Goal: Information Seeking & Learning: Learn about a topic

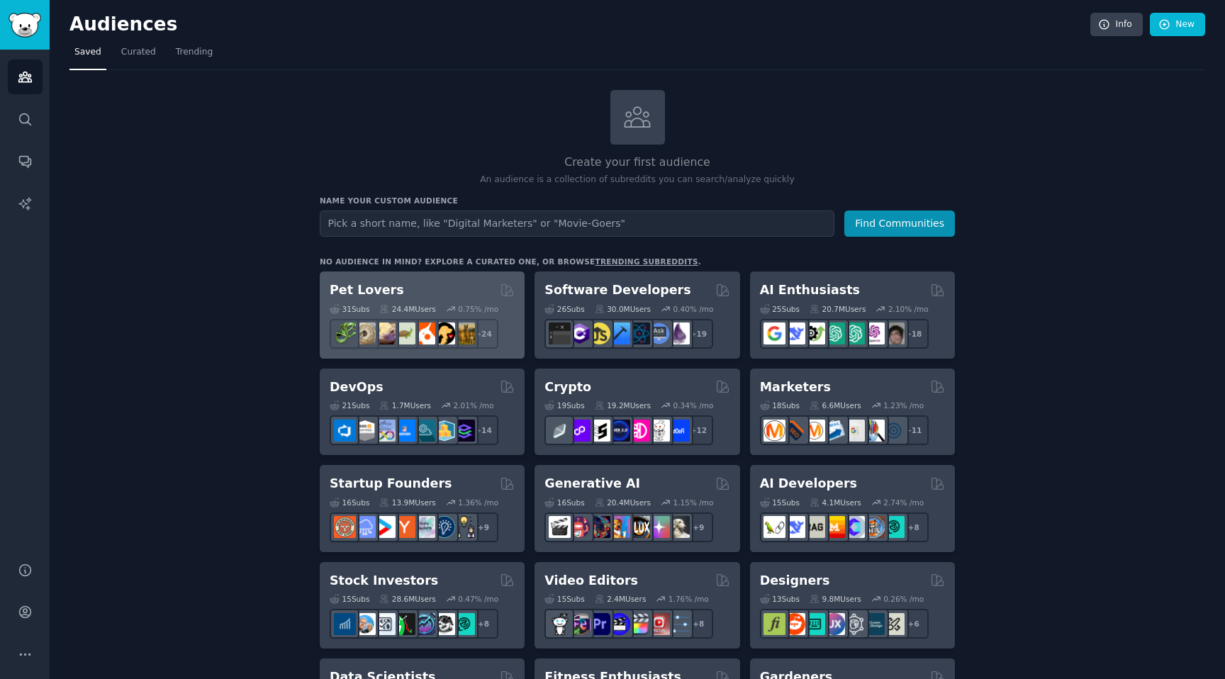
click at [443, 288] on div "Pet Lovers" at bounding box center [422, 290] width 185 height 18
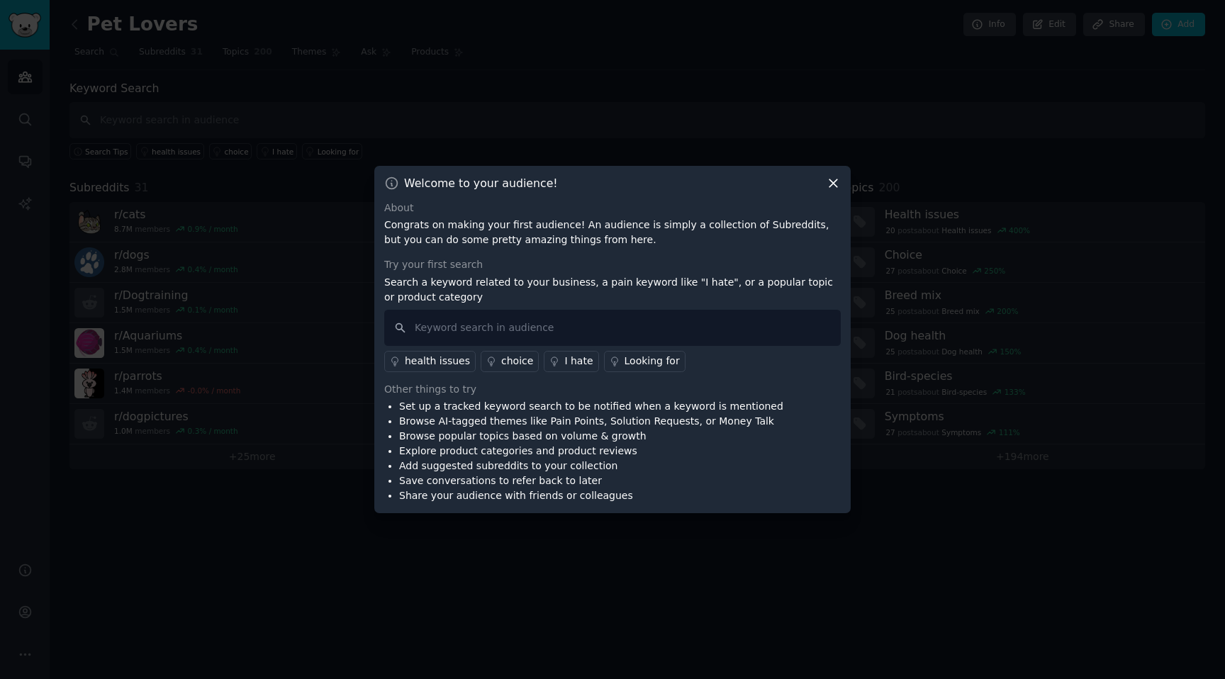
click at [624, 361] on div "Looking for" at bounding box center [651, 361] width 55 height 15
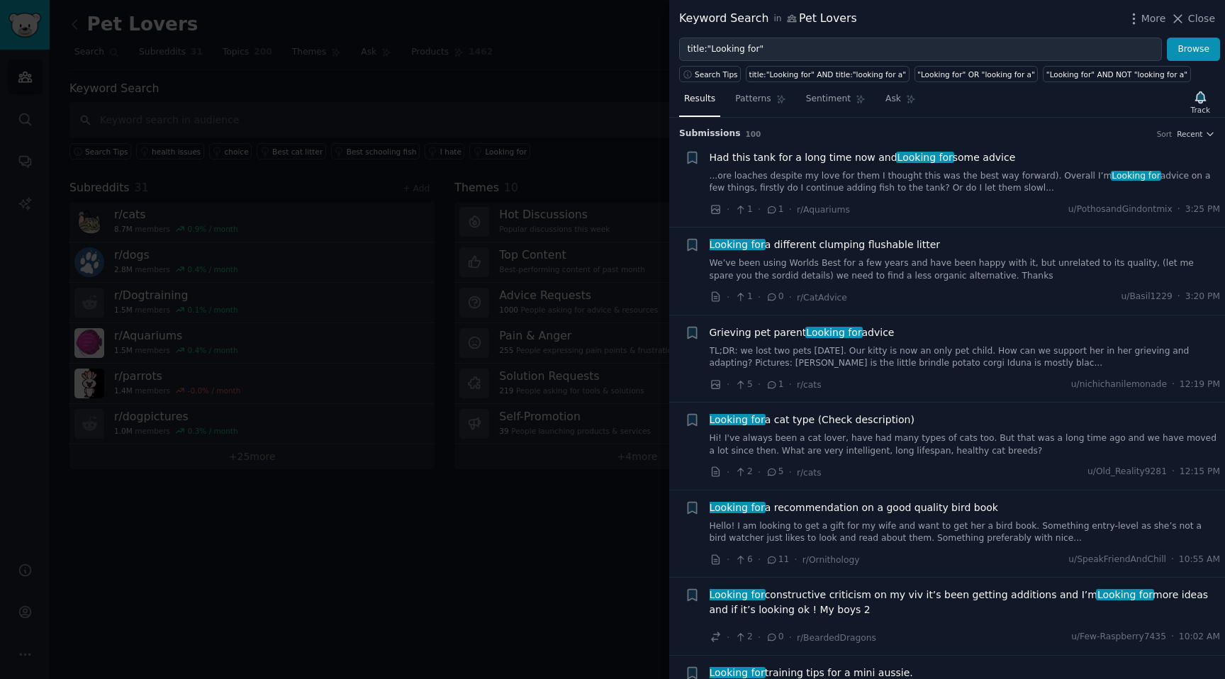
click at [564, 103] on div at bounding box center [612, 339] width 1225 height 679
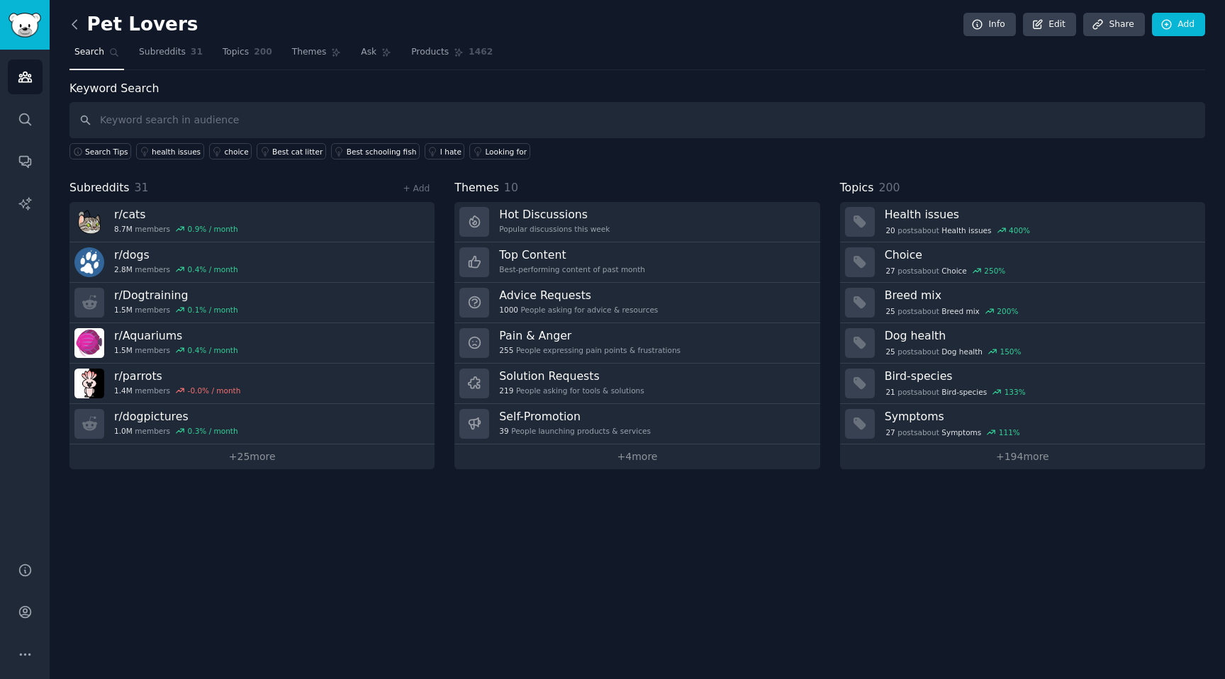
click at [69, 20] on icon at bounding box center [74, 24] width 15 height 15
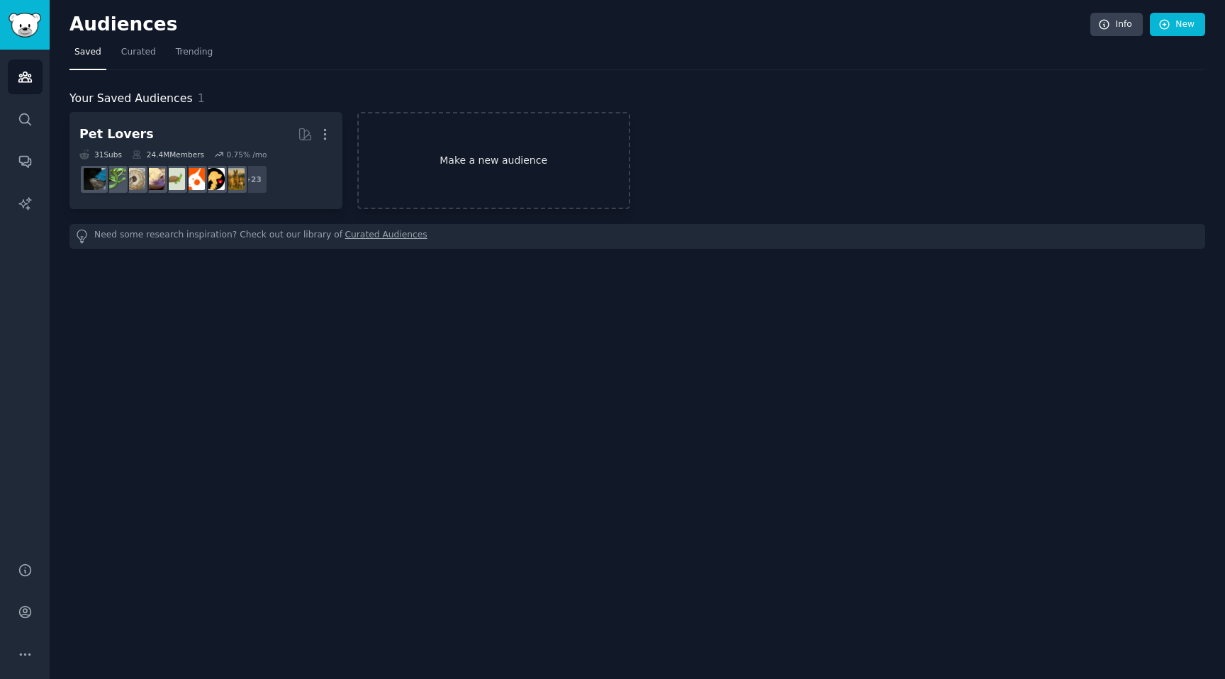
click at [420, 174] on link "Make a new audience" at bounding box center [493, 160] width 273 height 97
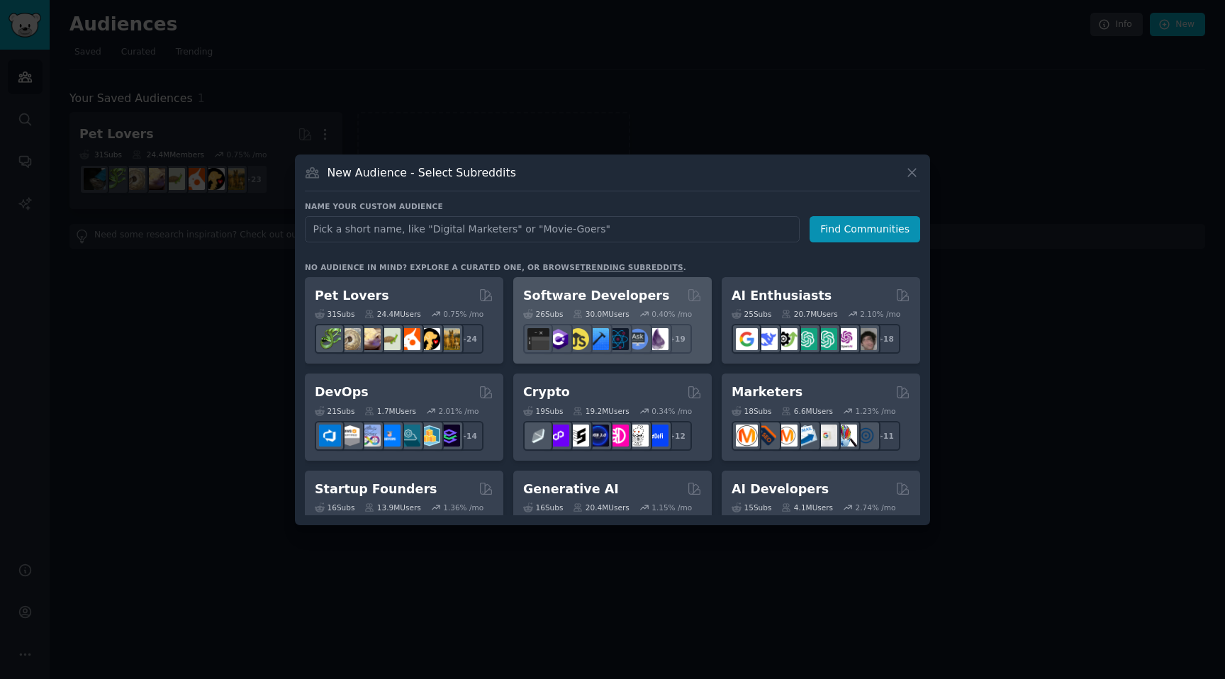
scroll to position [22, 0]
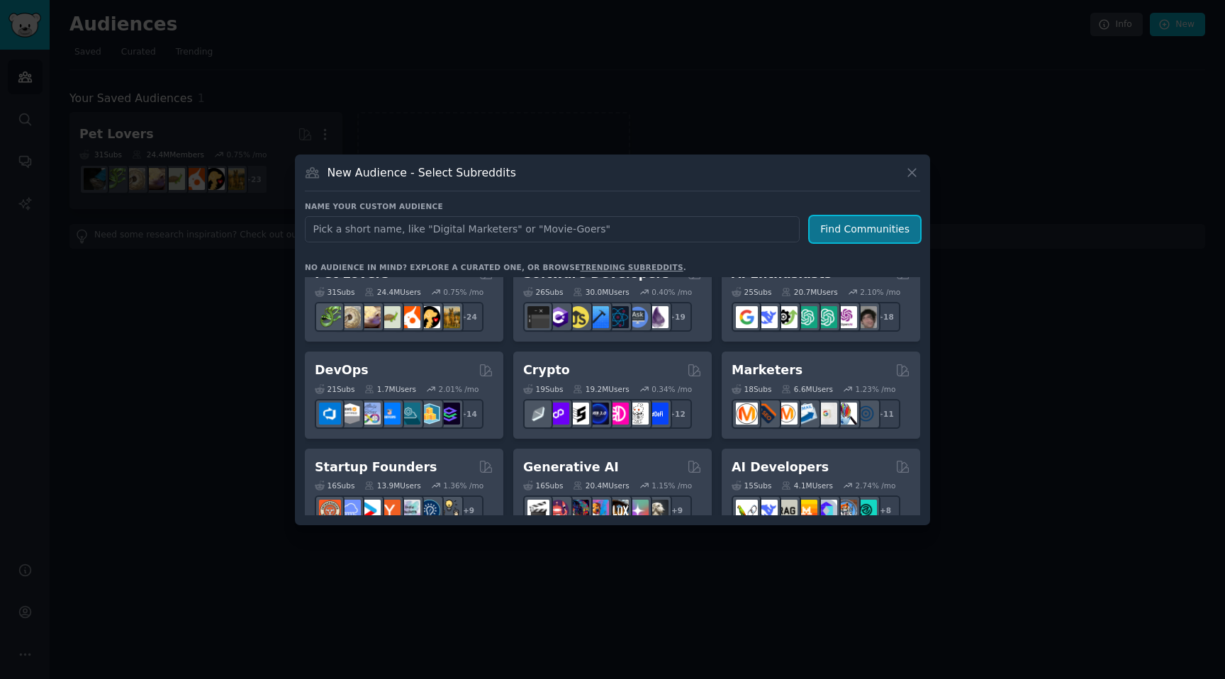
click at [869, 240] on button "Find Communities" at bounding box center [864, 229] width 111 height 26
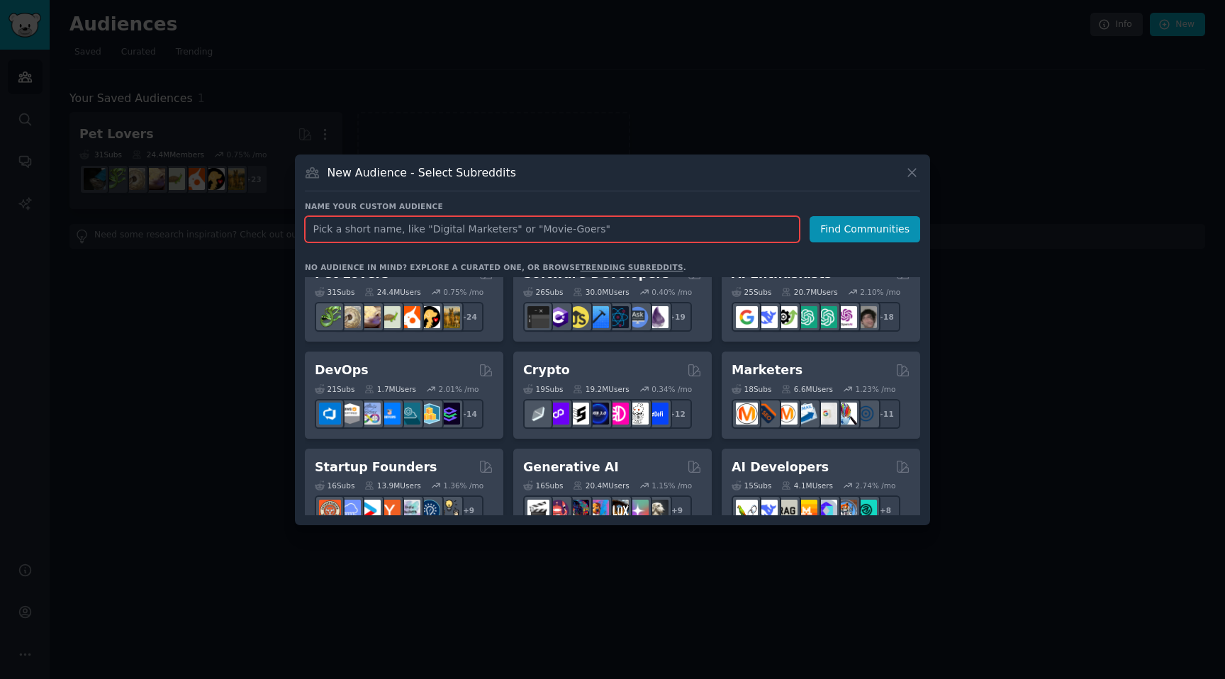
click at [651, 234] on input "text" at bounding box center [552, 229] width 495 height 26
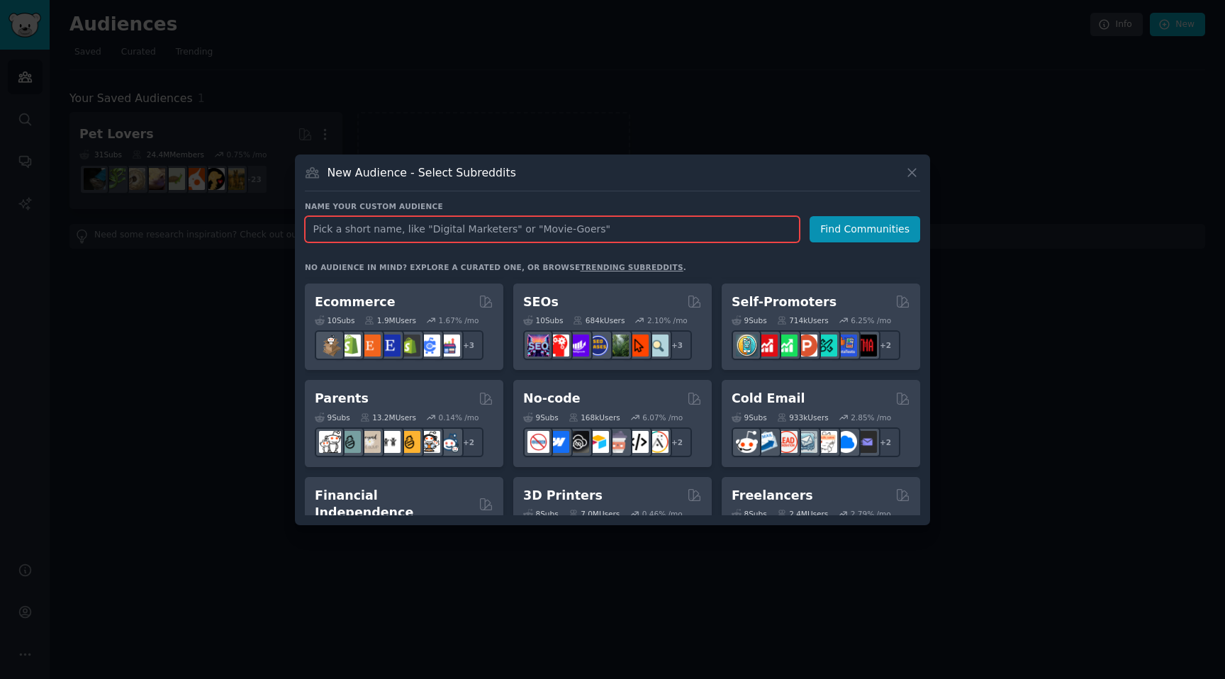
scroll to position [526, 0]
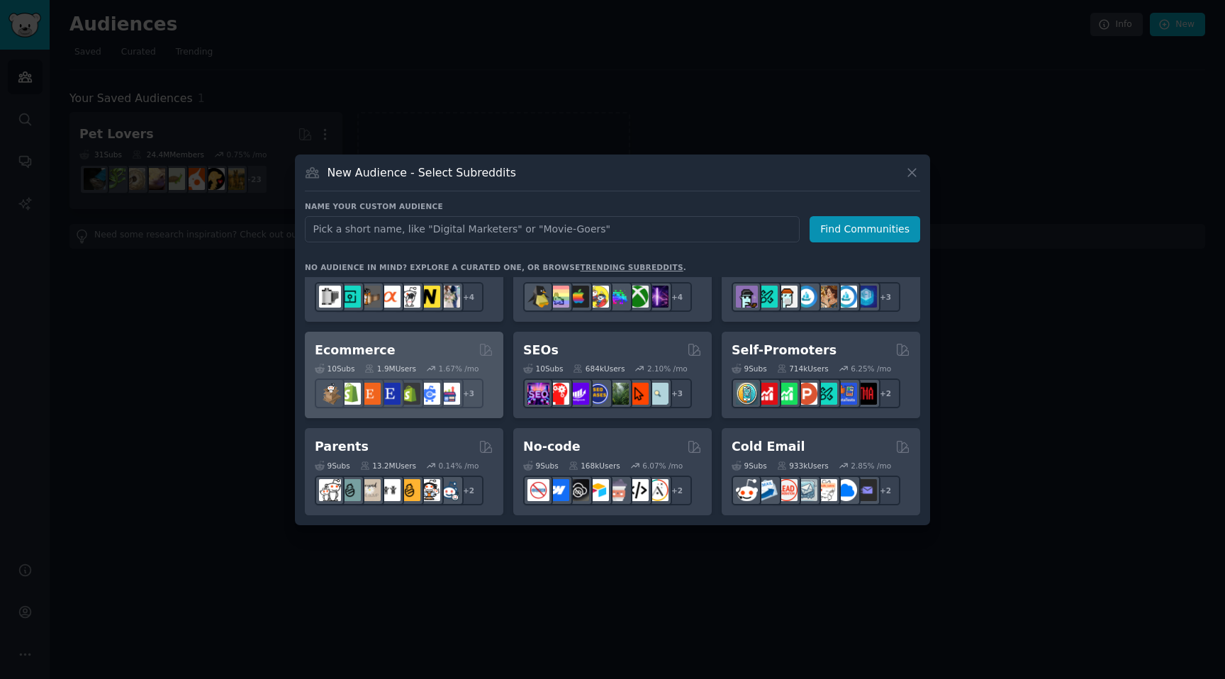
click at [424, 350] on div "Ecommerce Curated by GummySearch" at bounding box center [404, 351] width 179 height 18
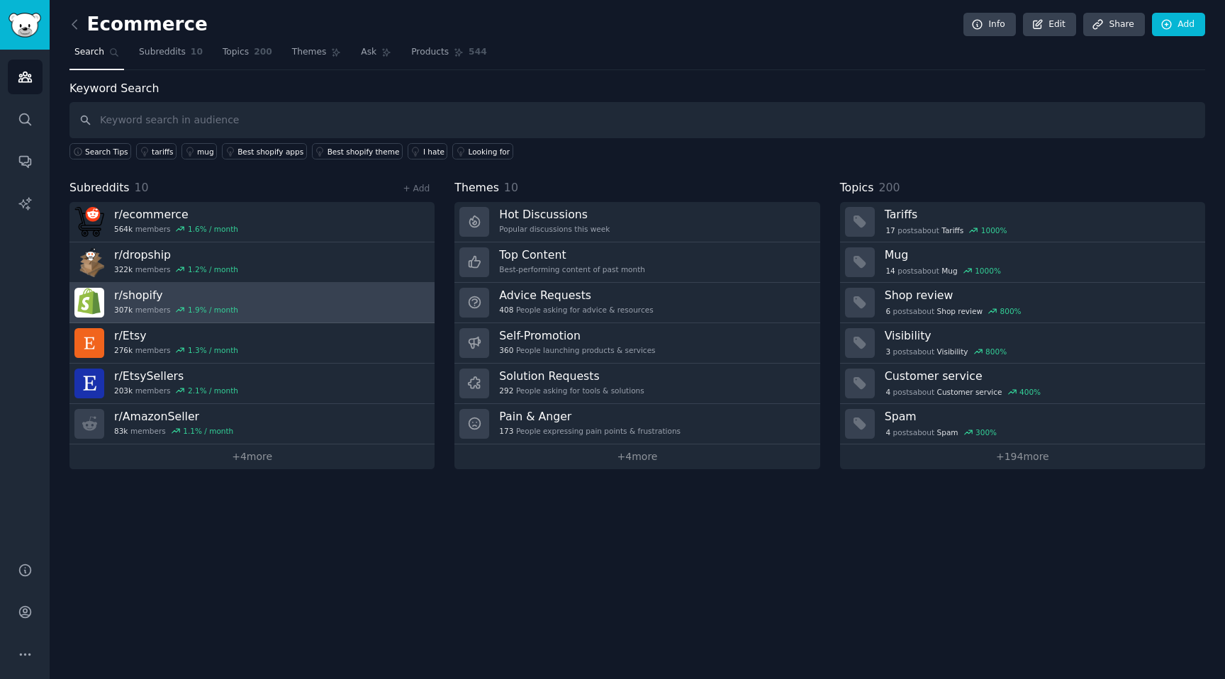
click at [188, 293] on h3 "r/ shopify" at bounding box center [176, 295] width 124 height 15
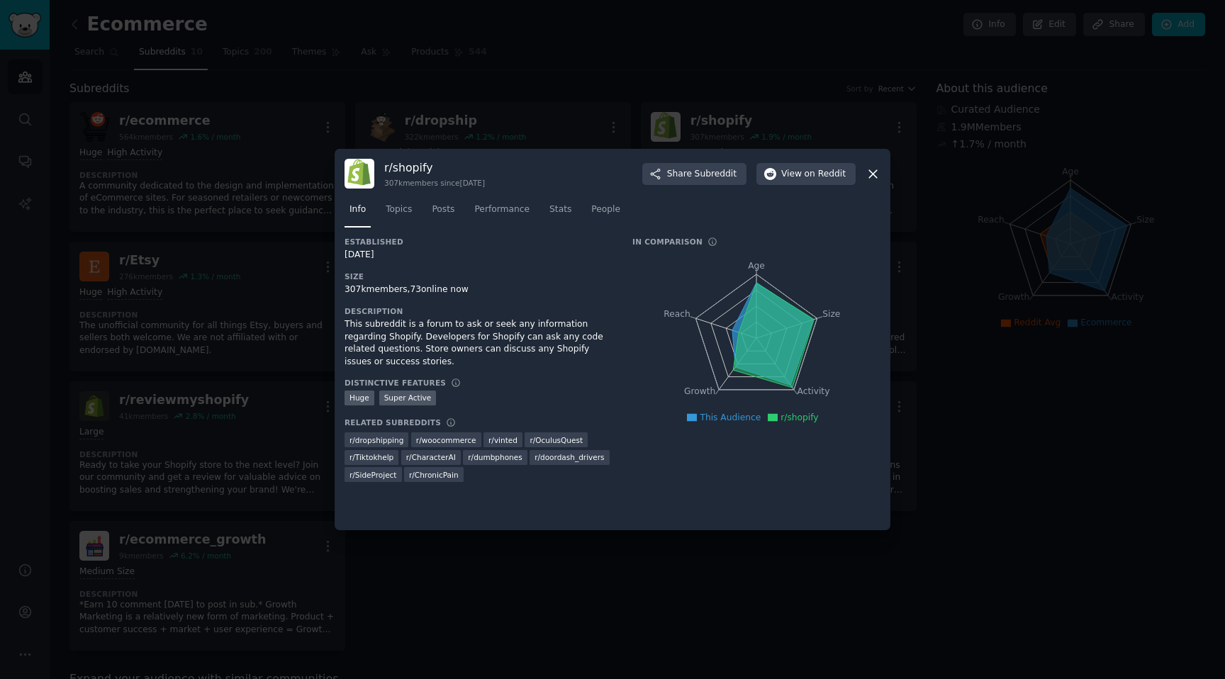
click at [872, 176] on icon at bounding box center [872, 174] width 15 height 15
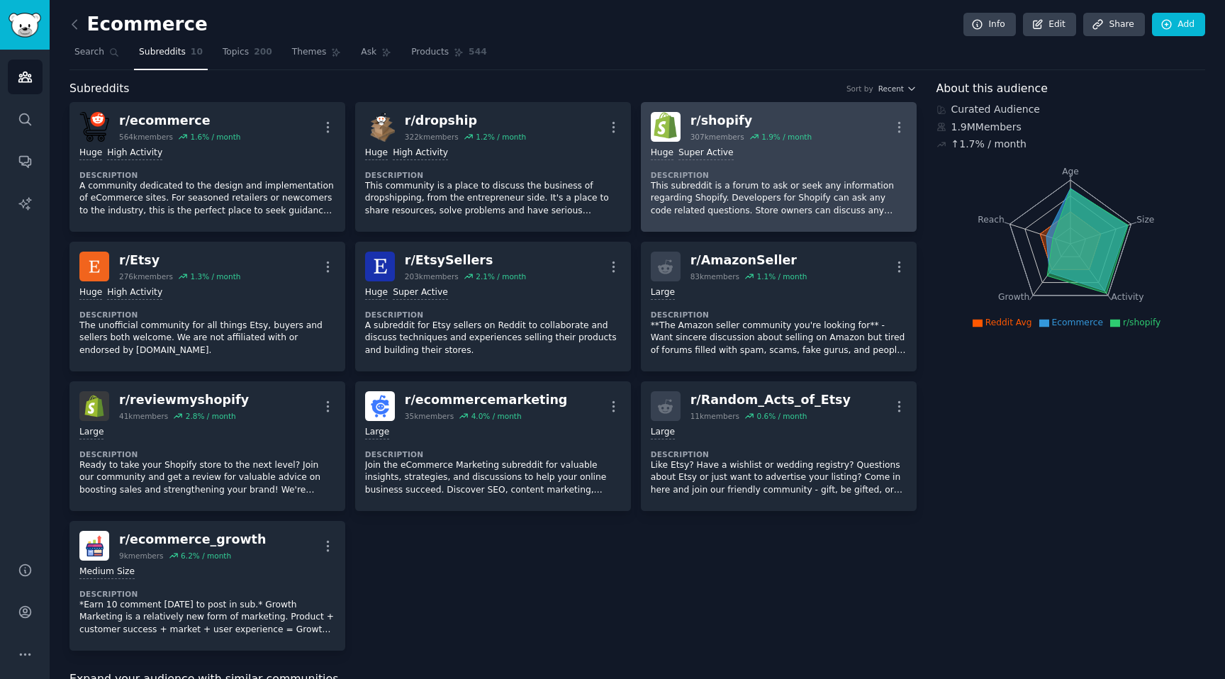
click at [773, 218] on div "Huge Super Active Description This subreddit is a forum to ask or seek any info…" at bounding box center [779, 182] width 256 height 80
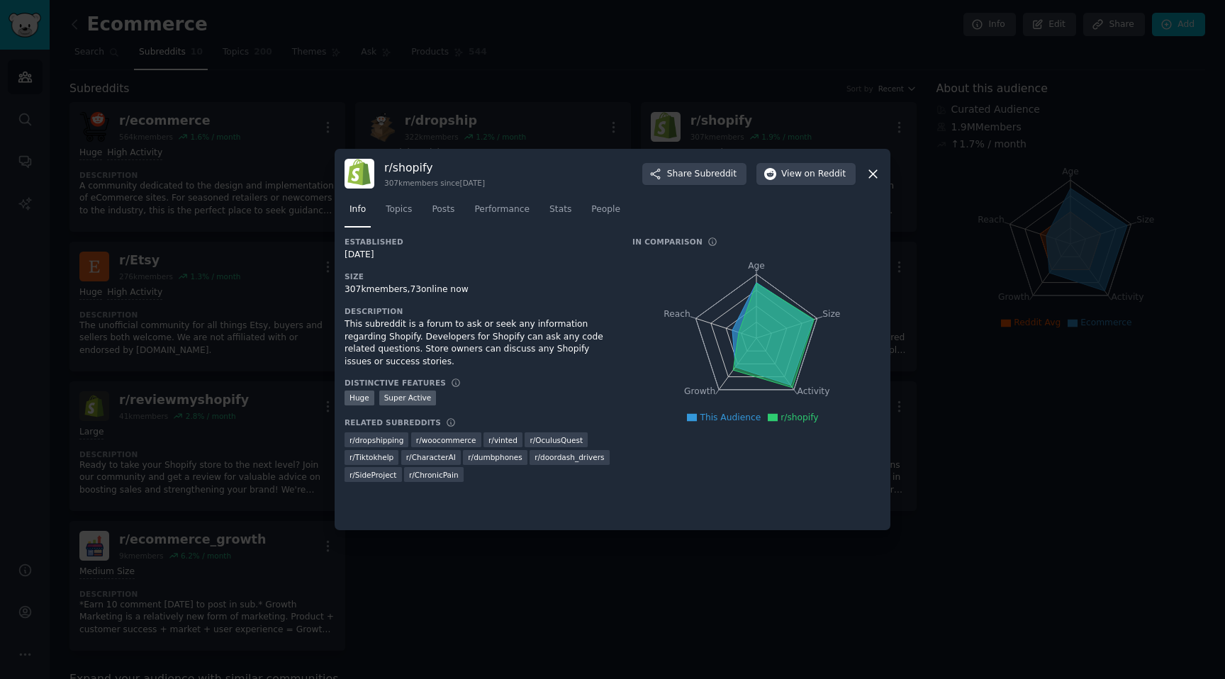
click at [659, 298] on icon "Age Size Activity Growth Reach" at bounding box center [756, 338] width 248 height 179
click at [717, 421] on span "This Audience" at bounding box center [730, 418] width 61 height 10
click at [772, 420] on icon at bounding box center [773, 418] width 10 height 8
click at [697, 416] on icon at bounding box center [692, 418] width 10 height 8
click at [366, 400] on div "Huge" at bounding box center [359, 398] width 30 height 15
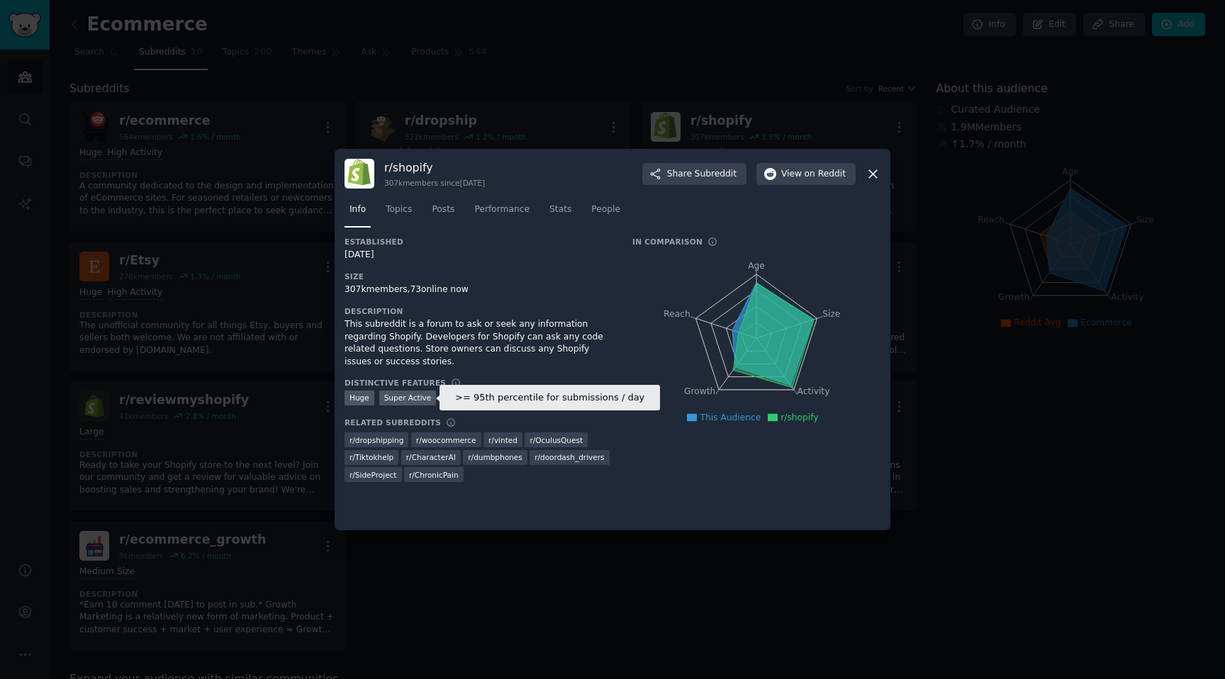
click at [392, 398] on div "Super Active" at bounding box center [407, 398] width 57 height 15
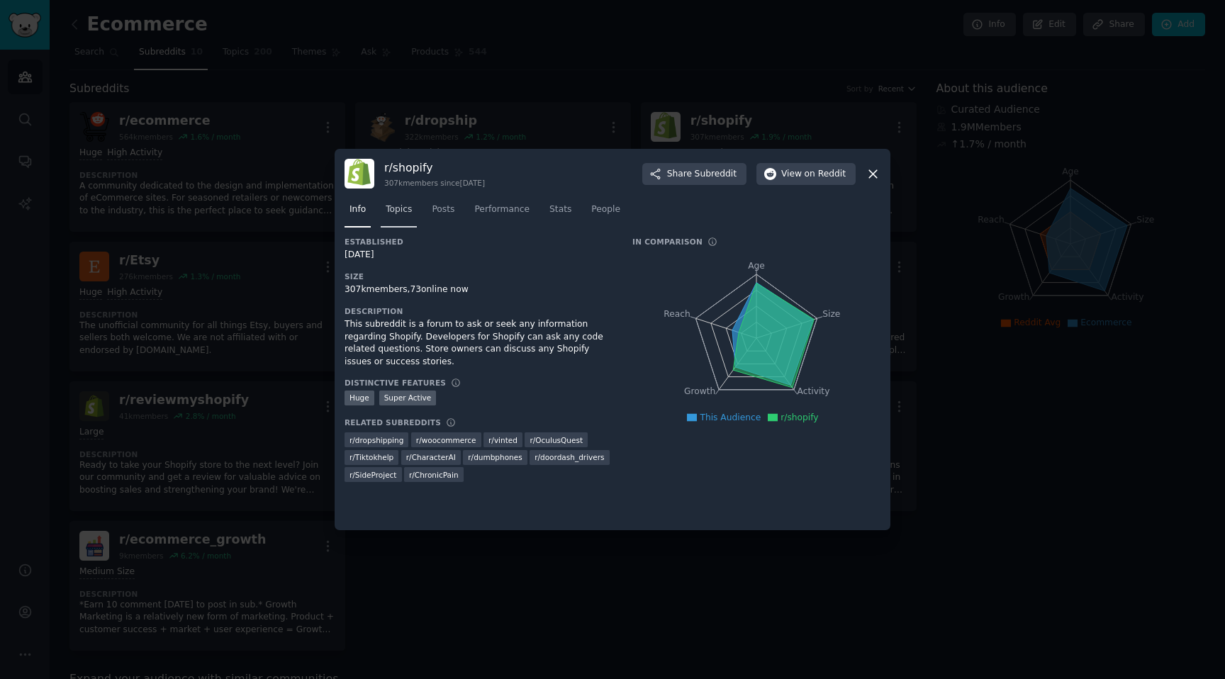
click at [400, 213] on span "Topics" at bounding box center [399, 209] width 26 height 13
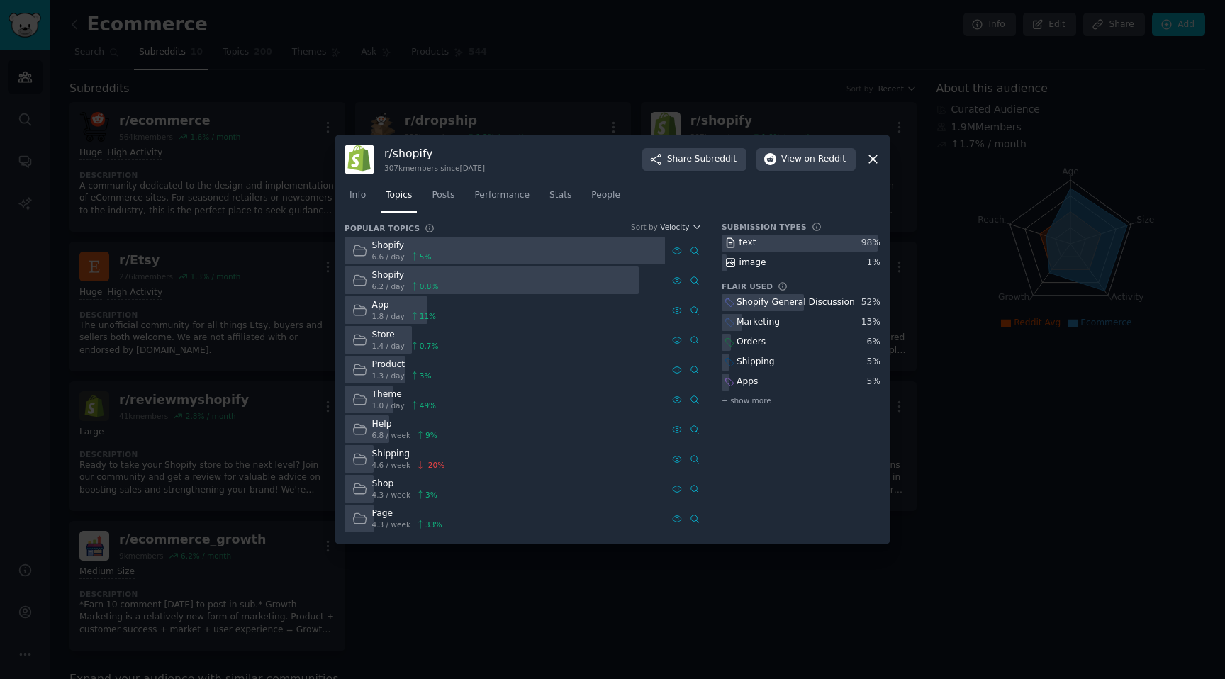
click at [422, 245] on div "Shopify" at bounding box center [402, 246] width 60 height 13
click at [441, 198] on span "Posts" at bounding box center [443, 195] width 23 height 13
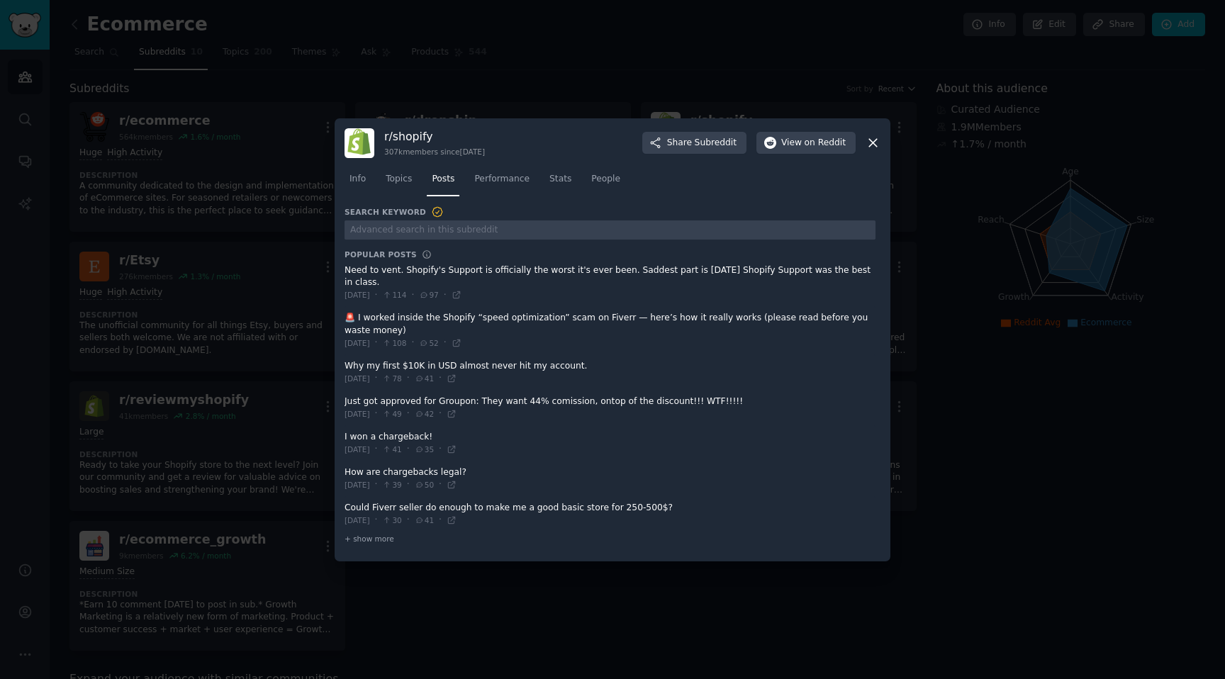
click at [871, 142] on icon at bounding box center [872, 142] width 15 height 15
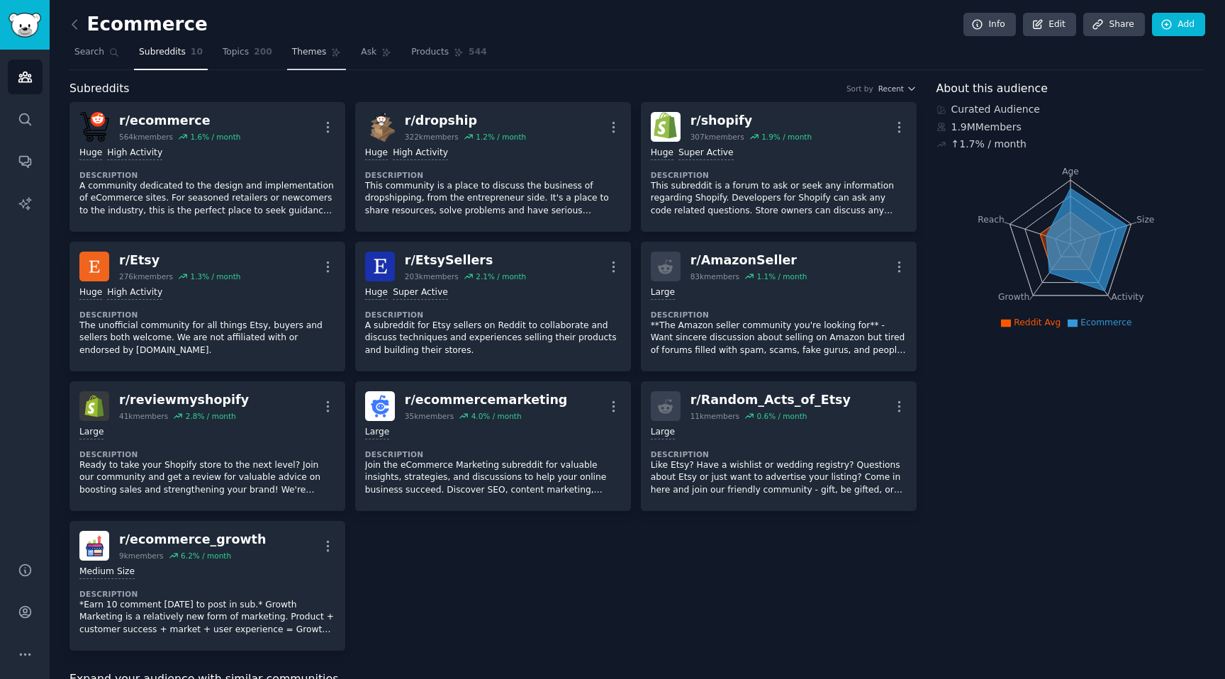
click at [312, 52] on span "Themes" at bounding box center [309, 52] width 35 height 13
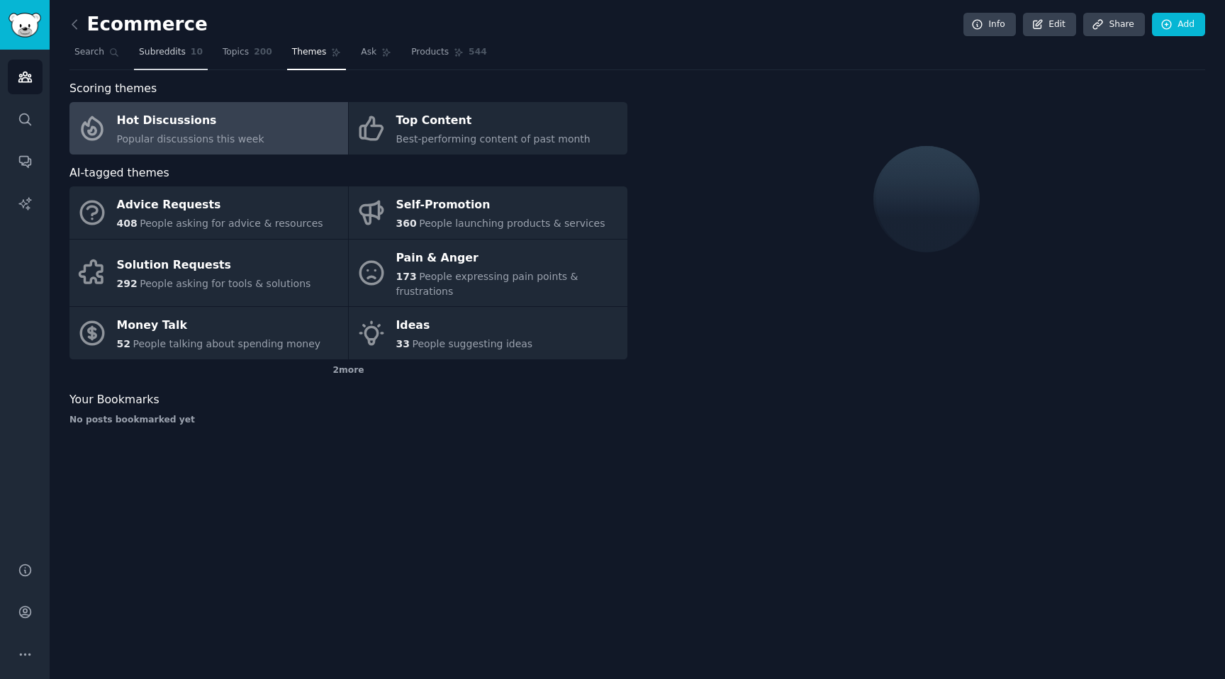
click at [166, 47] on span "Subreddits" at bounding box center [162, 52] width 47 height 13
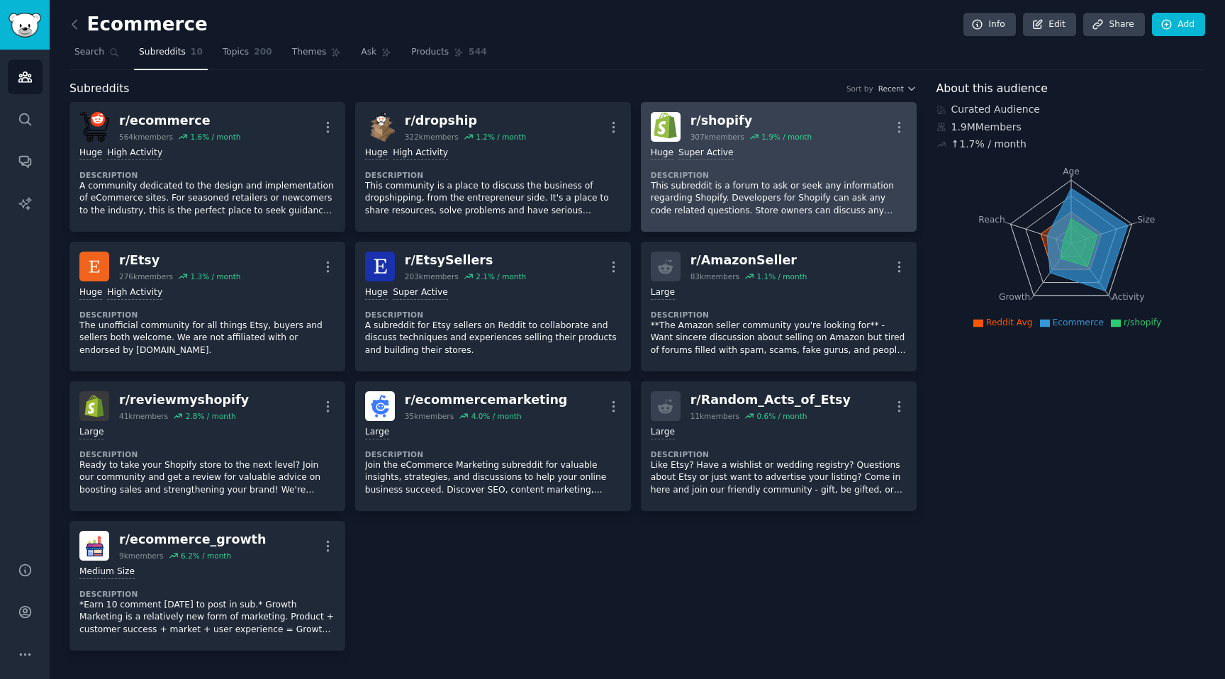
click at [762, 185] on p "This subreddit is a forum to ask or seek any information regarding Shopify. Dev…" at bounding box center [779, 199] width 256 height 38
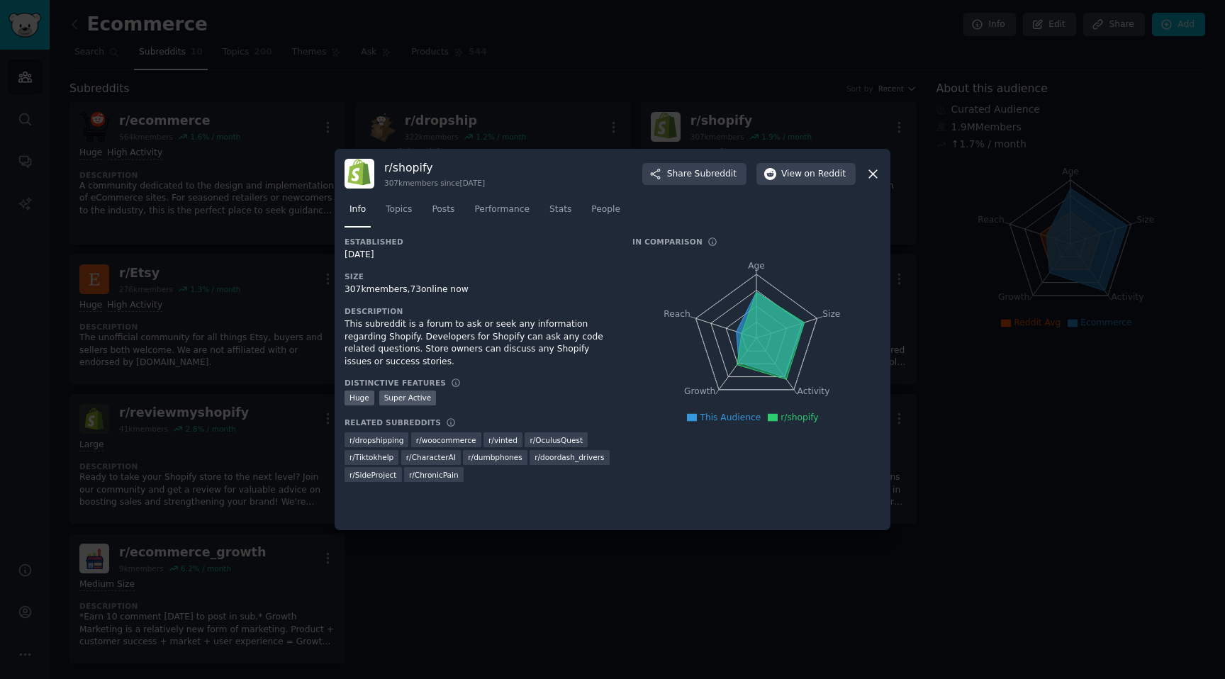
click at [597, 195] on div "Info Topics Posts Performance Stats People" at bounding box center [612, 213] width 536 height 48
click at [571, 245] on h3 "Established" at bounding box center [478, 242] width 268 height 10
click at [408, 215] on span "Topics" at bounding box center [399, 209] width 26 height 13
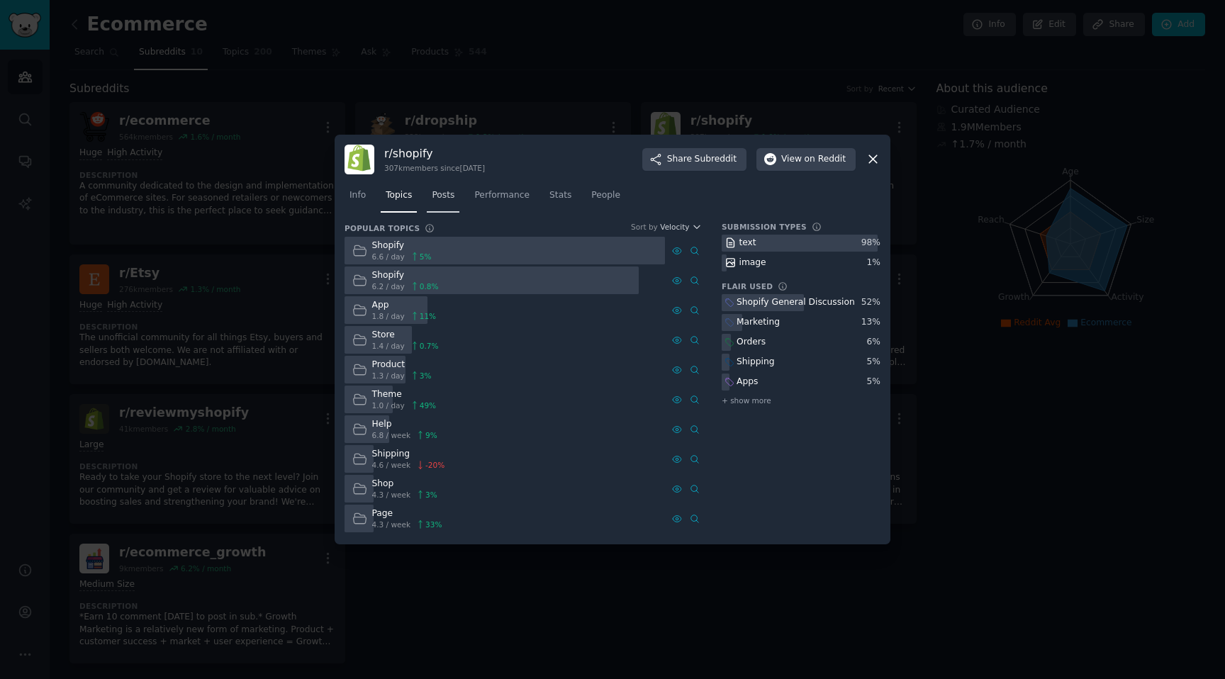
click at [444, 197] on span "Posts" at bounding box center [443, 195] width 23 height 13
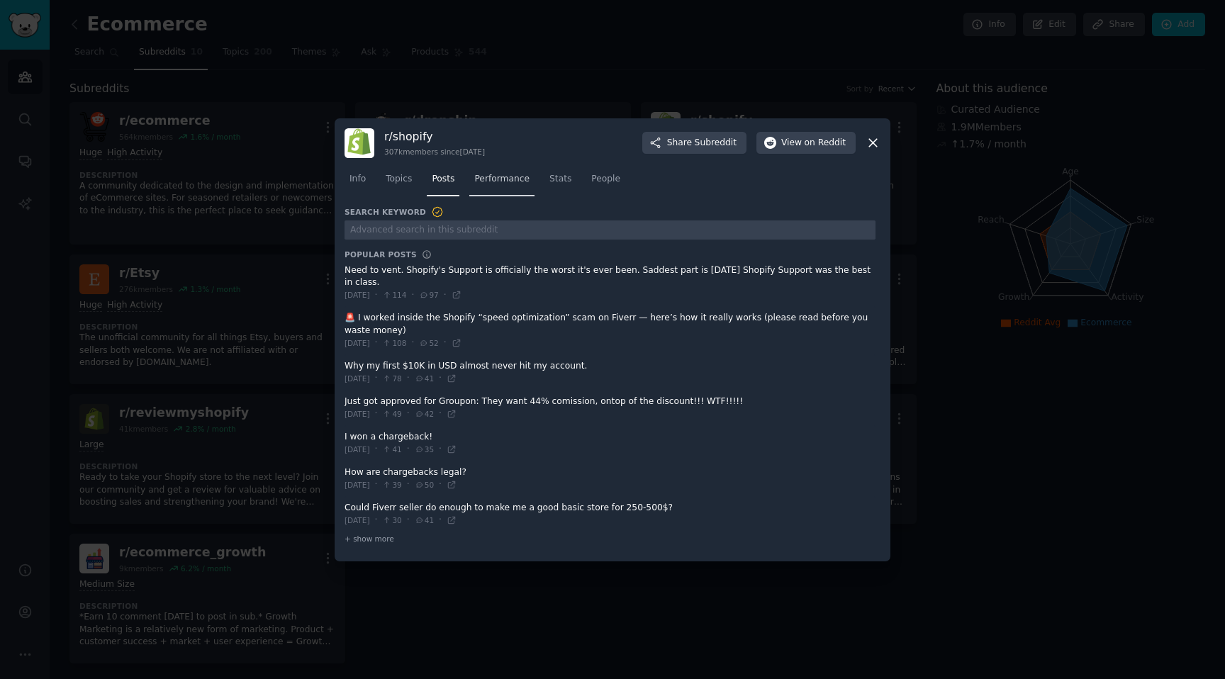
click at [497, 179] on span "Performance" at bounding box center [501, 179] width 55 height 13
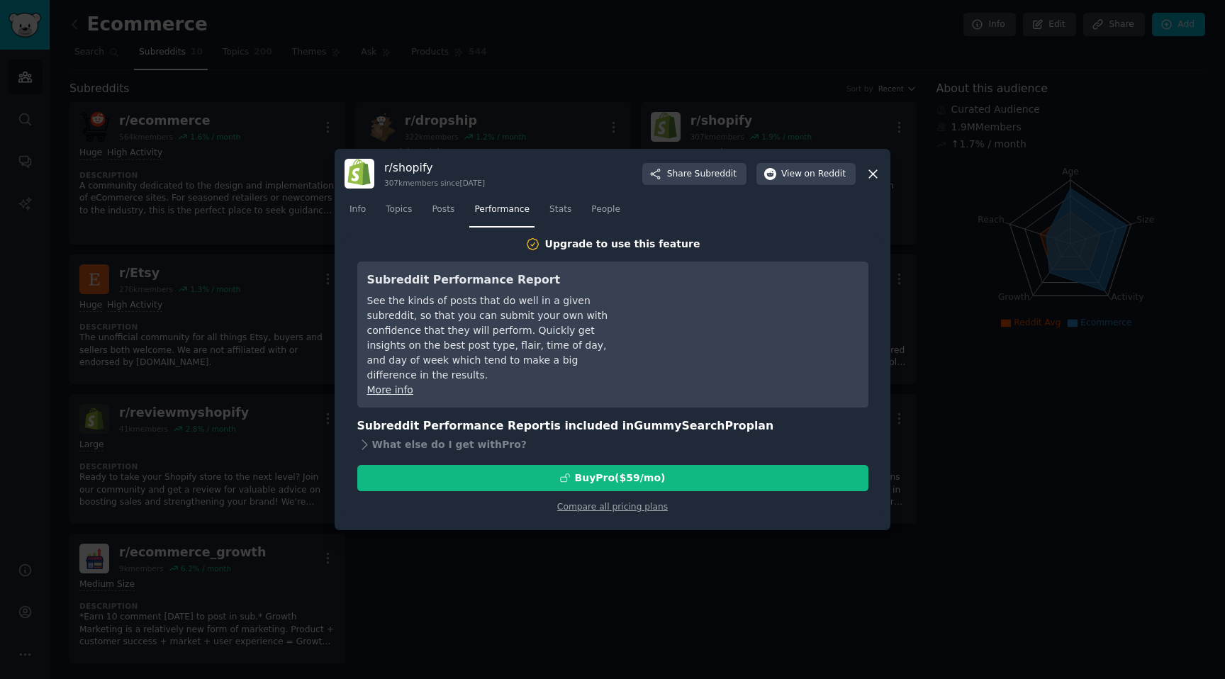
click at [873, 171] on icon at bounding box center [872, 174] width 15 height 15
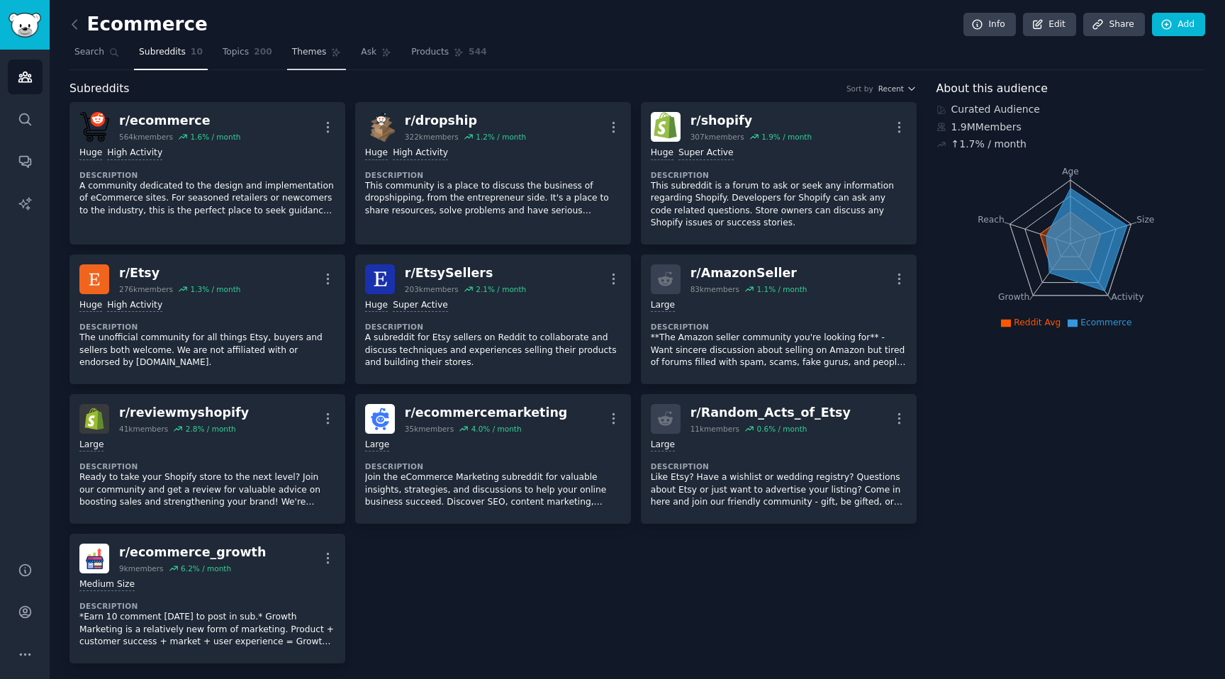
click at [312, 54] on span "Themes" at bounding box center [309, 52] width 35 height 13
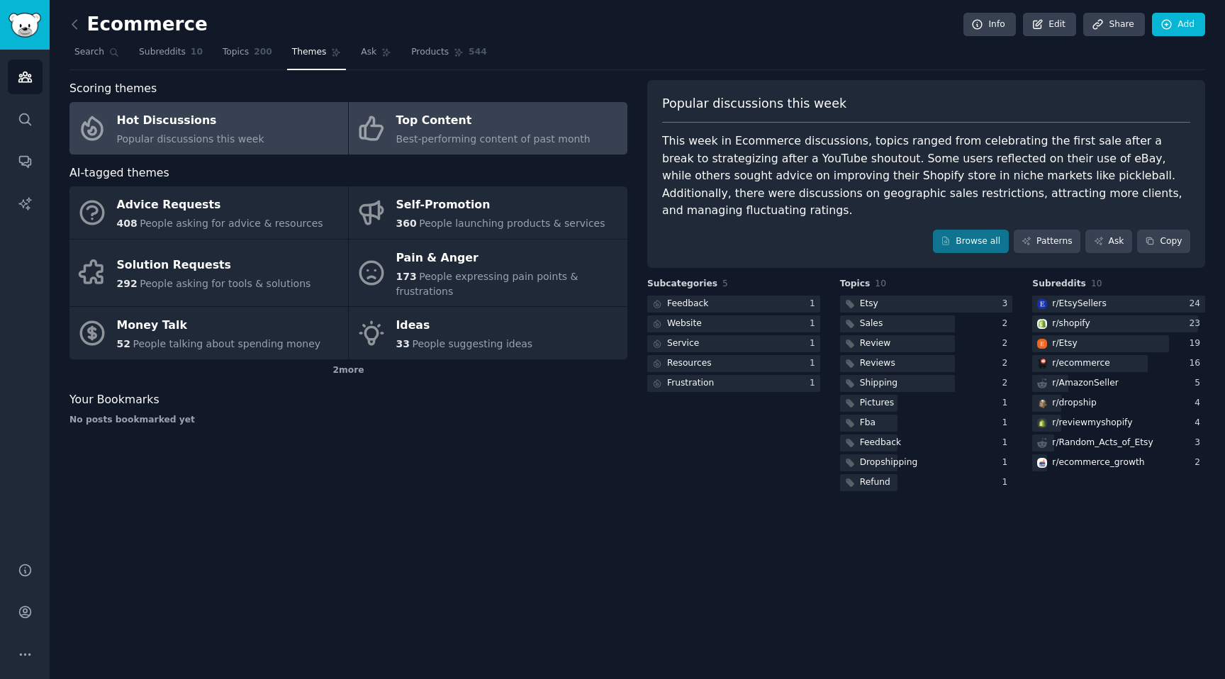
click at [460, 140] on span "Best-performing content of past month" at bounding box center [493, 138] width 194 height 11
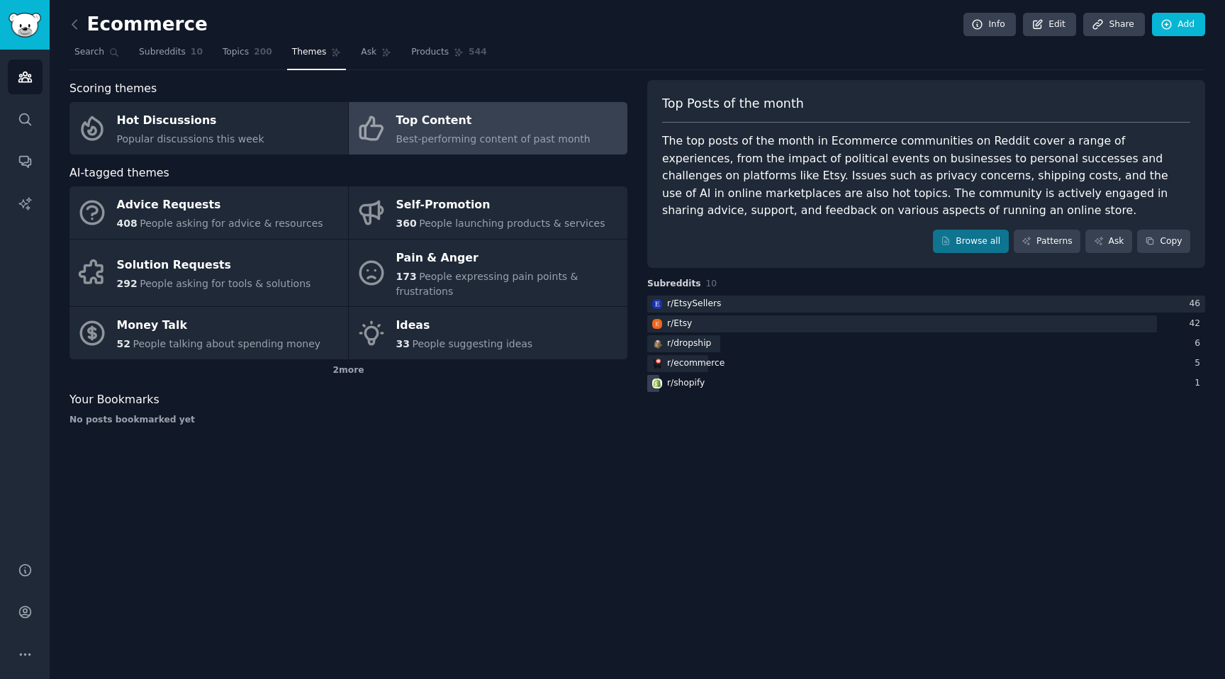
click at [684, 386] on div "r/ shopify" at bounding box center [686, 383] width 38 height 13
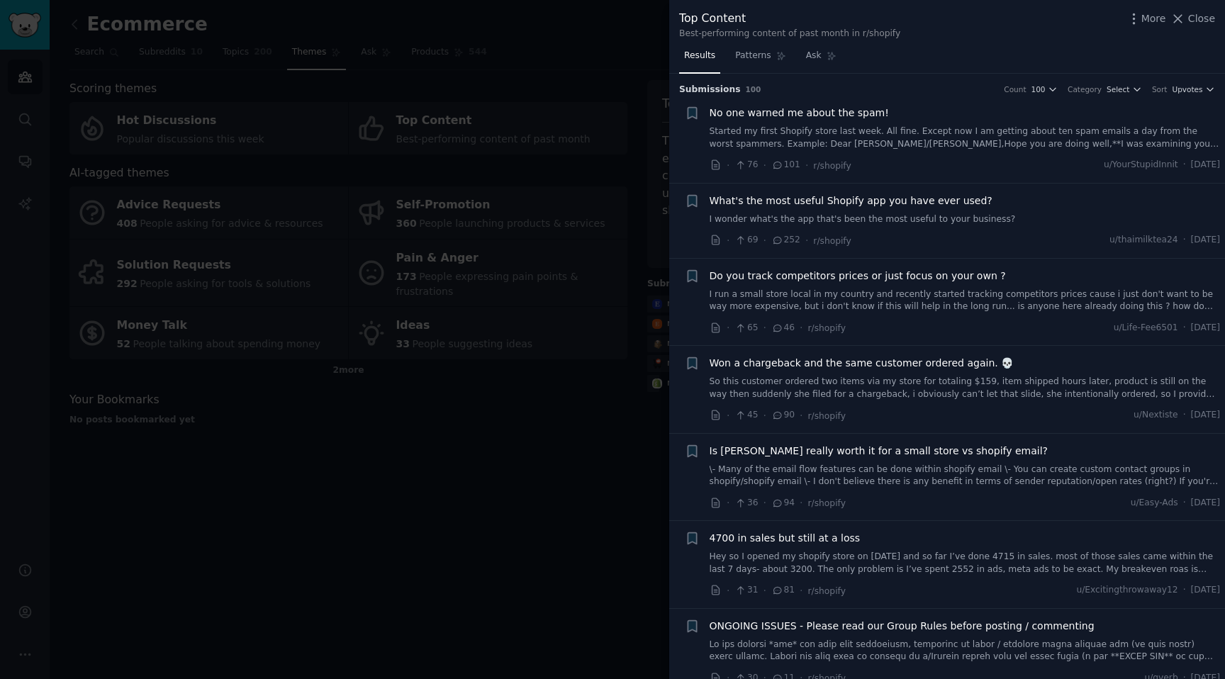
click at [829, 218] on link "I wonder what's the app that's been the most useful to your business?" at bounding box center [965, 219] width 511 height 13
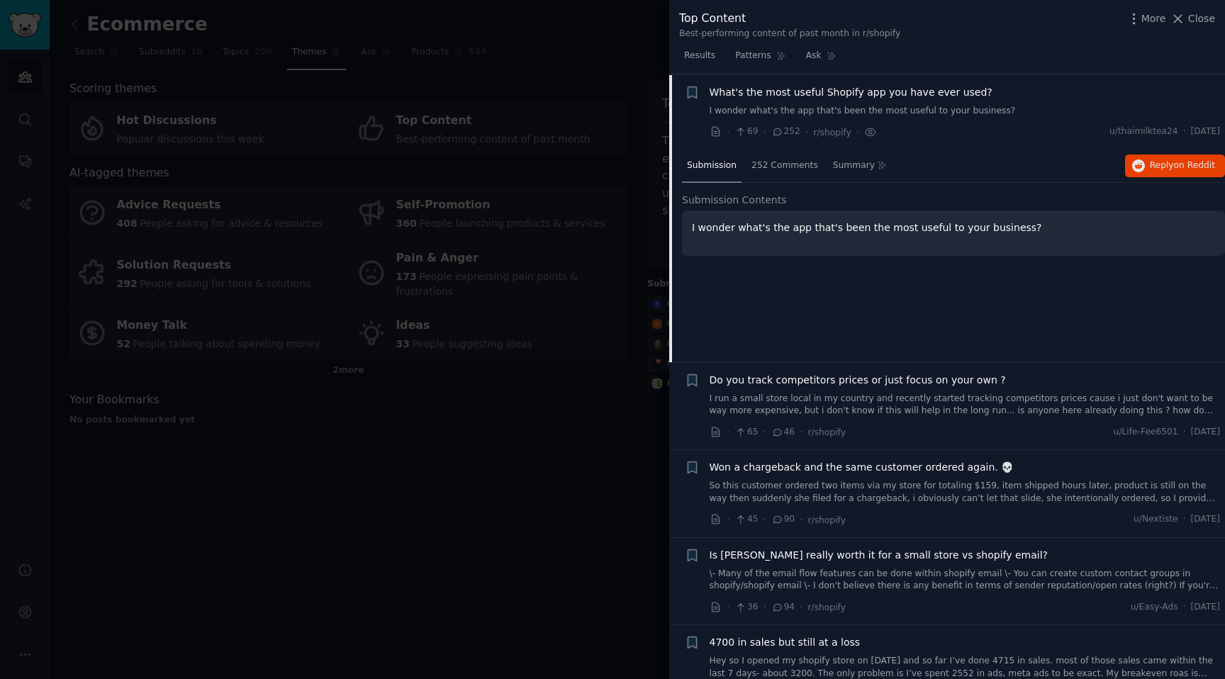
scroll to position [110, 0]
click at [898, 236] on div "I wonder what's the app that's been the most useful to your business?" at bounding box center [953, 231] width 543 height 45
click at [952, 232] on p "I wonder what's the app that's been the most useful to your business?" at bounding box center [953, 226] width 523 height 15
click at [775, 169] on span "252 Comments" at bounding box center [784, 164] width 67 height 13
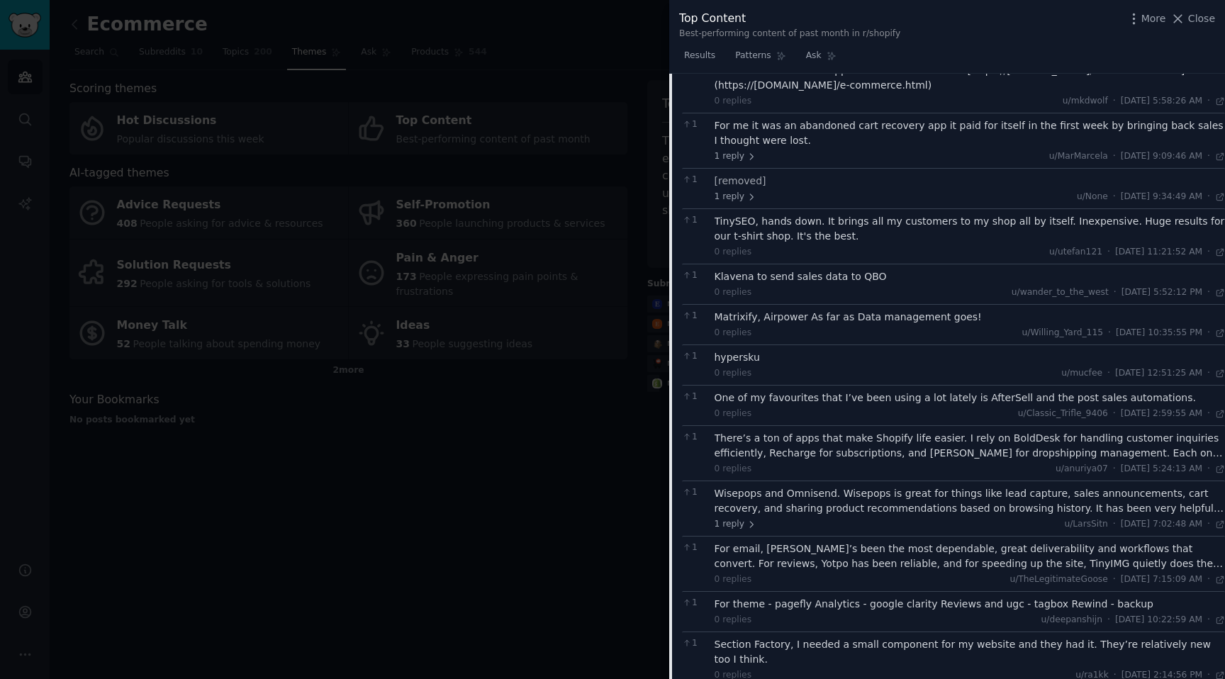
scroll to position [1781, 0]
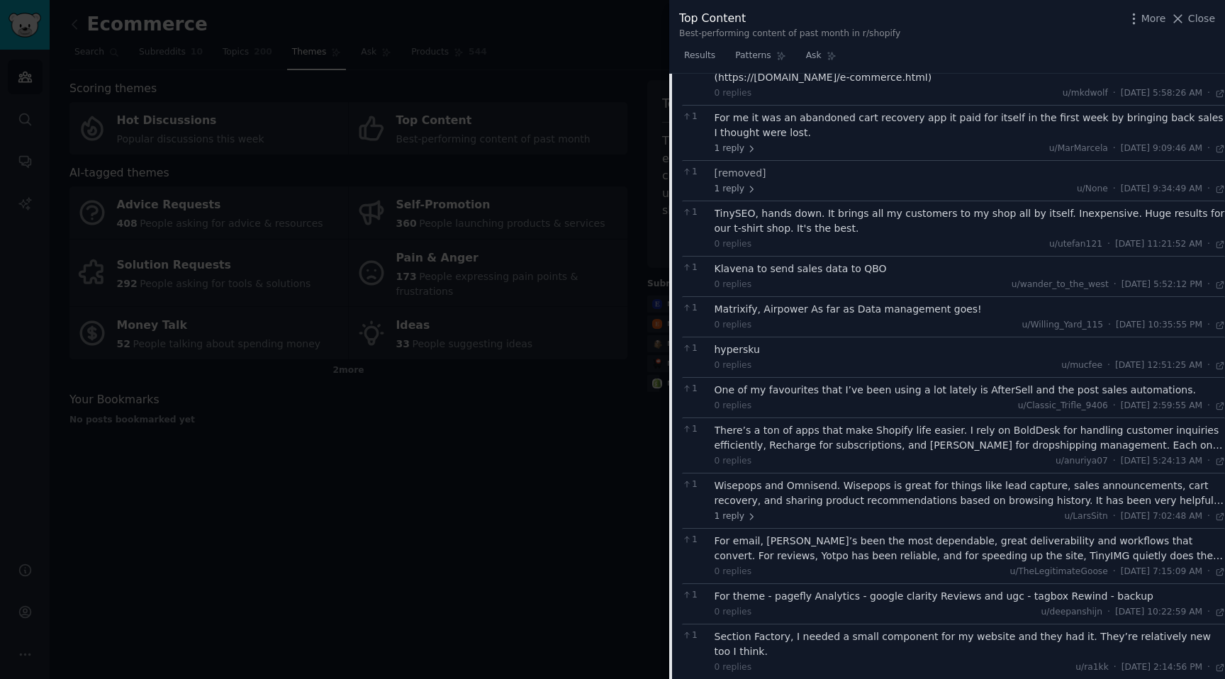
click at [584, 479] on div at bounding box center [612, 339] width 1225 height 679
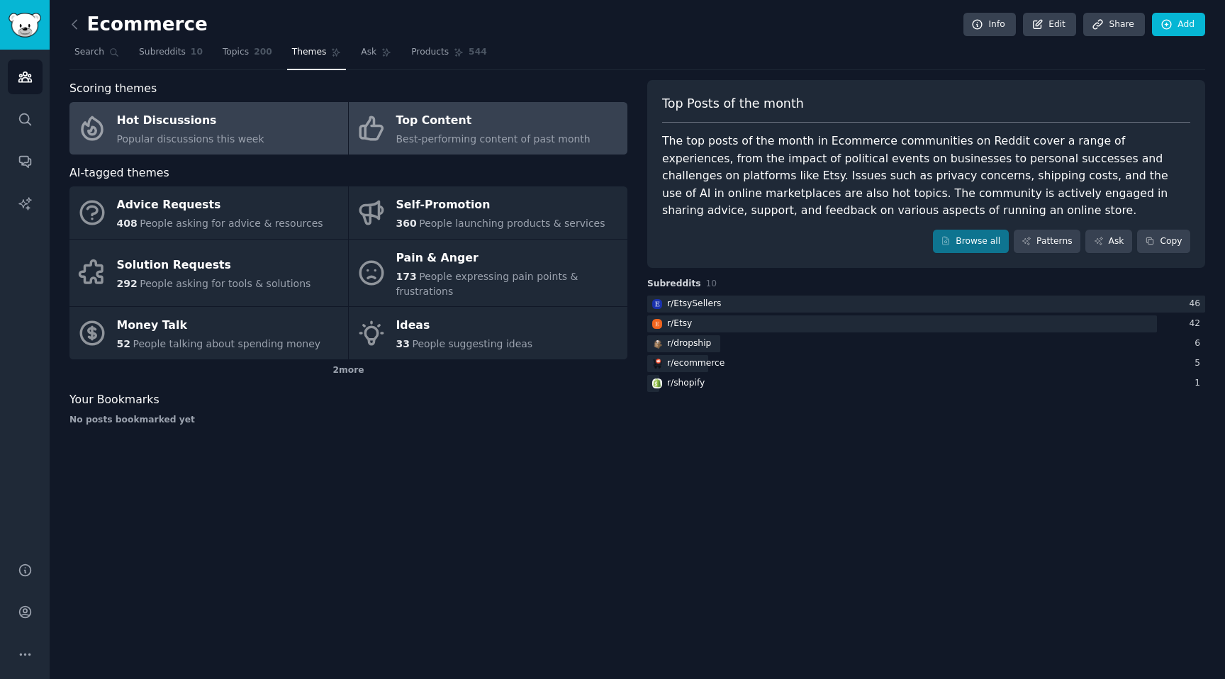
click at [201, 123] on div "Hot Discussions" at bounding box center [190, 121] width 147 height 23
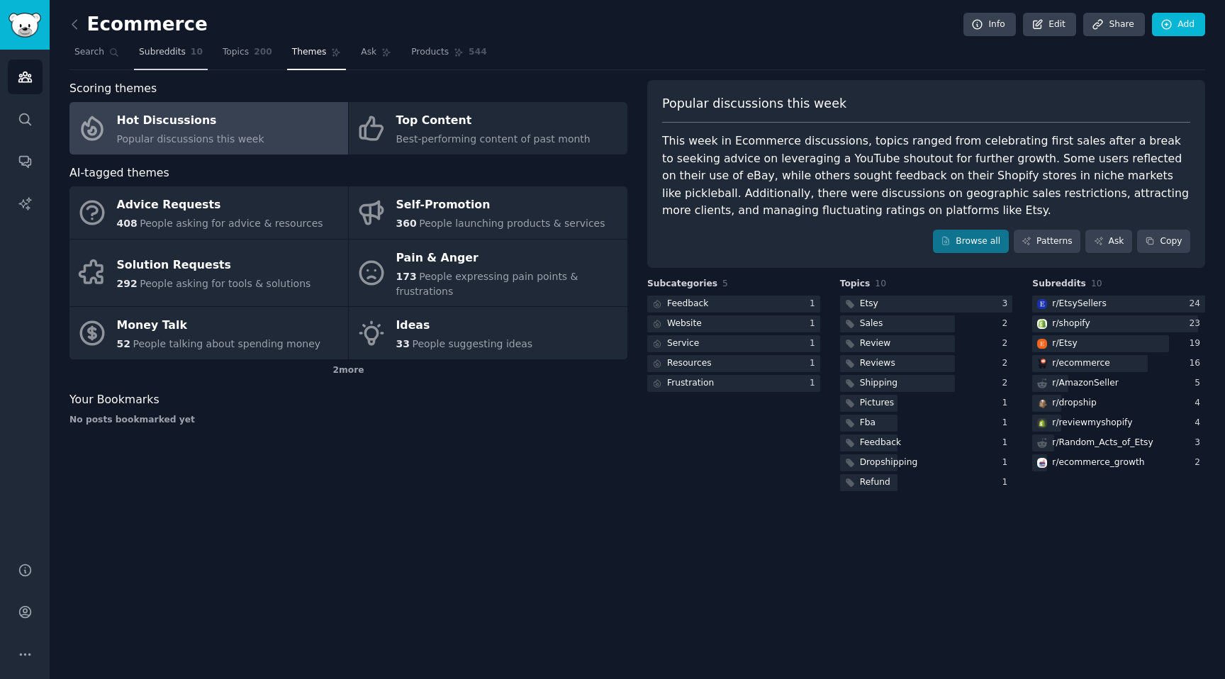
click at [146, 54] on span "Subreddits" at bounding box center [162, 52] width 47 height 13
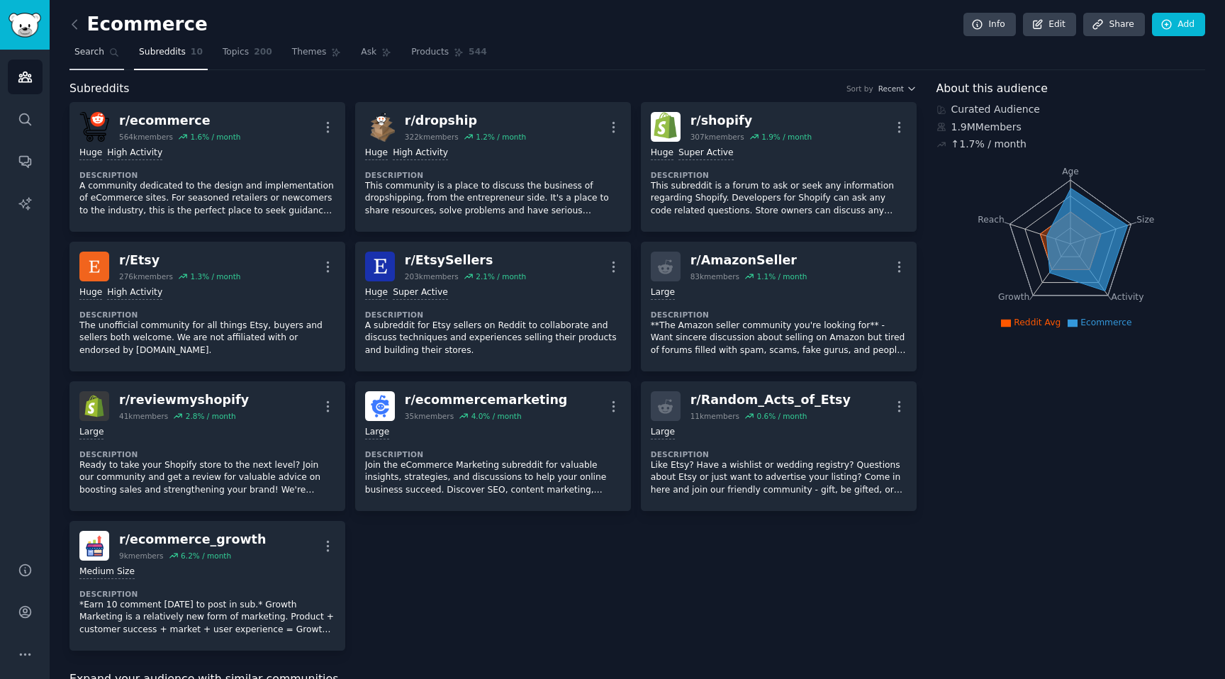
click at [96, 50] on span "Search" at bounding box center [89, 52] width 30 height 13
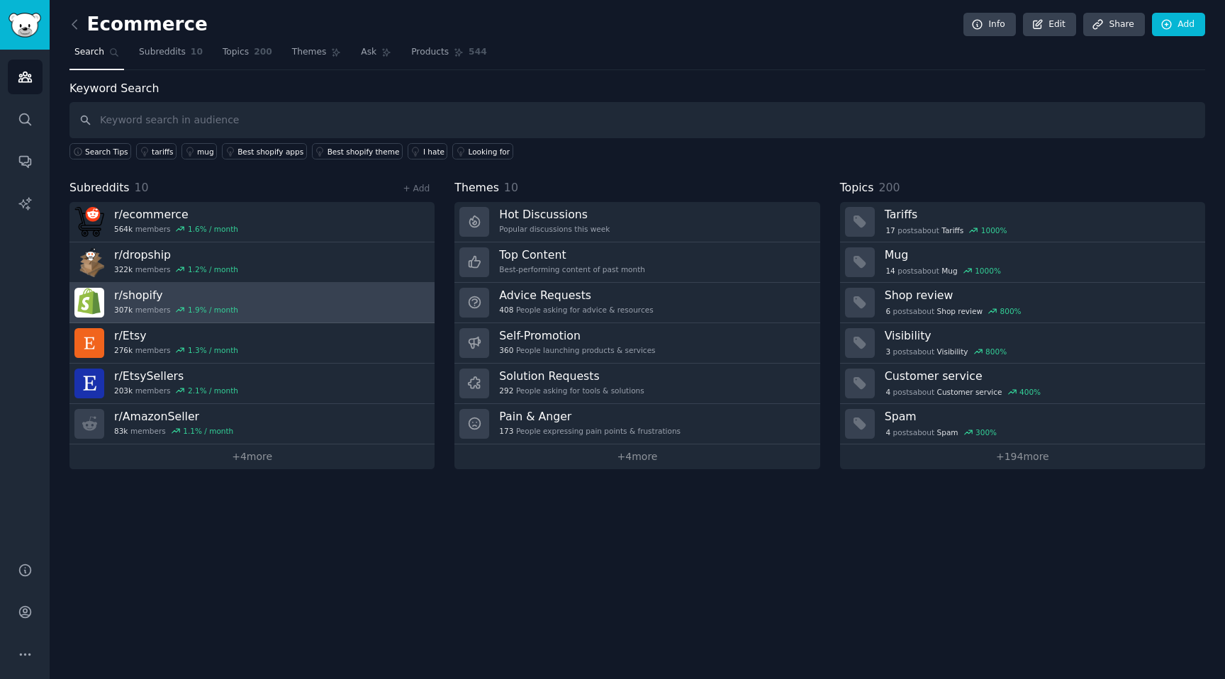
click at [140, 303] on div "r/ shopify 307k members 1.9 % / month" at bounding box center [176, 303] width 124 height 30
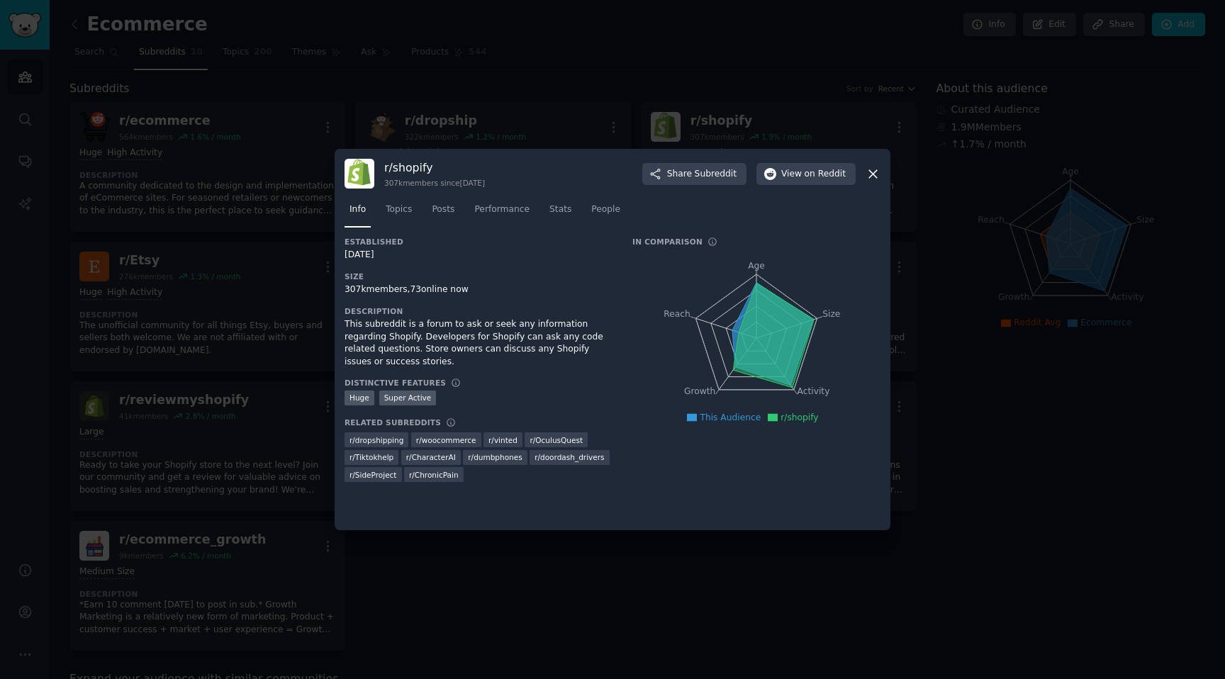
click at [870, 175] on icon at bounding box center [872, 174] width 15 height 15
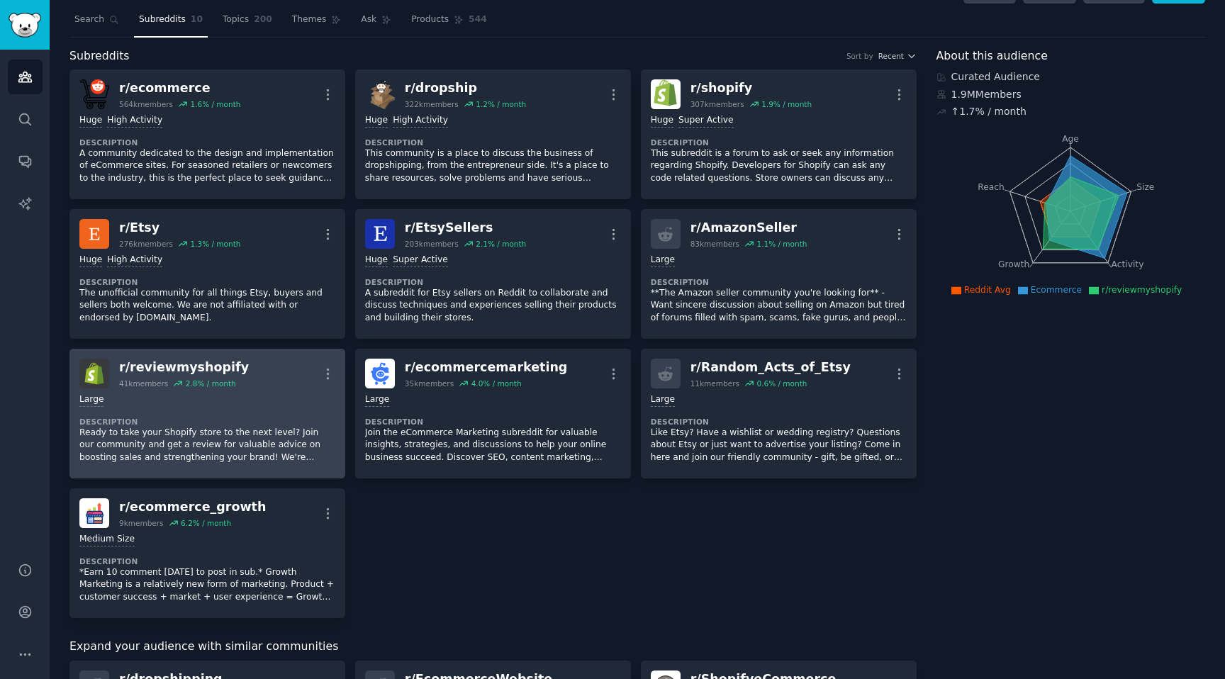
scroll to position [4, 0]
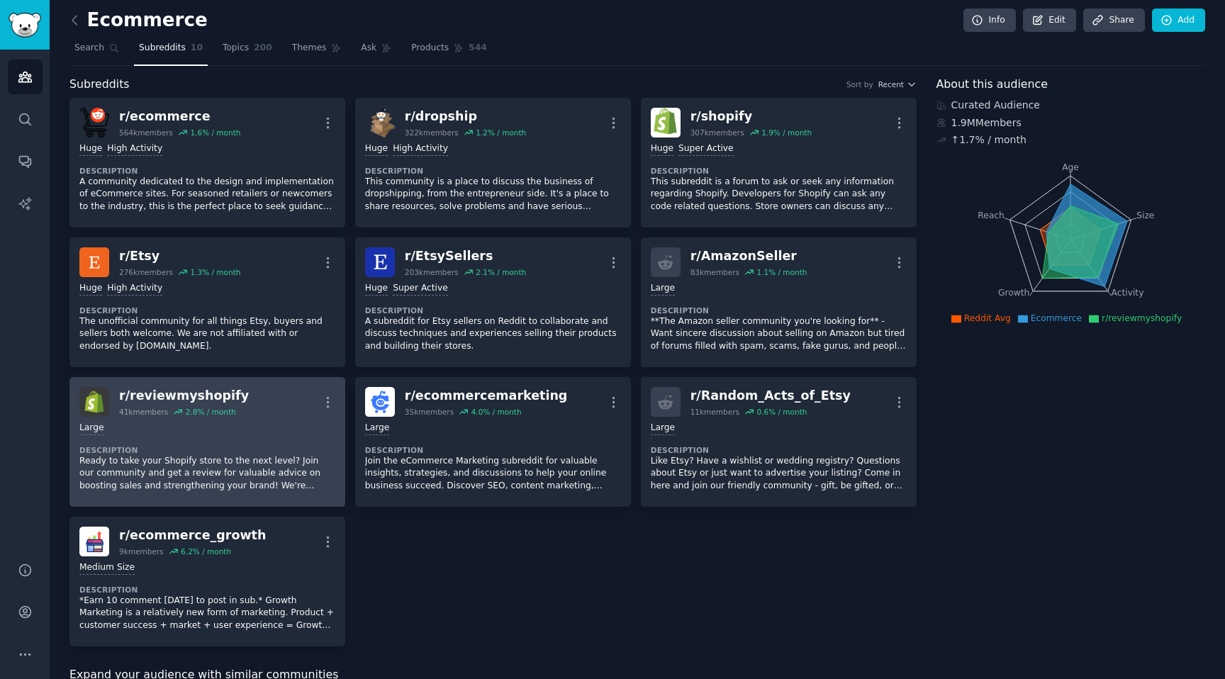
click at [227, 437] on div "Large Description Ready to take your Shopify store to the next level? Join our …" at bounding box center [207, 457] width 256 height 80
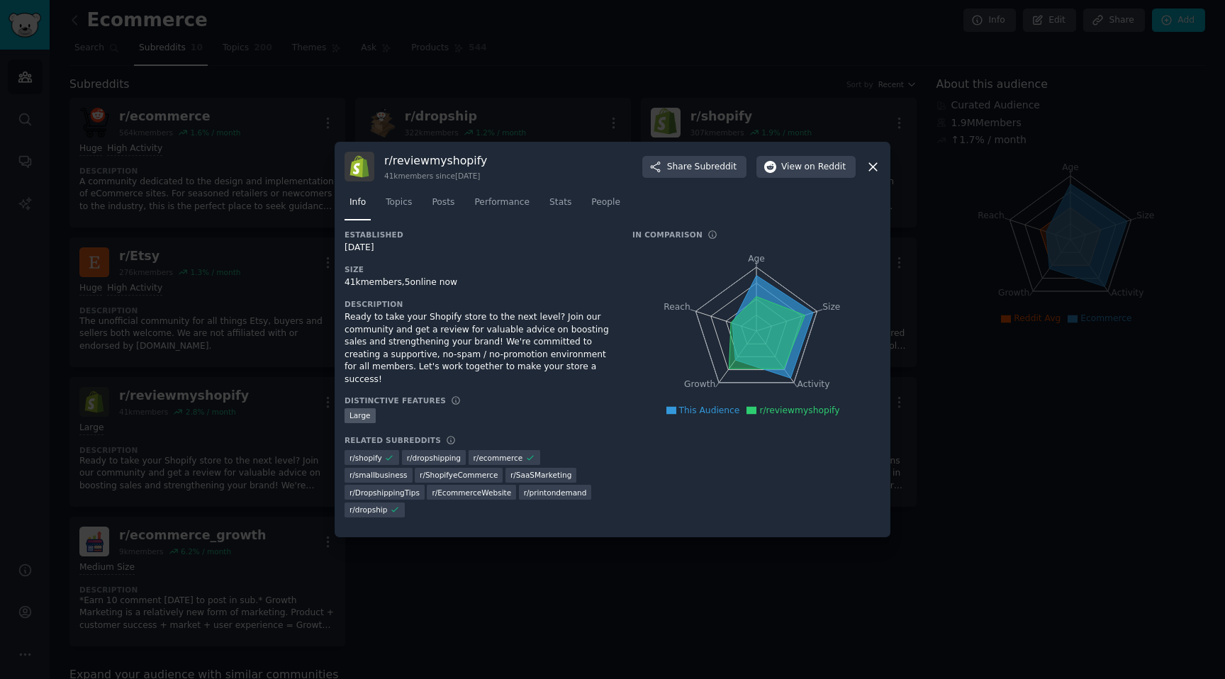
click at [875, 174] on icon at bounding box center [872, 166] width 15 height 15
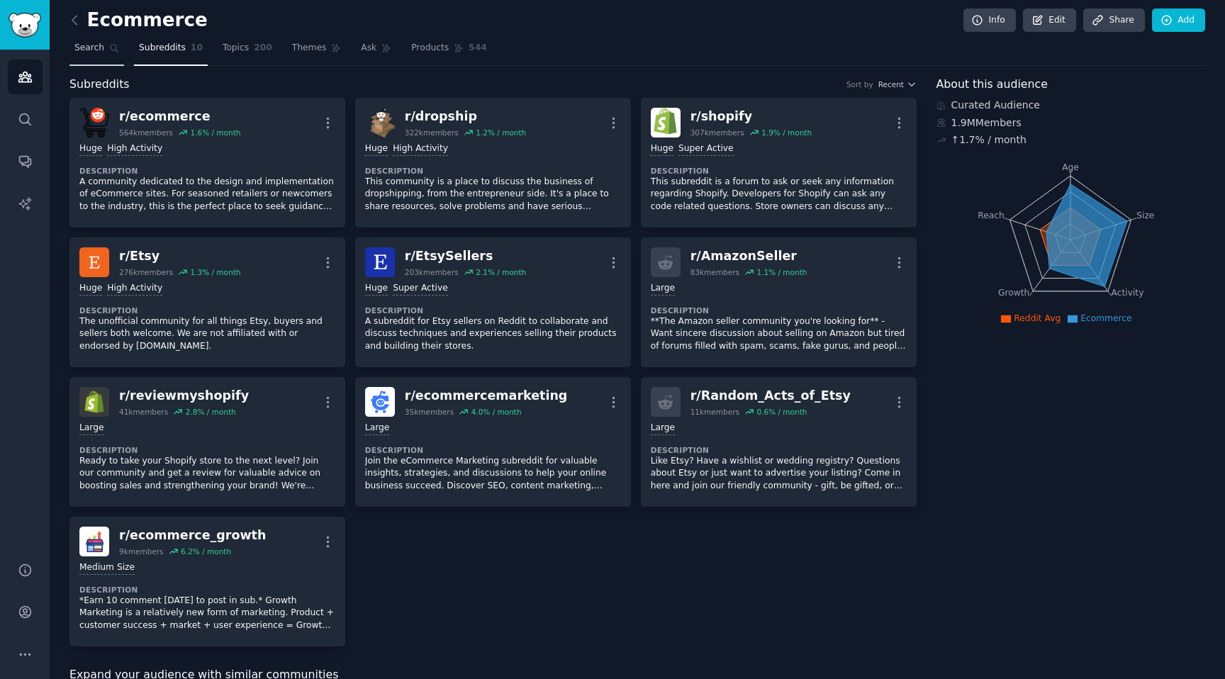
click at [89, 52] on span "Search" at bounding box center [89, 48] width 30 height 13
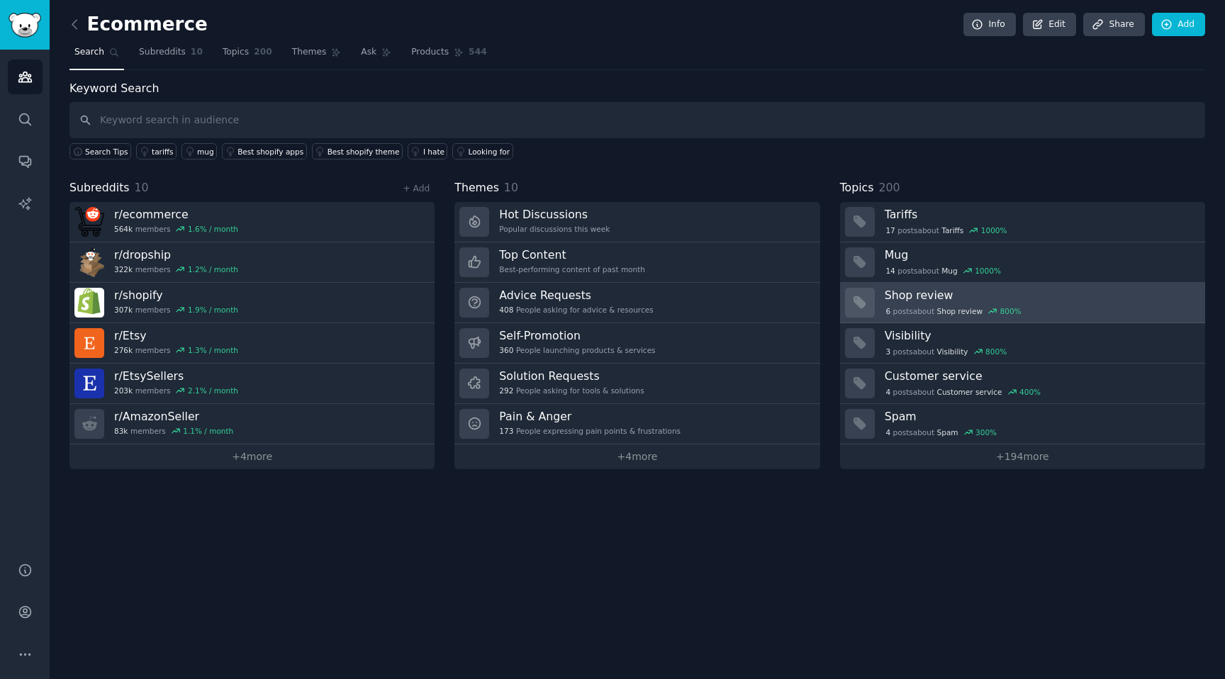
click at [899, 310] on div "6 post s about Shop review 800 %" at bounding box center [954, 311] width 138 height 13
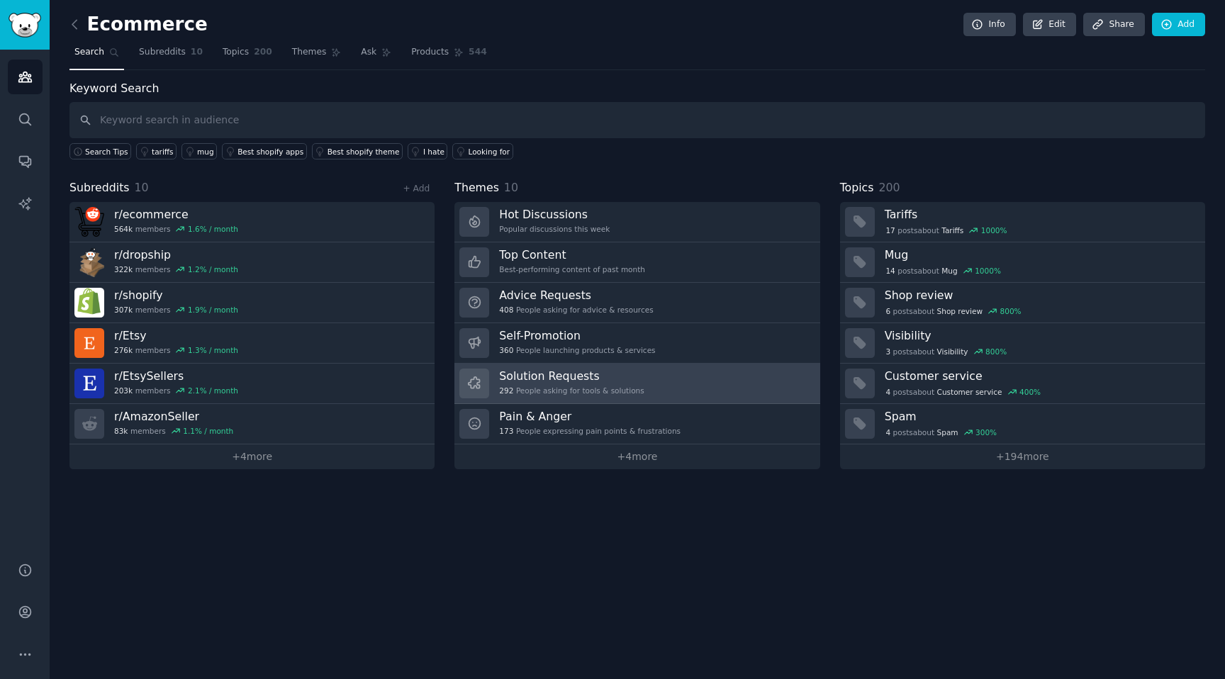
click at [566, 374] on h3 "Solution Requests" at bounding box center [571, 376] width 145 height 15
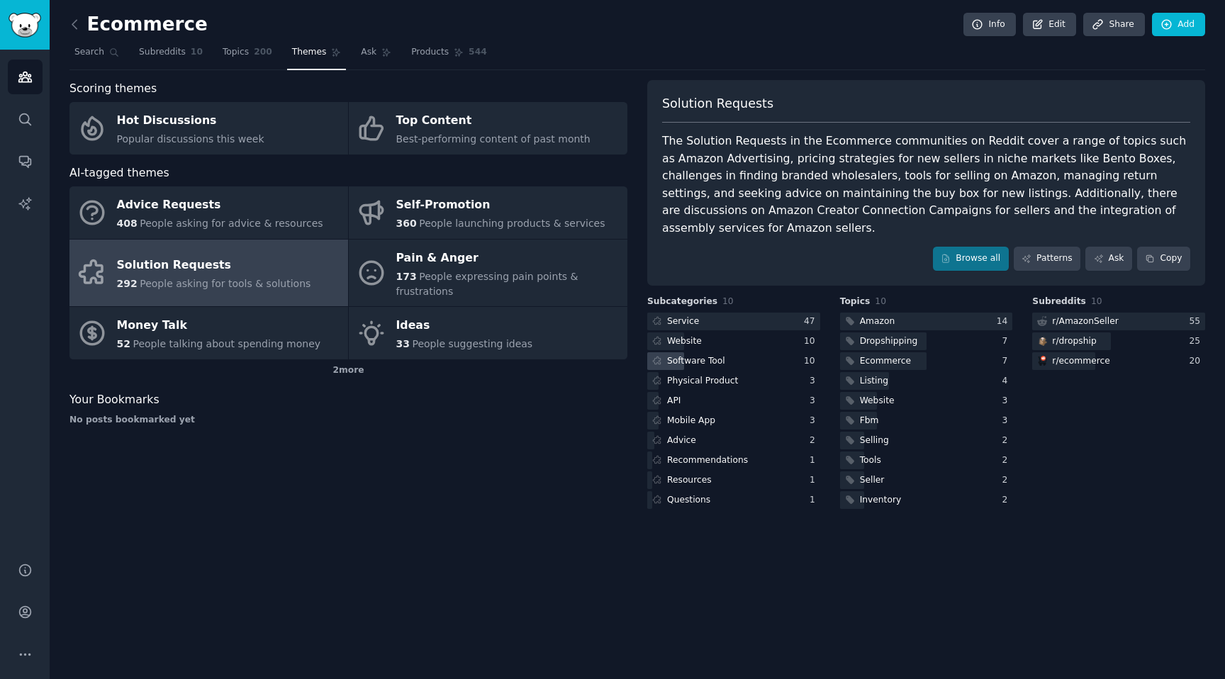
click at [688, 355] on div "Software Tool" at bounding box center [696, 361] width 58 height 13
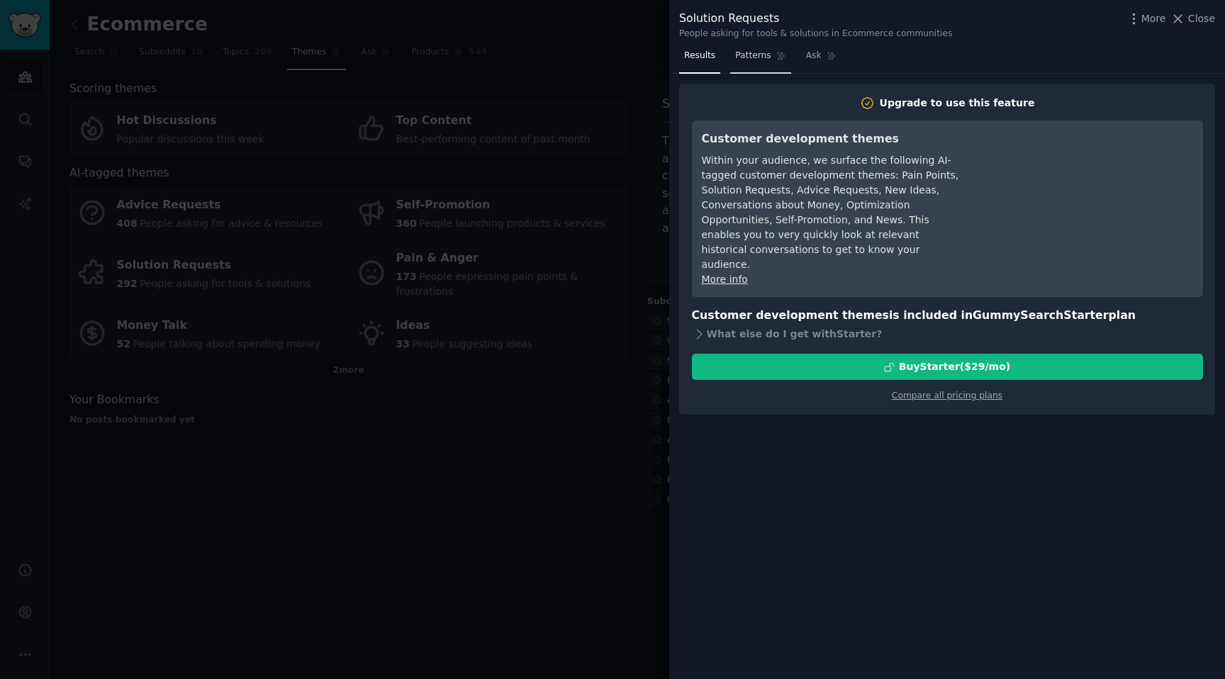
click at [750, 52] on span "Patterns" at bounding box center [752, 56] width 35 height 13
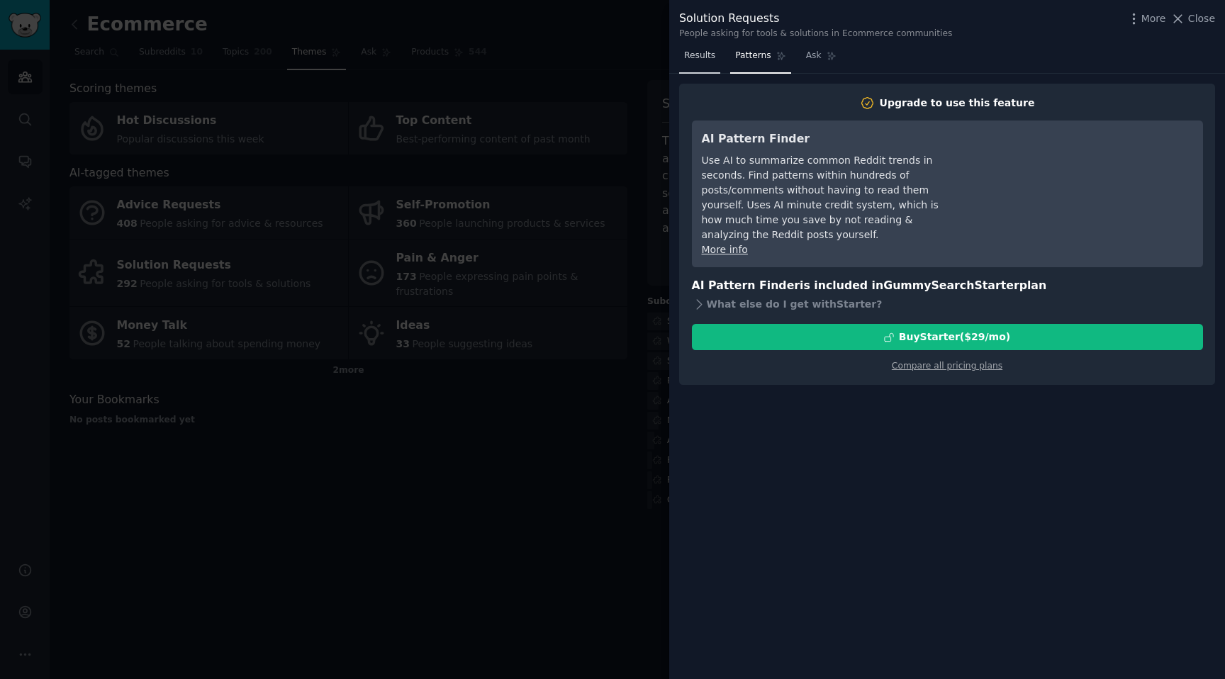
click at [705, 54] on span "Results" at bounding box center [699, 56] width 31 height 13
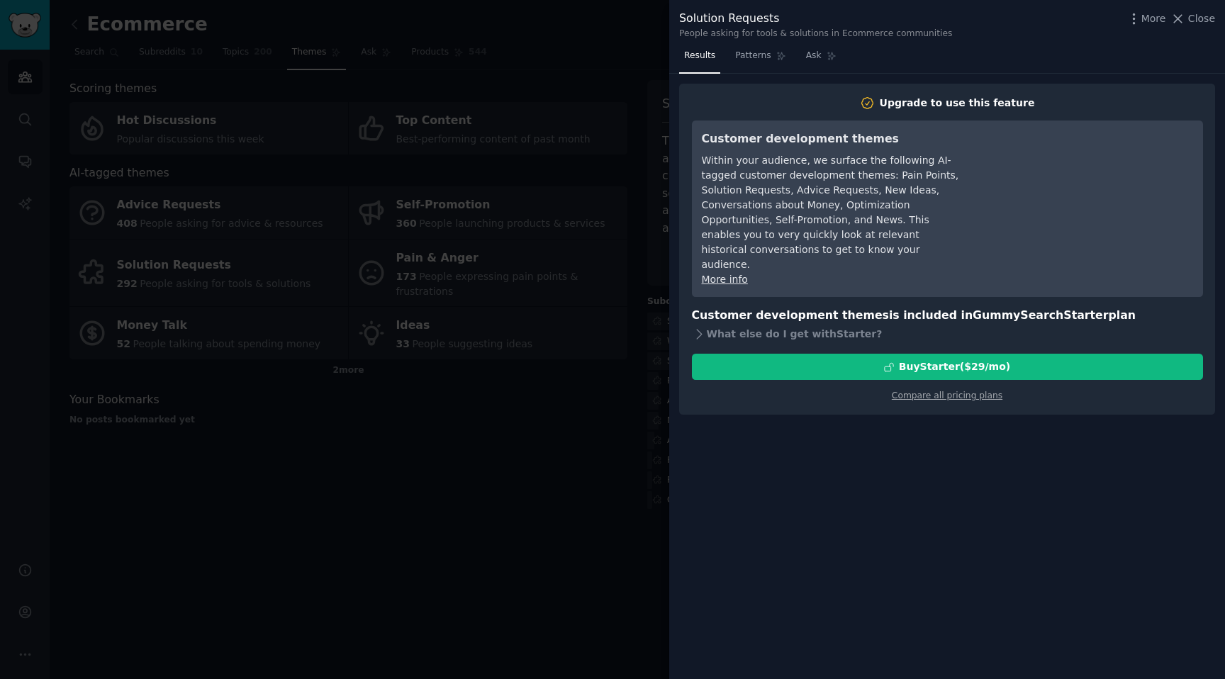
click at [639, 482] on div at bounding box center [612, 339] width 1225 height 679
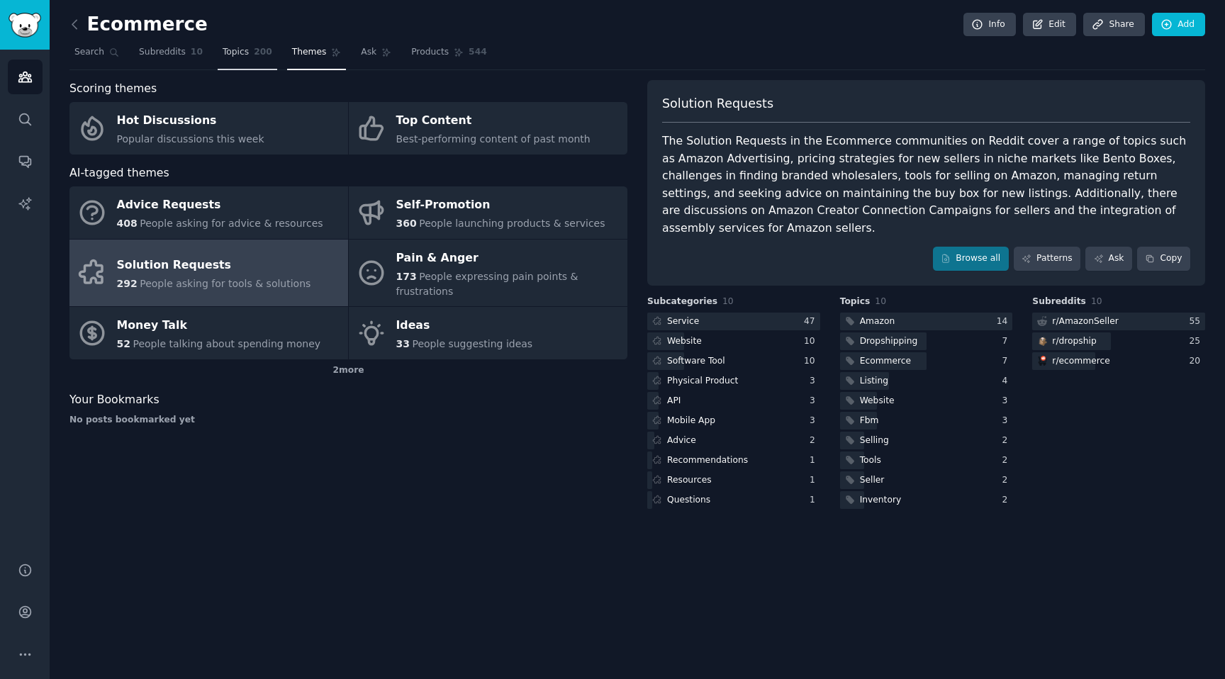
click at [239, 50] on span "Topics" at bounding box center [236, 52] width 26 height 13
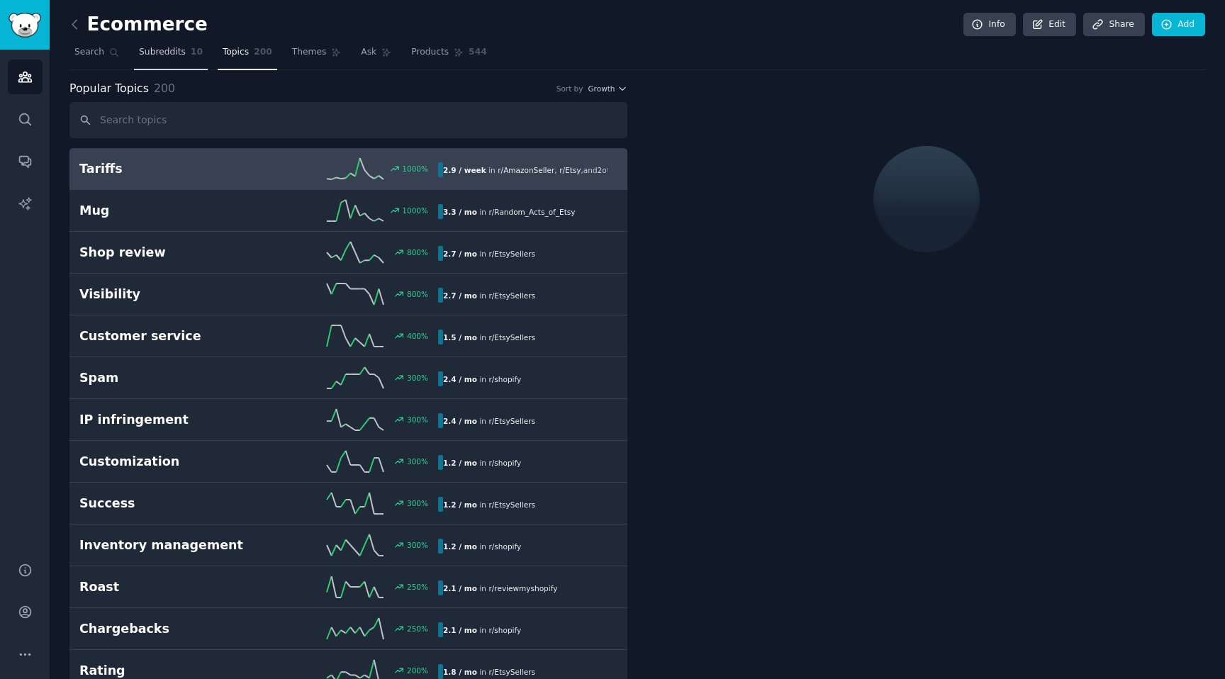
click at [167, 60] on link "Subreddits 10" at bounding box center [171, 55] width 74 height 29
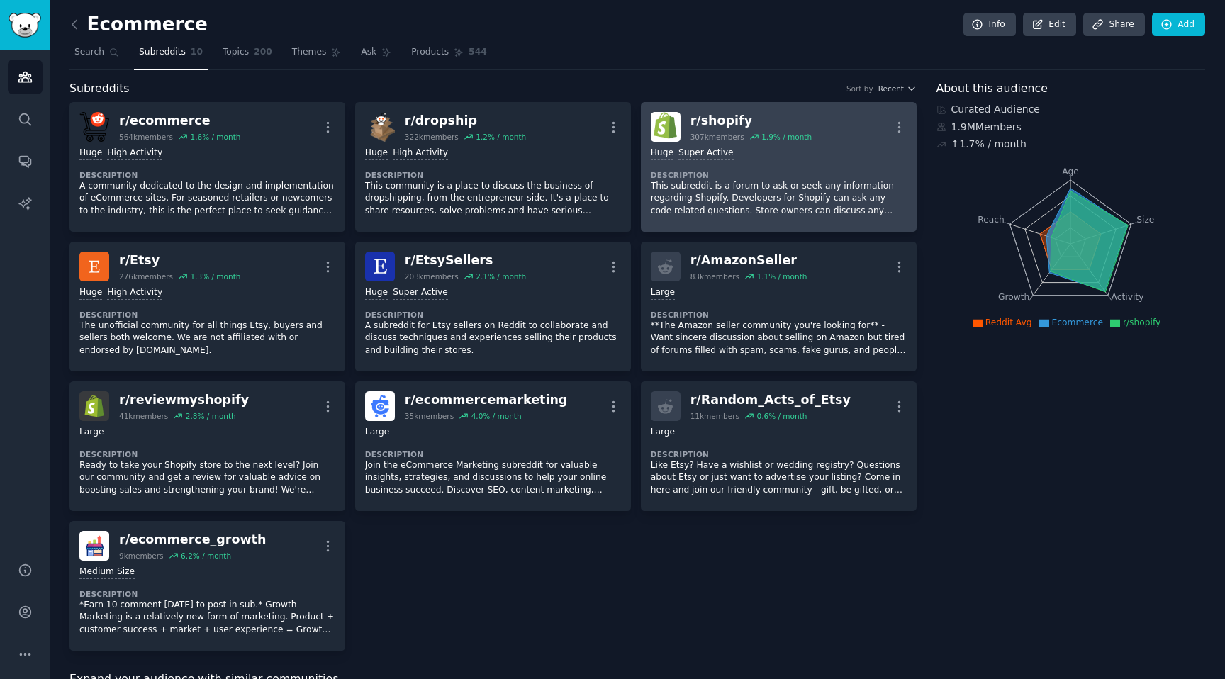
click at [776, 180] on p "This subreddit is a forum to ask or seek any information regarding Shopify. Dev…" at bounding box center [779, 199] width 256 height 38
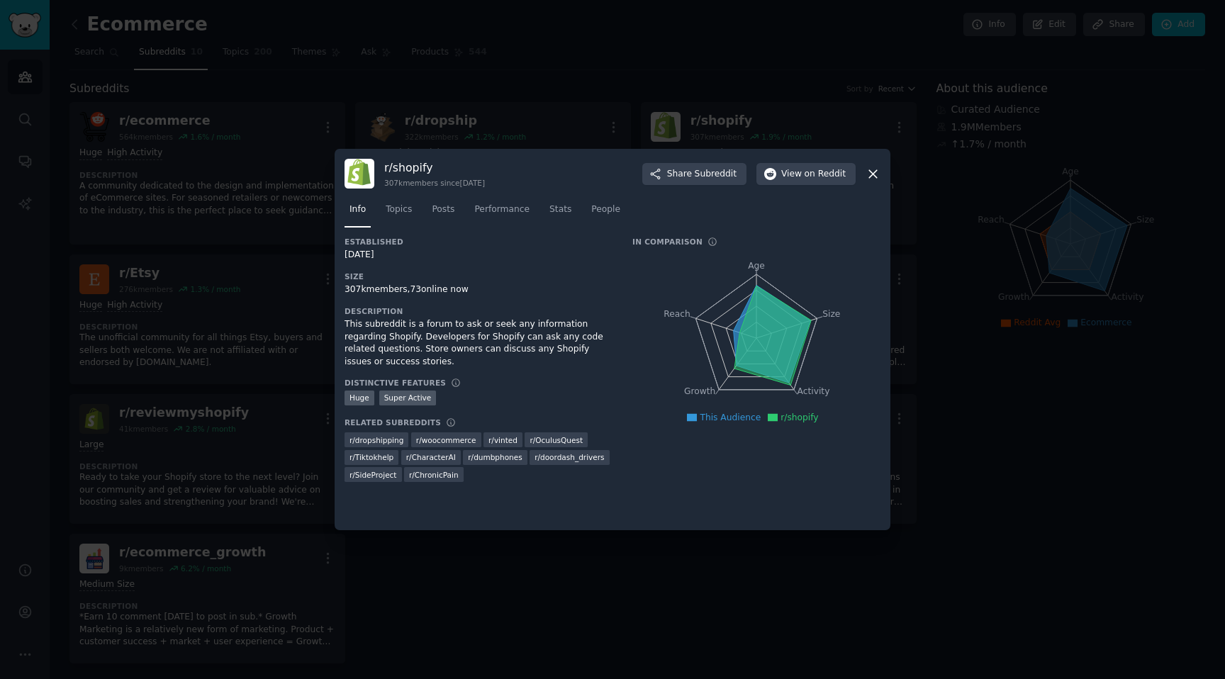
click at [981, 211] on div at bounding box center [612, 339] width 1225 height 679
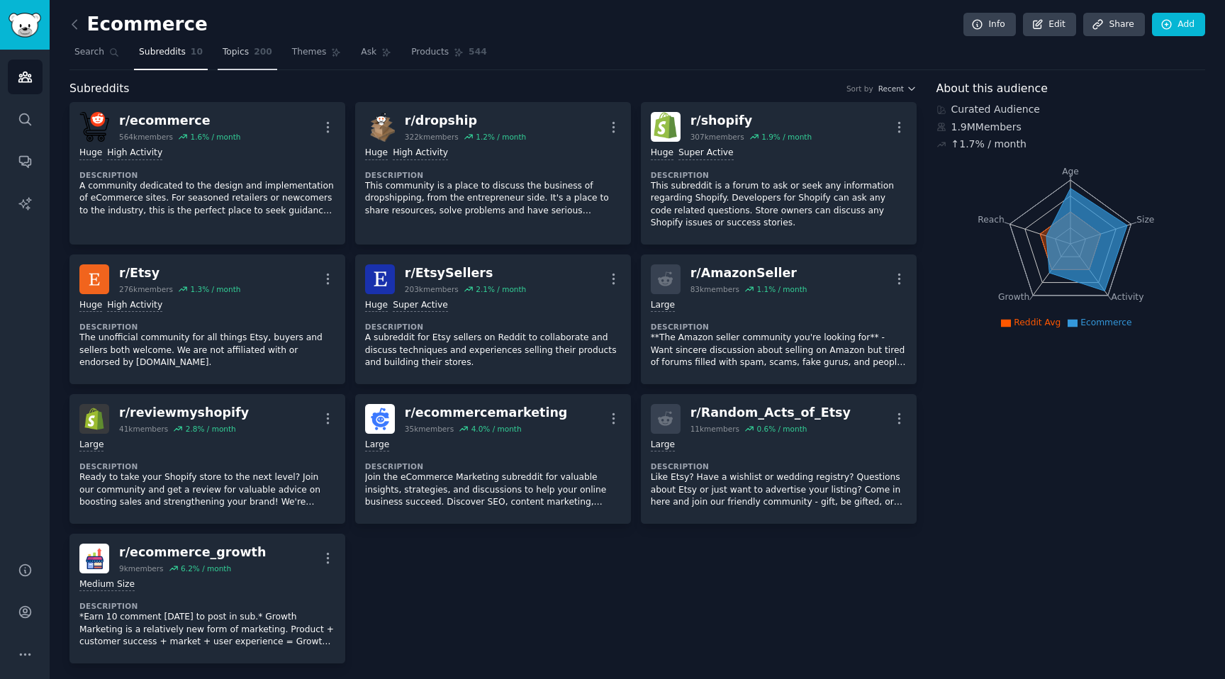
click at [223, 56] on span "Topics" at bounding box center [236, 52] width 26 height 13
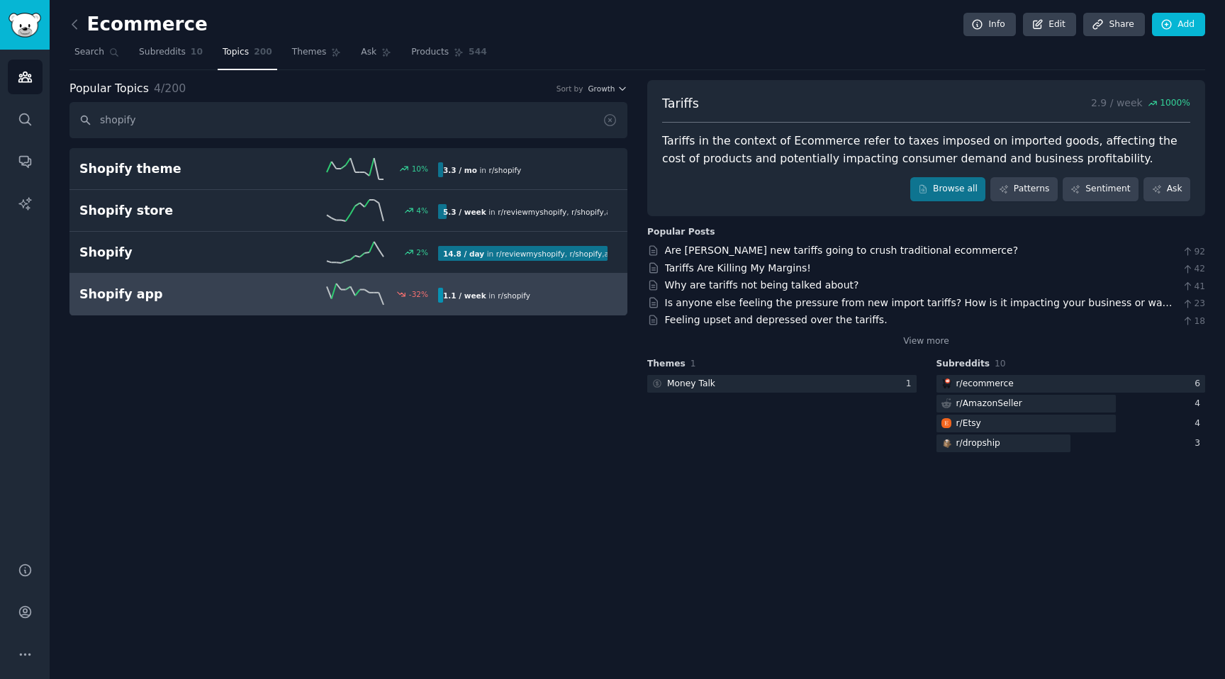
type input "shopify"
click at [192, 281] on link "Shopify app -32 % 1.1 / week in r/ shopify" at bounding box center [348, 295] width 558 height 42
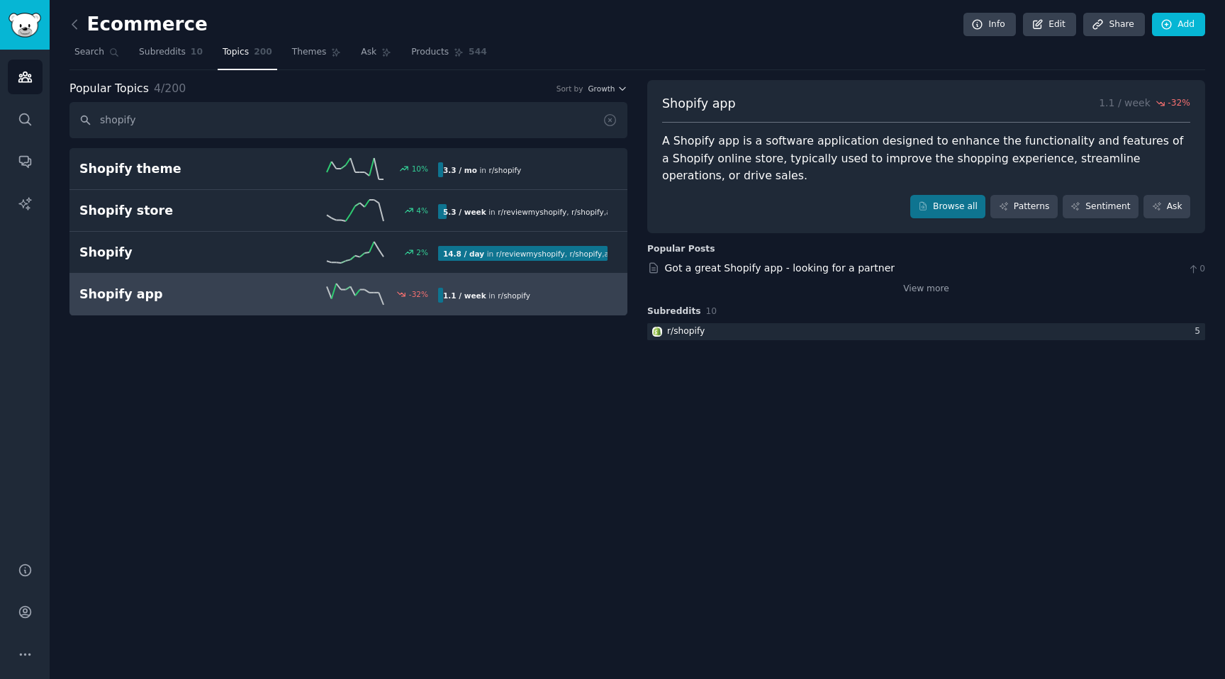
click at [831, 243] on div "Popular Posts Got a great Shopify app - looking for a partner 0 View more" at bounding box center [926, 269] width 558 height 52
click at [814, 357] on div "Ecommerce Info Edit Share Add Search Subreddits 10 Topics 200 Themes Ask Produc…" at bounding box center [637, 339] width 1175 height 679
click at [799, 262] on link "Got a great Shopify app - looking for a partner" at bounding box center [780, 267] width 230 height 11
click at [848, 451] on div "Ecommerce Info Edit Share Add Search Subreddits 10 Topics 200 Themes Ask Produc…" at bounding box center [637, 339] width 1175 height 679
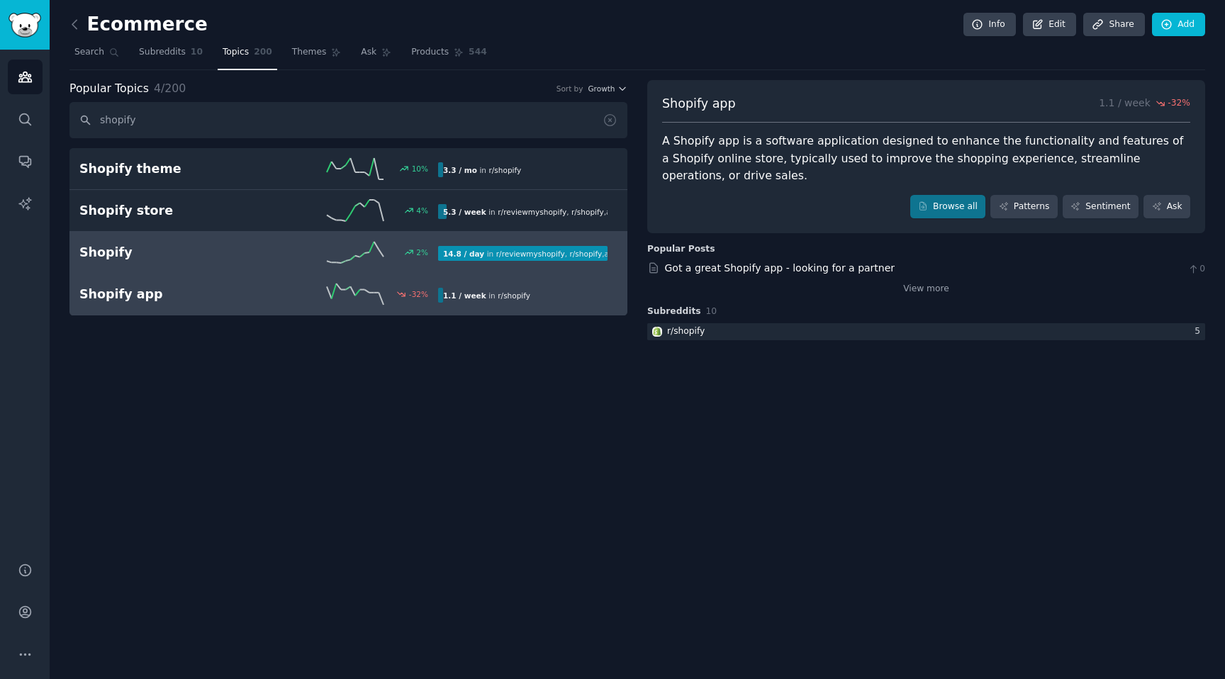
click at [153, 261] on div "Shopify 2 % 14.8 / day in r/ reviewmyshopify , r/ shopify , and 4 other s" at bounding box center [348, 252] width 538 height 21
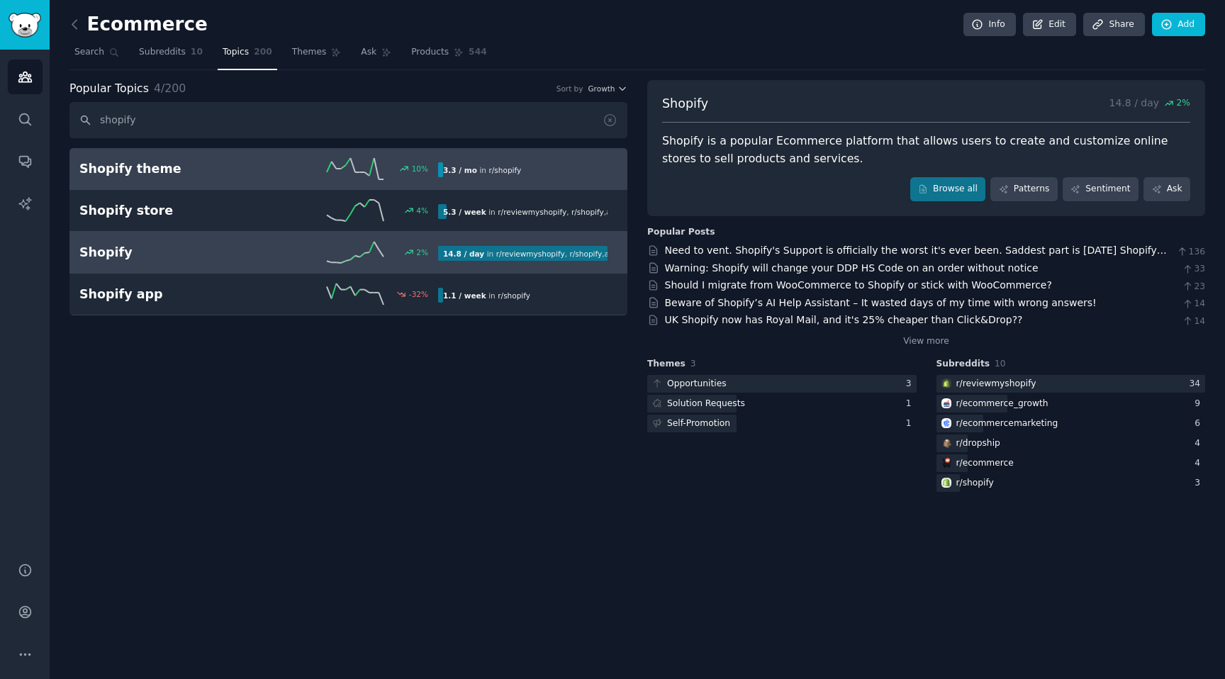
click at [137, 178] on div "Shopify theme 10 % 3.3 / mo in r/ shopify" at bounding box center [348, 168] width 538 height 21
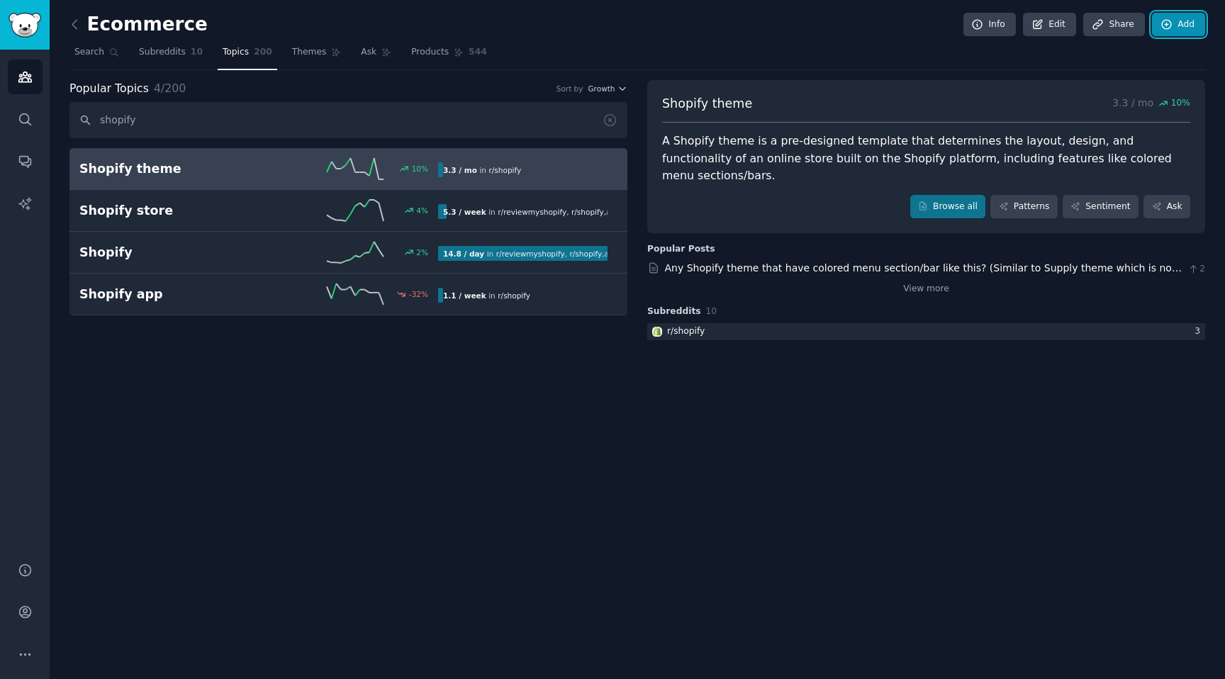
click at [1187, 23] on link "Add" at bounding box center [1178, 25] width 53 height 24
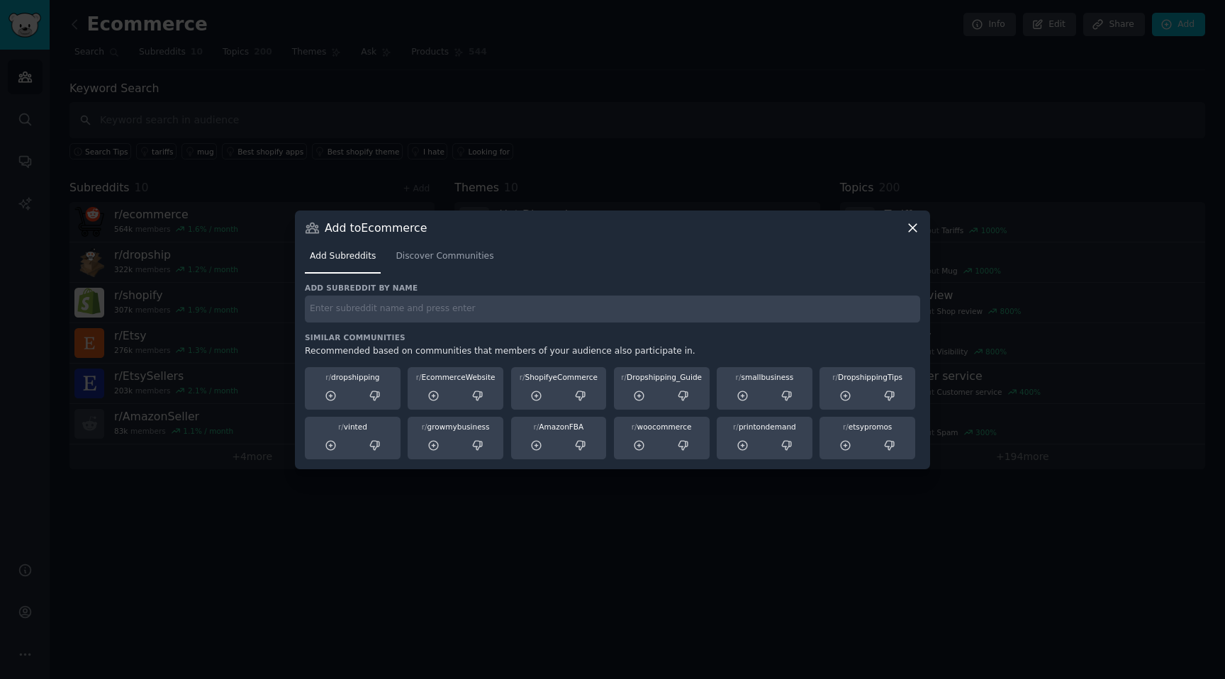
click at [908, 228] on icon at bounding box center [912, 227] width 15 height 15
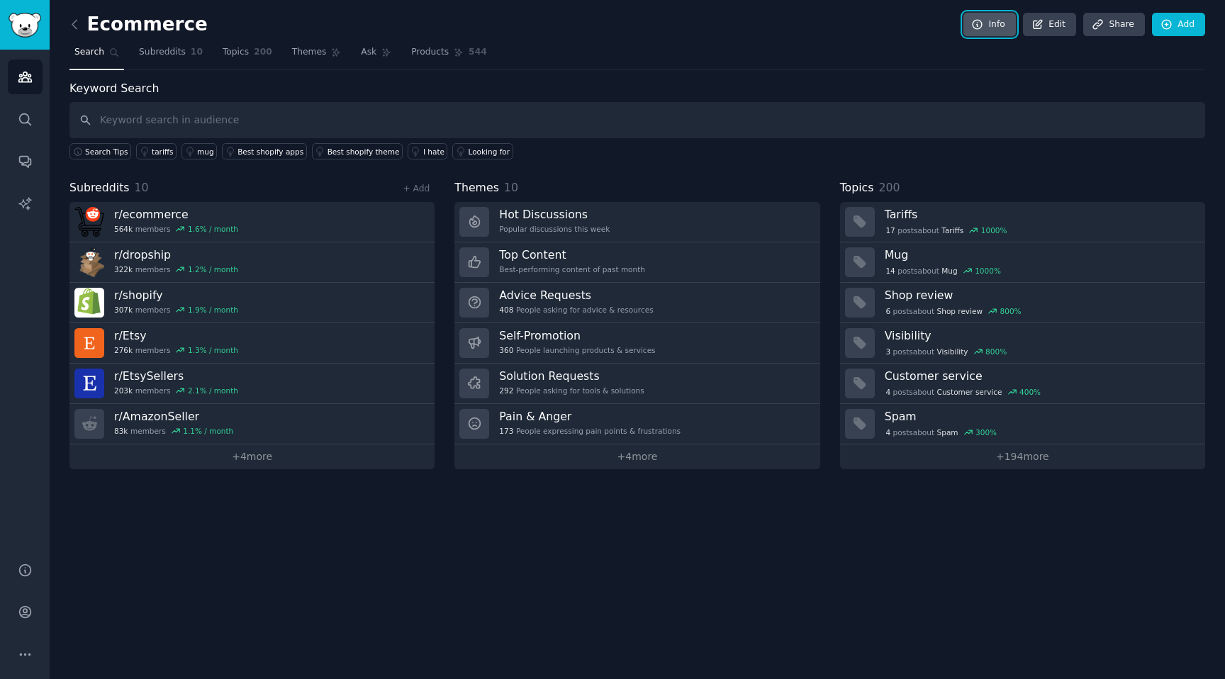
click at [1000, 33] on link "Info" at bounding box center [989, 25] width 52 height 24
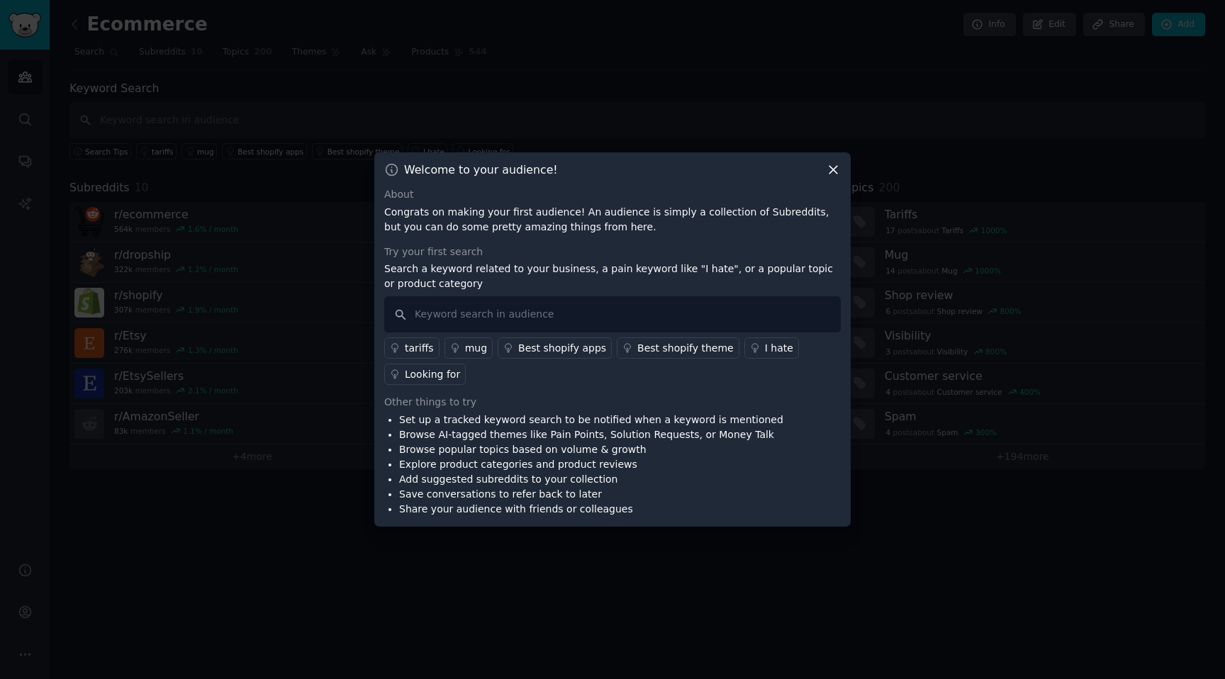
click at [834, 174] on icon at bounding box center [833, 169] width 15 height 15
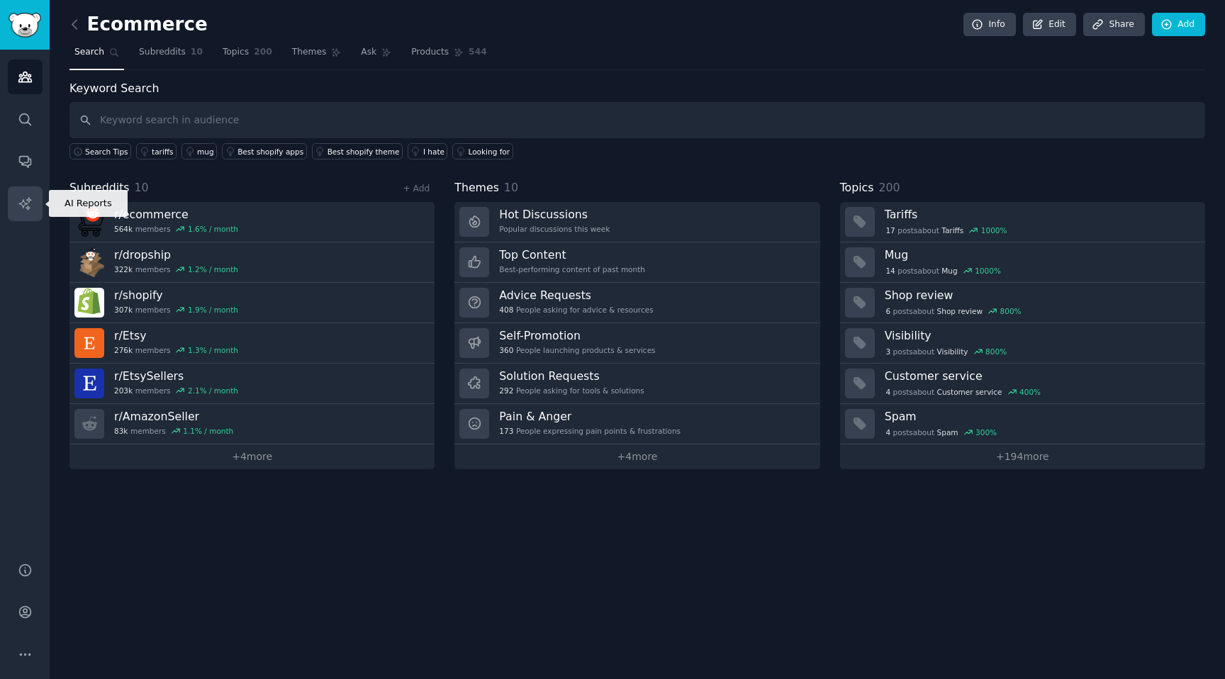
click at [24, 199] on icon "Sidebar" at bounding box center [25, 203] width 15 height 15
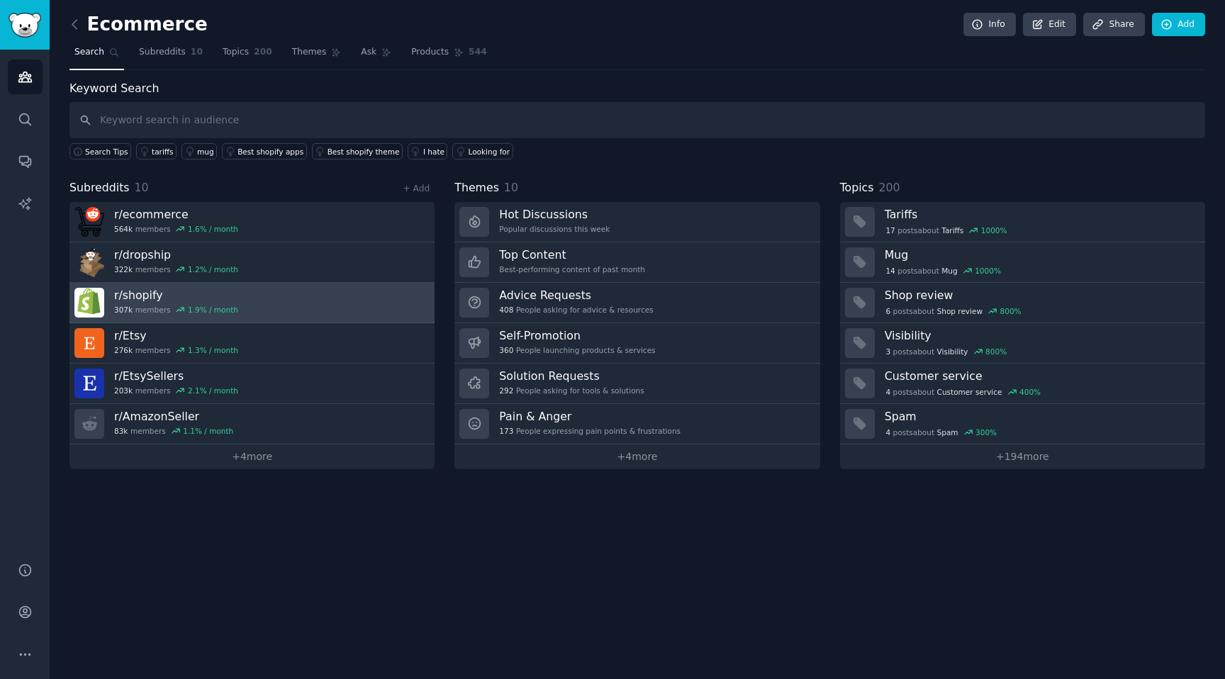
click at [148, 302] on div "r/ shopify 307k members 1.9 % / month" at bounding box center [176, 303] width 124 height 30
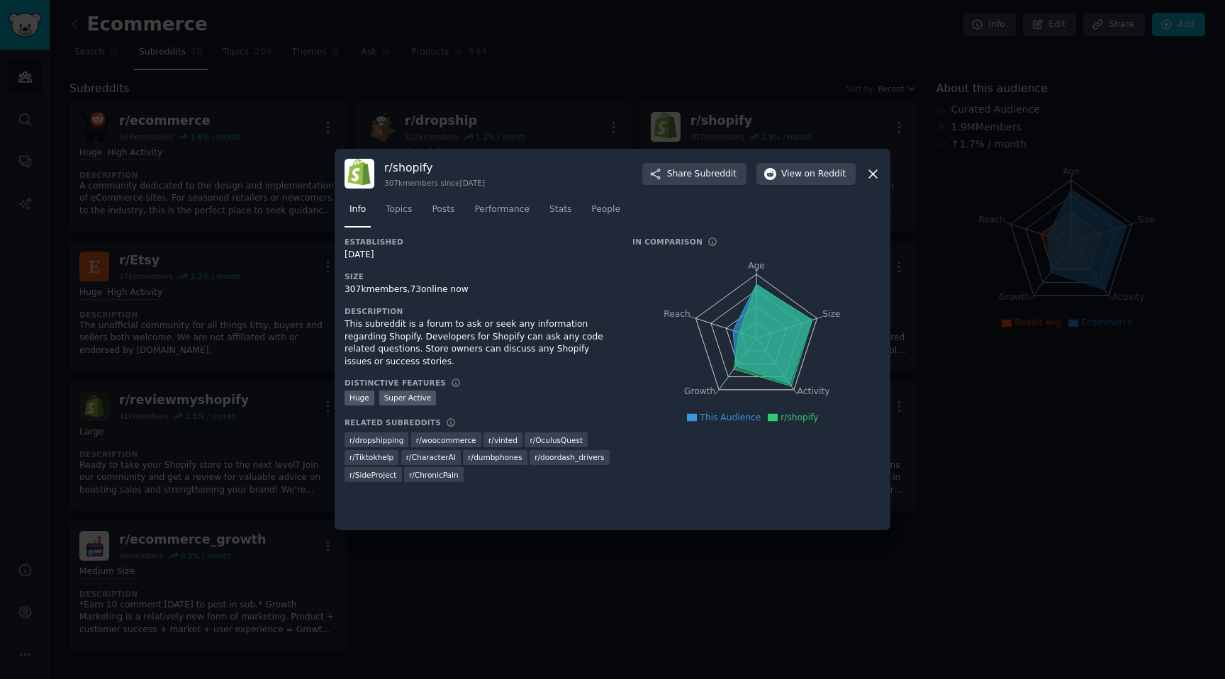
click at [867, 172] on icon at bounding box center [872, 174] width 15 height 15
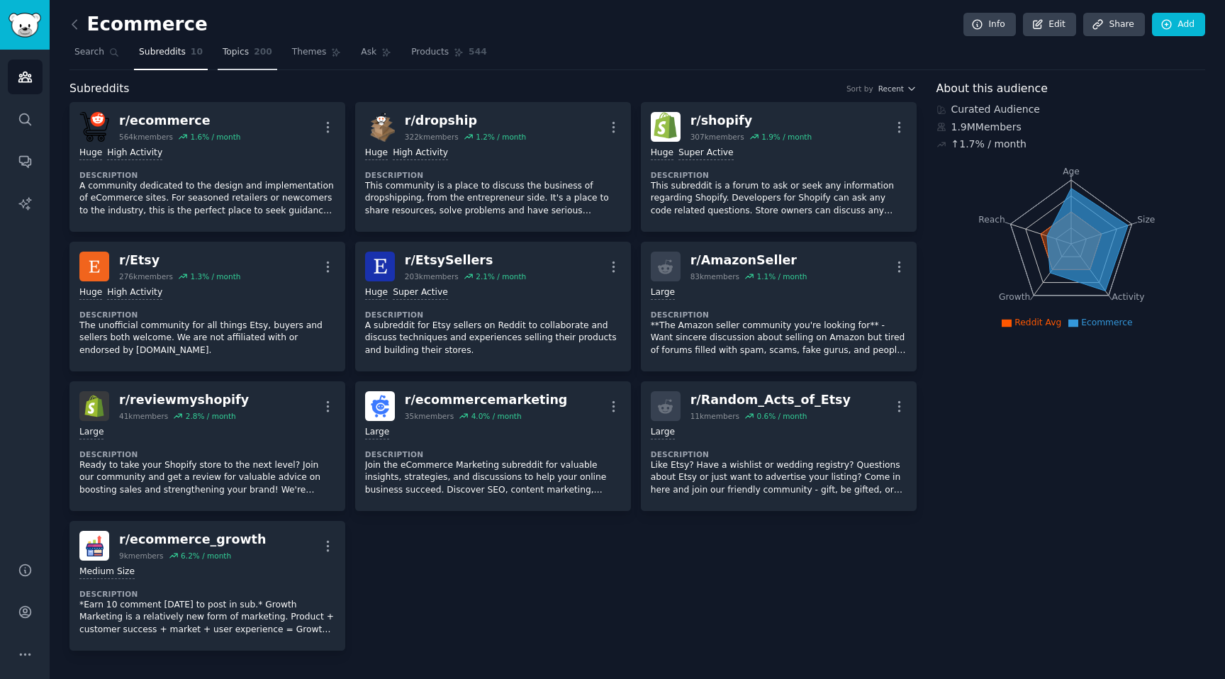
click at [248, 52] on link "Topics 200" at bounding box center [248, 55] width 60 height 29
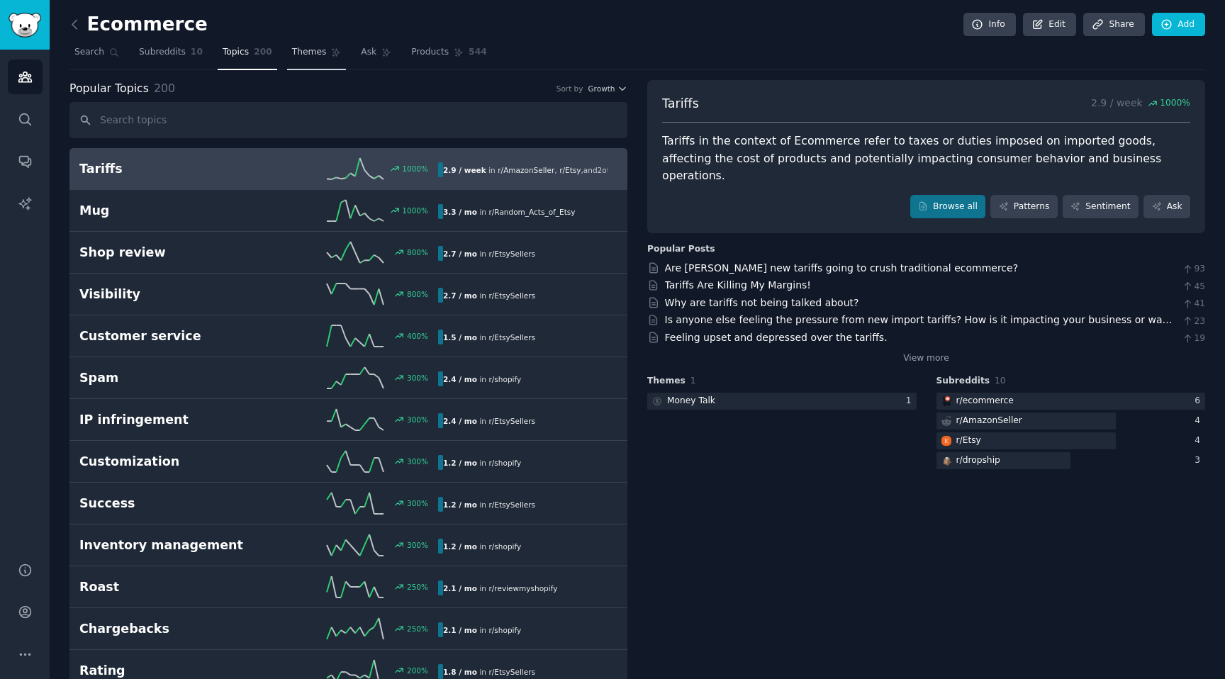
click at [313, 52] on span "Themes" at bounding box center [309, 52] width 35 height 13
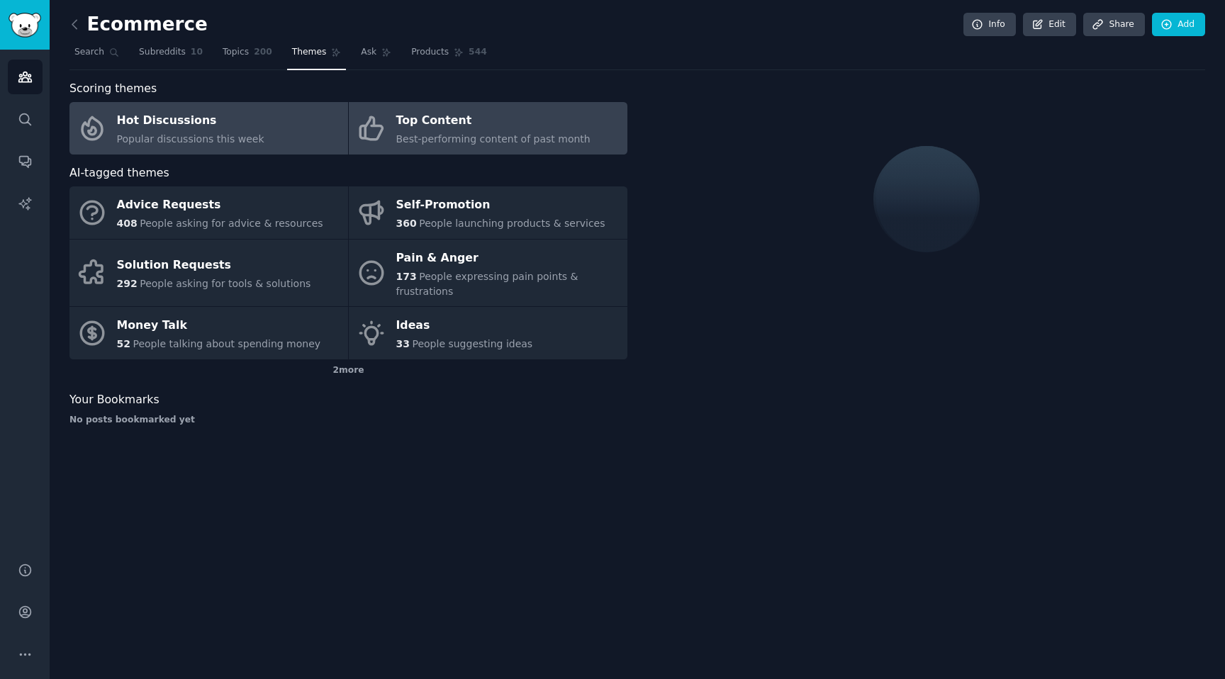
click at [449, 132] on div "Best-performing content of past month" at bounding box center [493, 139] width 194 height 15
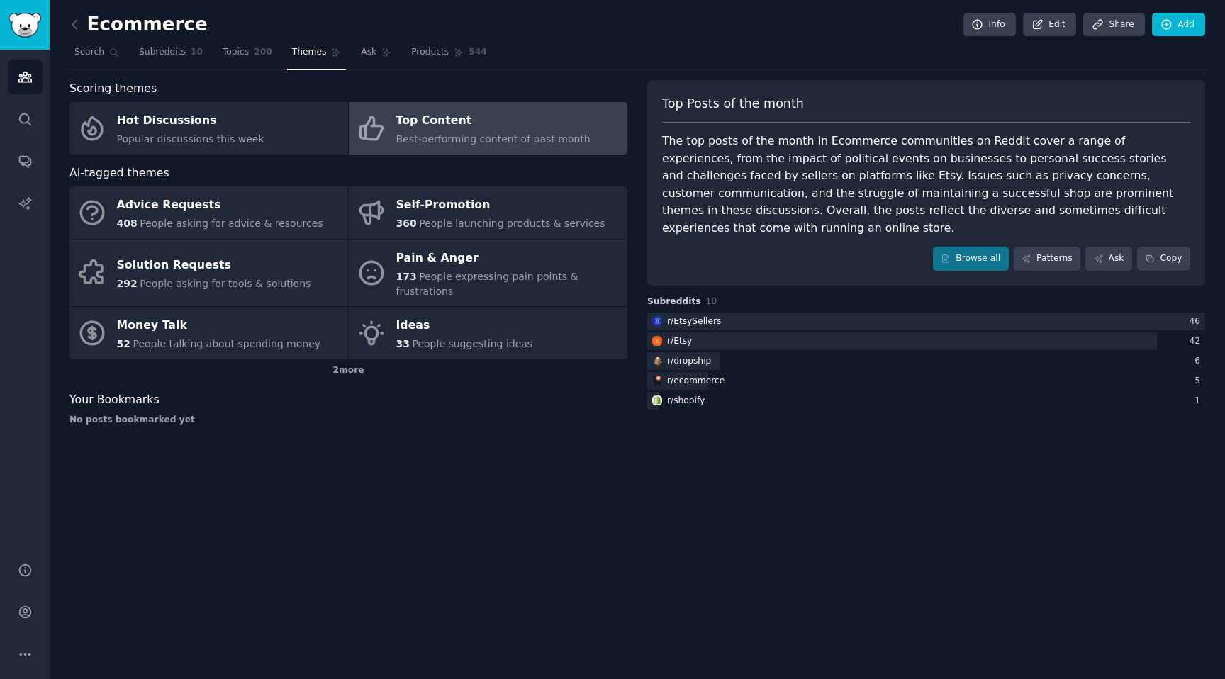
click at [519, 135] on span "Best-performing content of past month" at bounding box center [493, 138] width 194 height 11
click at [1043, 247] on link "Patterns" at bounding box center [1047, 259] width 67 height 24
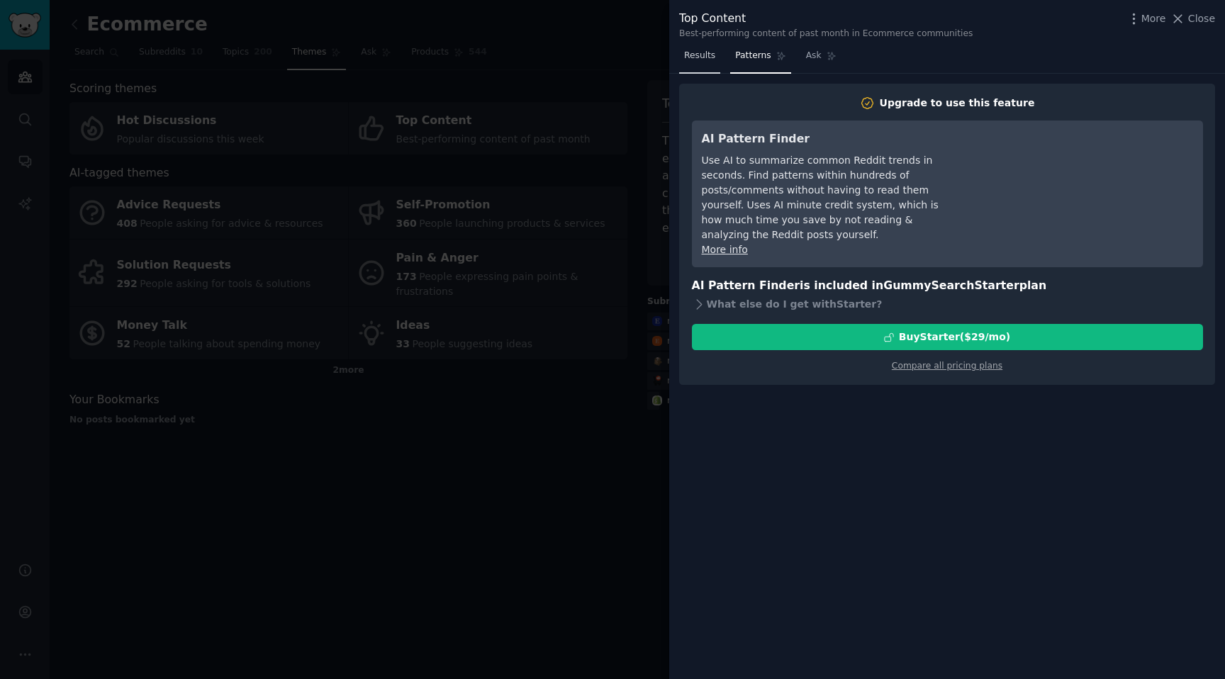
click at [704, 57] on span "Results" at bounding box center [699, 56] width 31 height 13
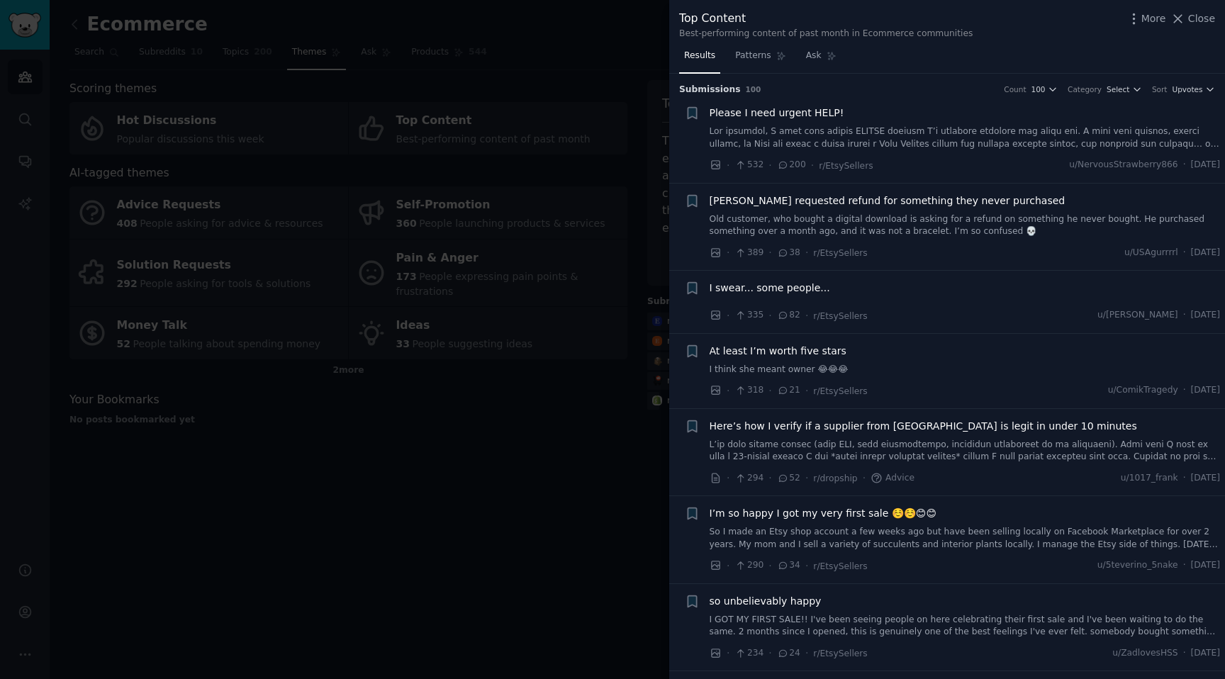
click at [960, 147] on link at bounding box center [965, 137] width 511 height 25
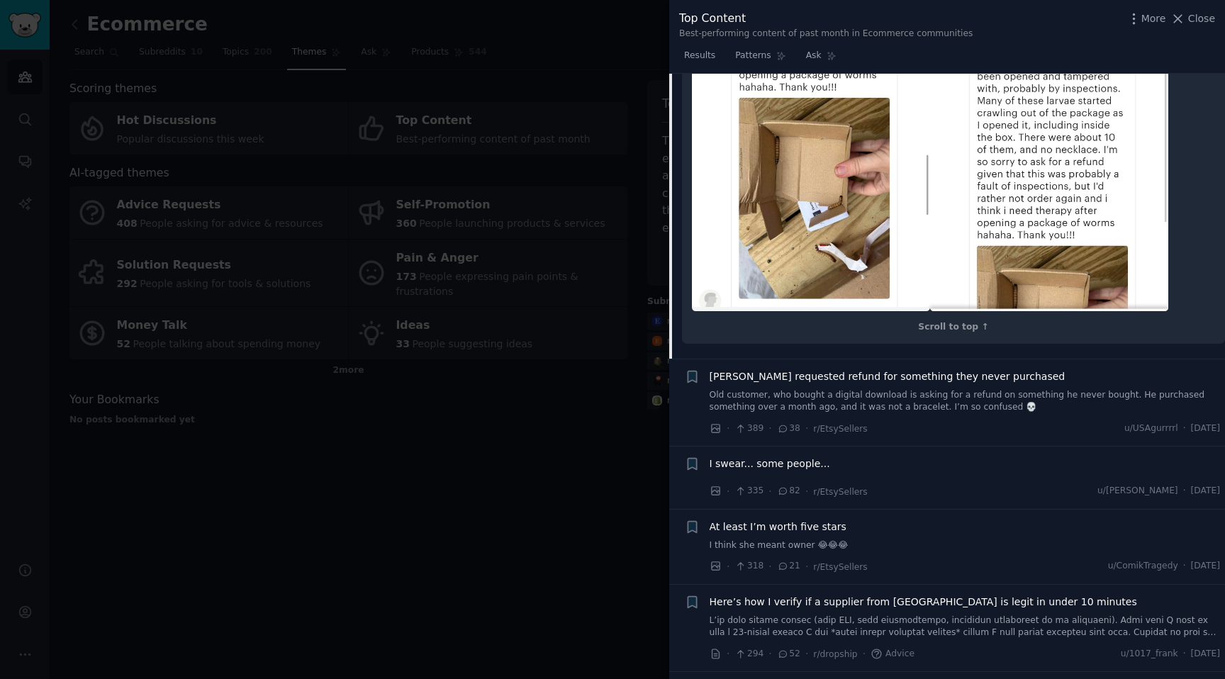
scroll to position [504, 0]
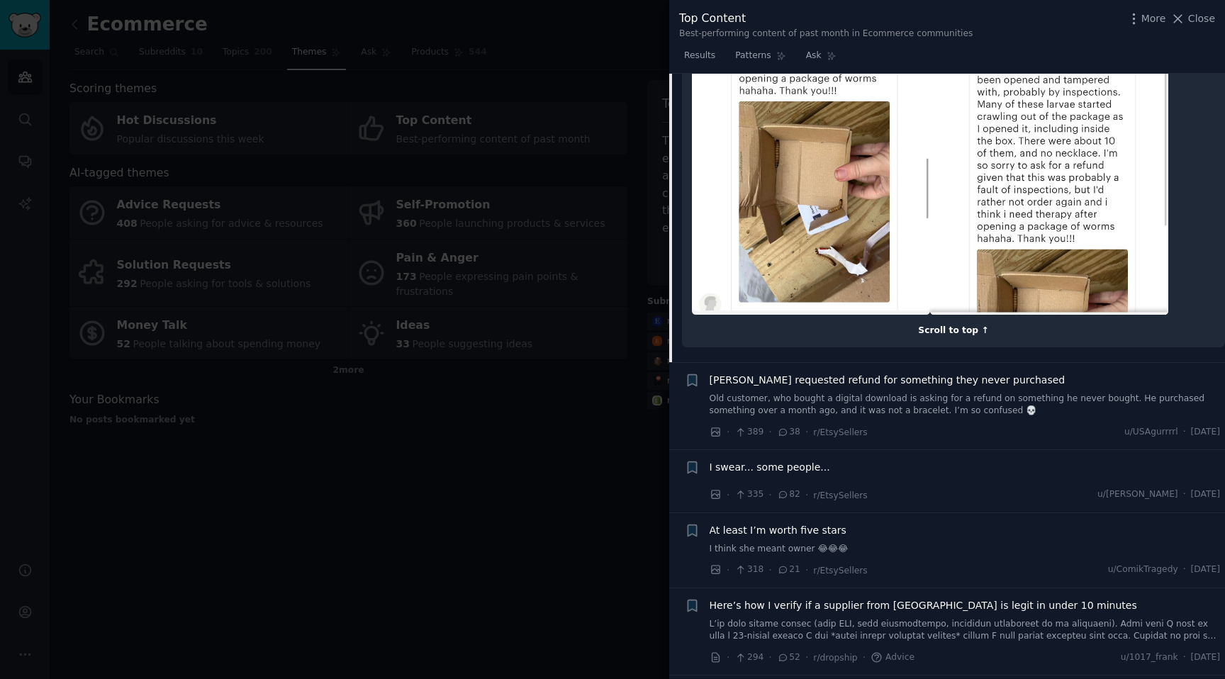
click at [953, 325] on div "Scroll to top ↑" at bounding box center [953, 331] width 523 height 13
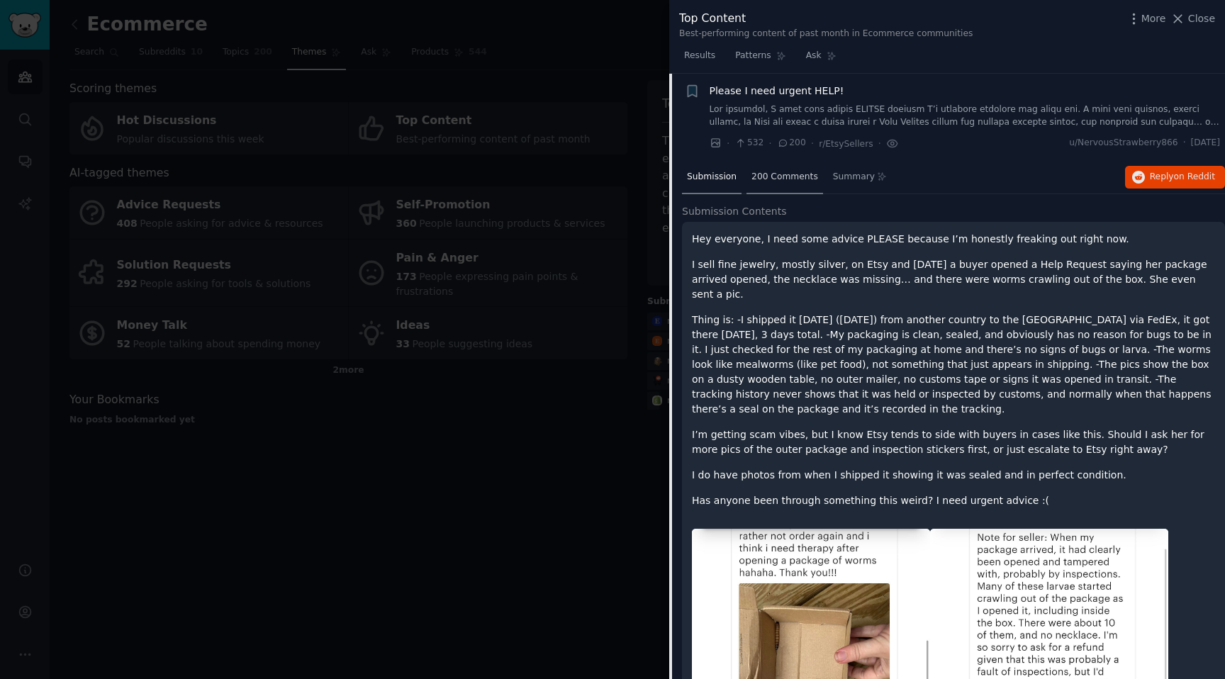
click at [791, 183] on div "200 Comments" at bounding box center [784, 178] width 77 height 34
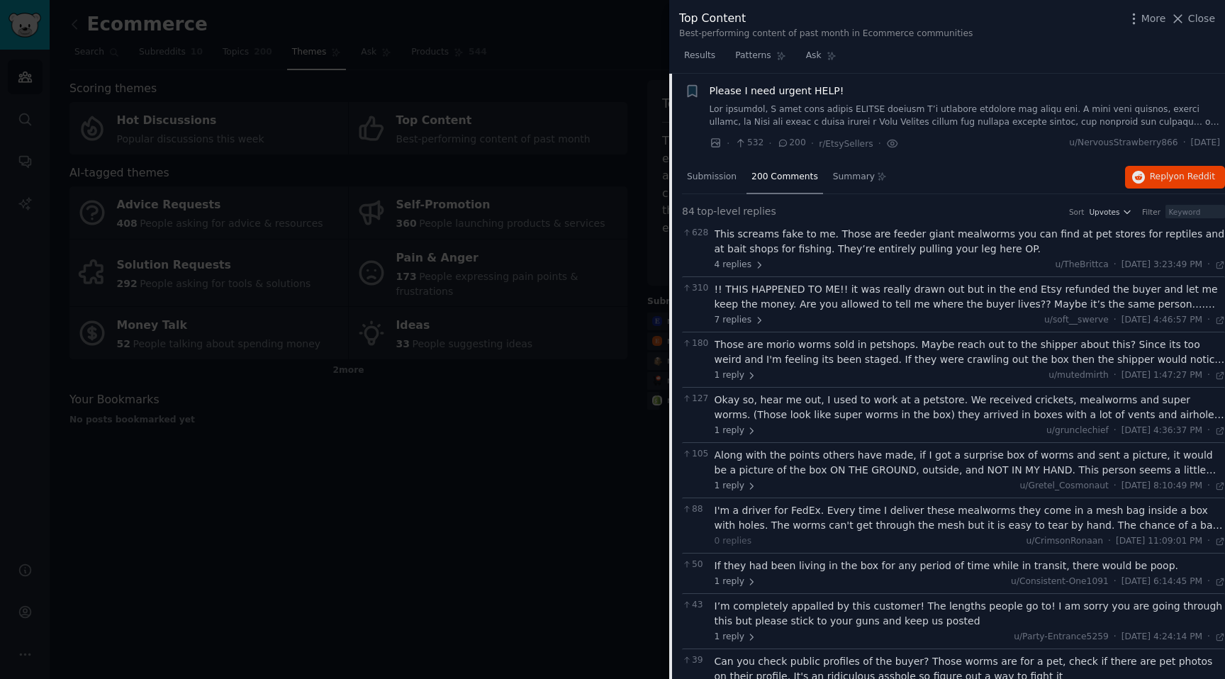
click at [1026, 296] on div "!! THIS HAPPENED TO ME!! it was really drawn out but in the end Etsy refunded t…" at bounding box center [969, 297] width 511 height 30
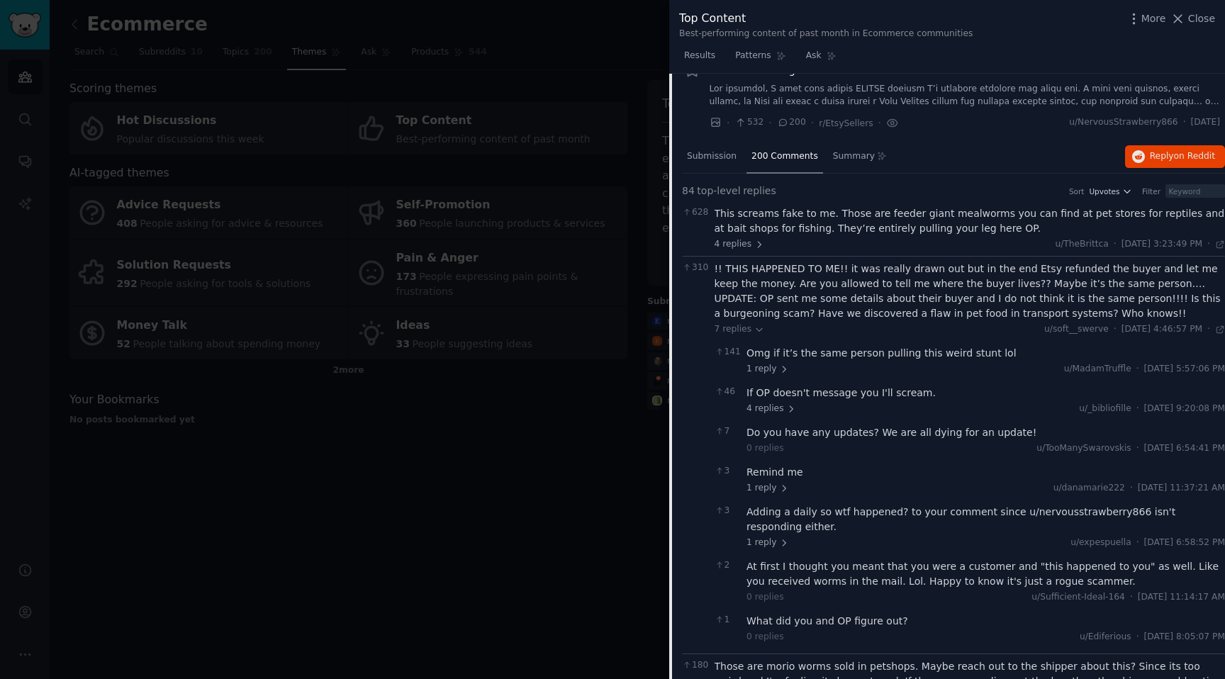
scroll to position [0, 0]
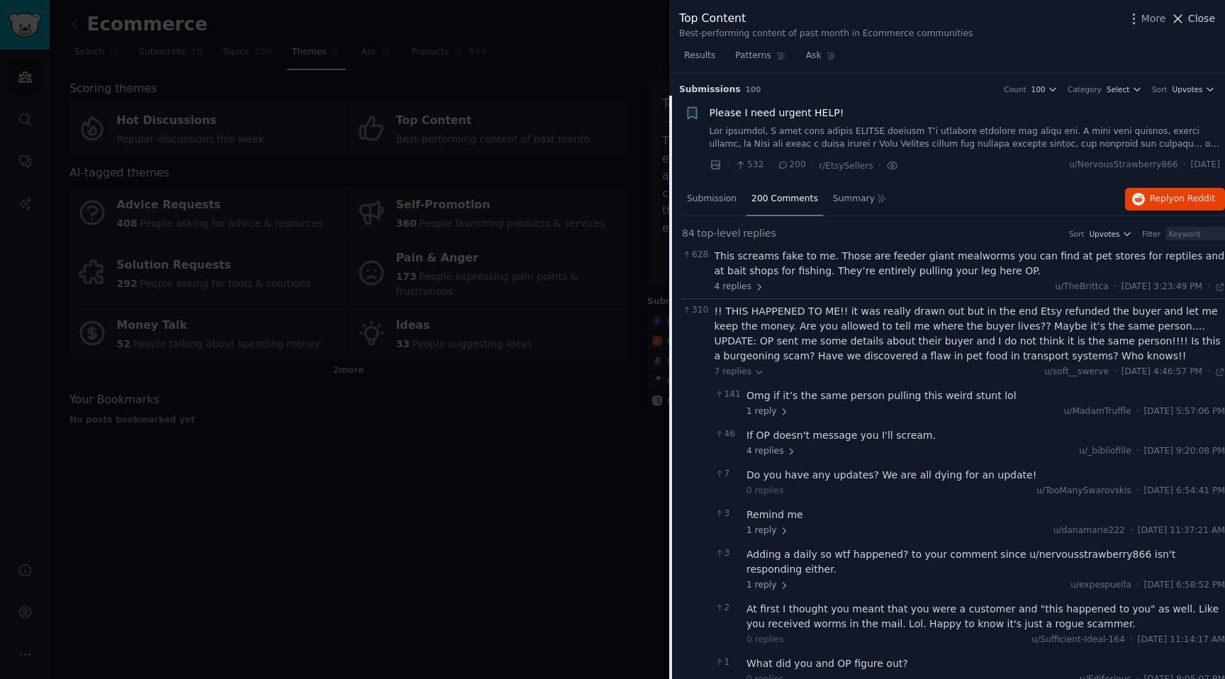
click at [1183, 25] on icon at bounding box center [1177, 18] width 15 height 15
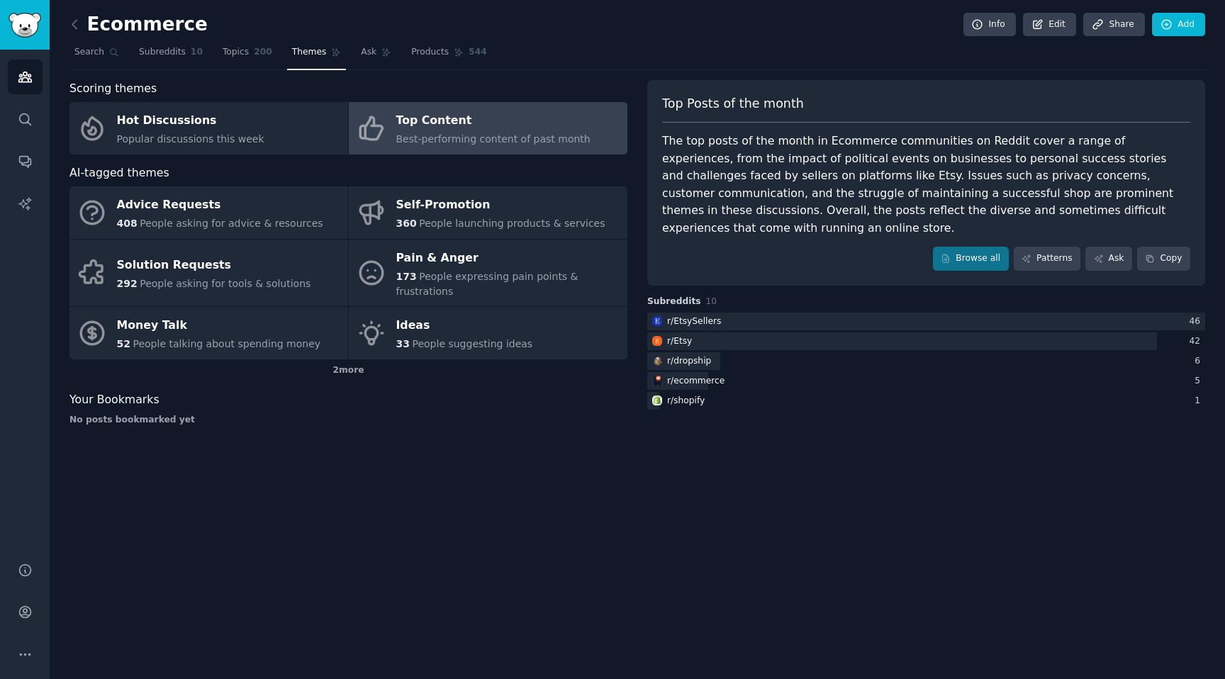
click at [786, 437] on div "Ecommerce Info Edit Share Add Search Subreddits 10 Topics 200 Themes Ask Produc…" at bounding box center [637, 339] width 1175 height 679
click at [1045, 247] on link "Patterns" at bounding box center [1047, 259] width 67 height 24
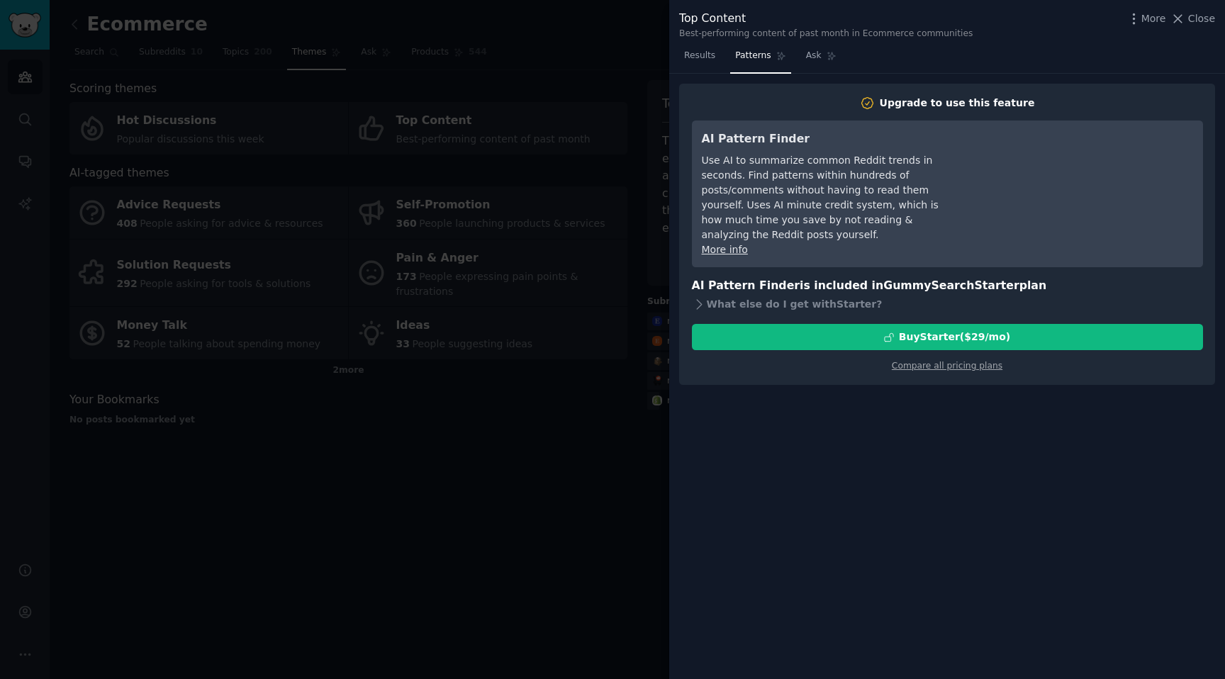
click at [605, 483] on div at bounding box center [612, 339] width 1225 height 679
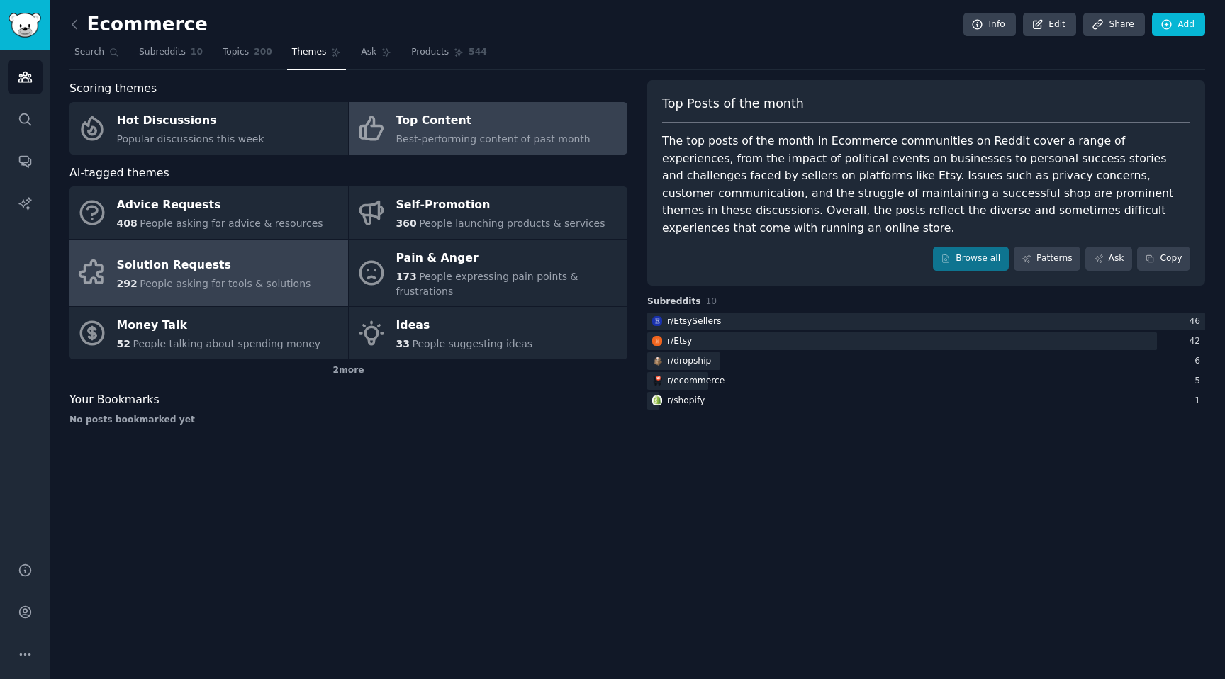
click at [208, 266] on div "Solution Requests" at bounding box center [214, 265] width 194 height 23
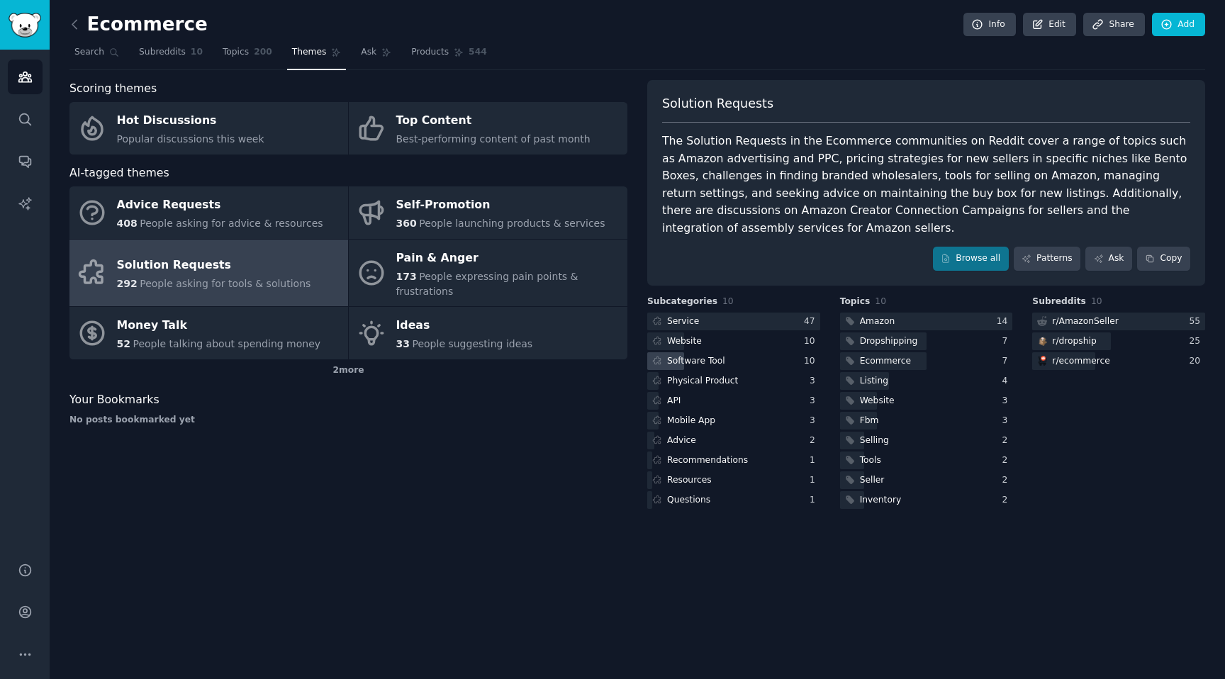
click at [700, 361] on div "Software Tool" at bounding box center [696, 361] width 58 height 13
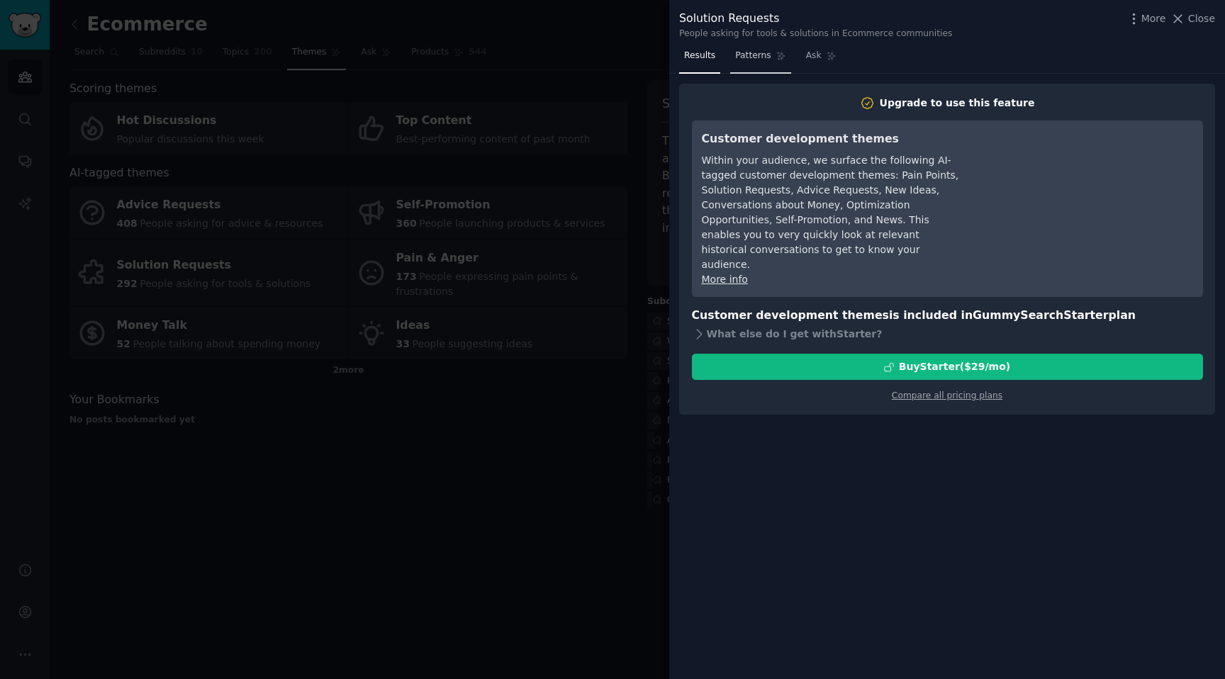
click at [754, 50] on span "Patterns" at bounding box center [752, 56] width 35 height 13
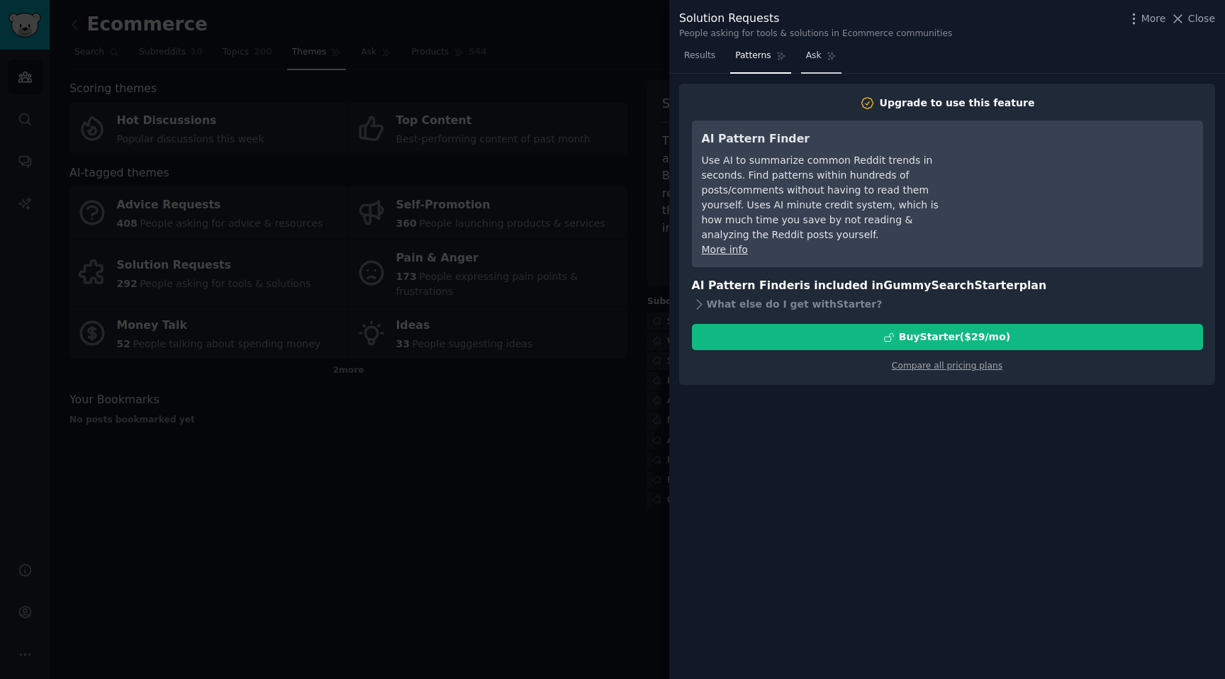
click at [811, 63] on link "Ask" at bounding box center [821, 59] width 40 height 29
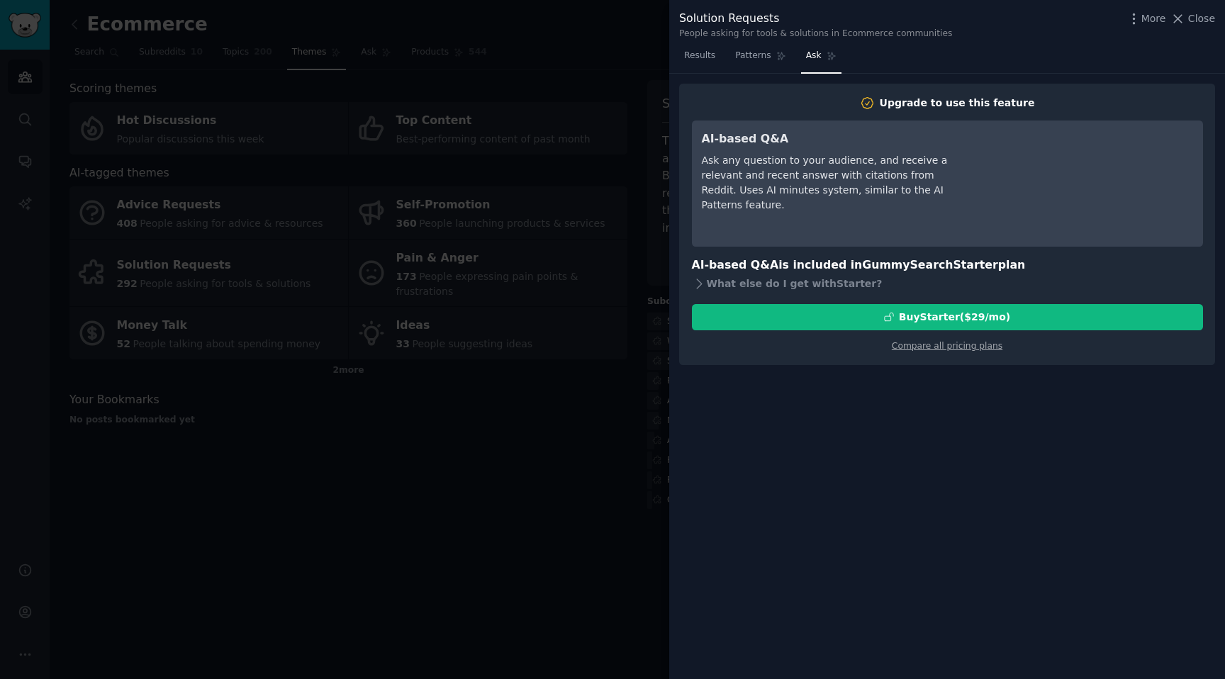
click at [678, 62] on div "Results Patterns Ask" at bounding box center [947, 59] width 556 height 29
click at [693, 62] on span "Results" at bounding box center [699, 56] width 31 height 13
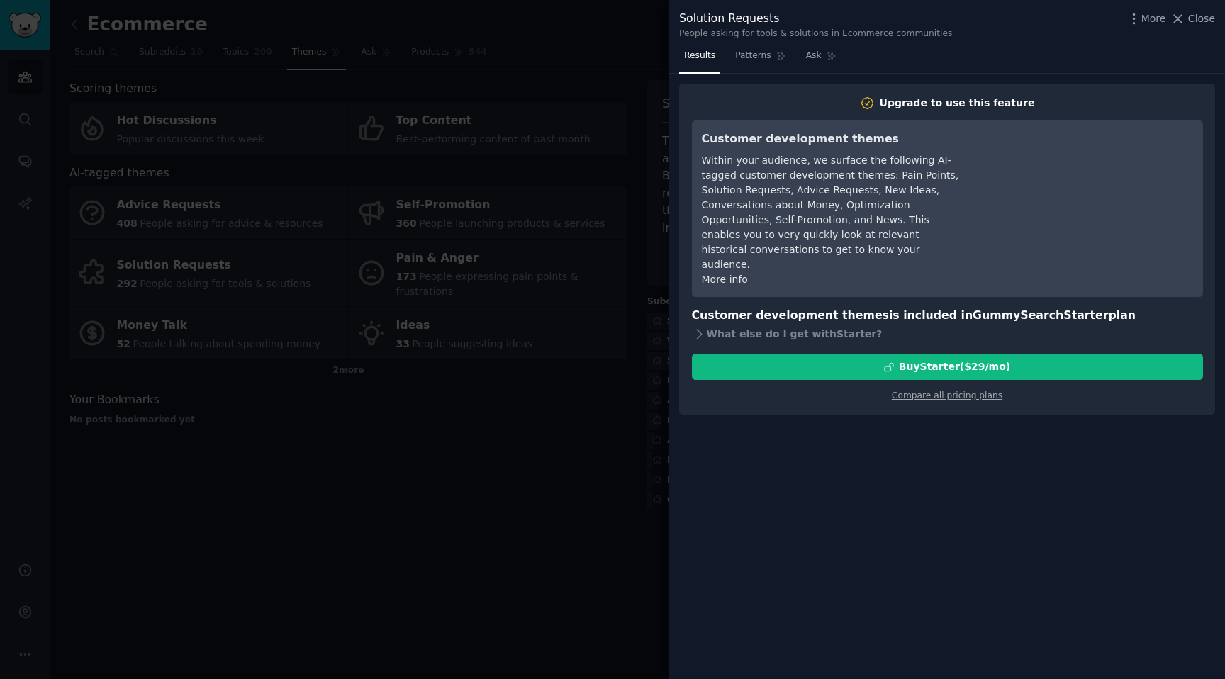
click at [478, 456] on div at bounding box center [612, 339] width 1225 height 679
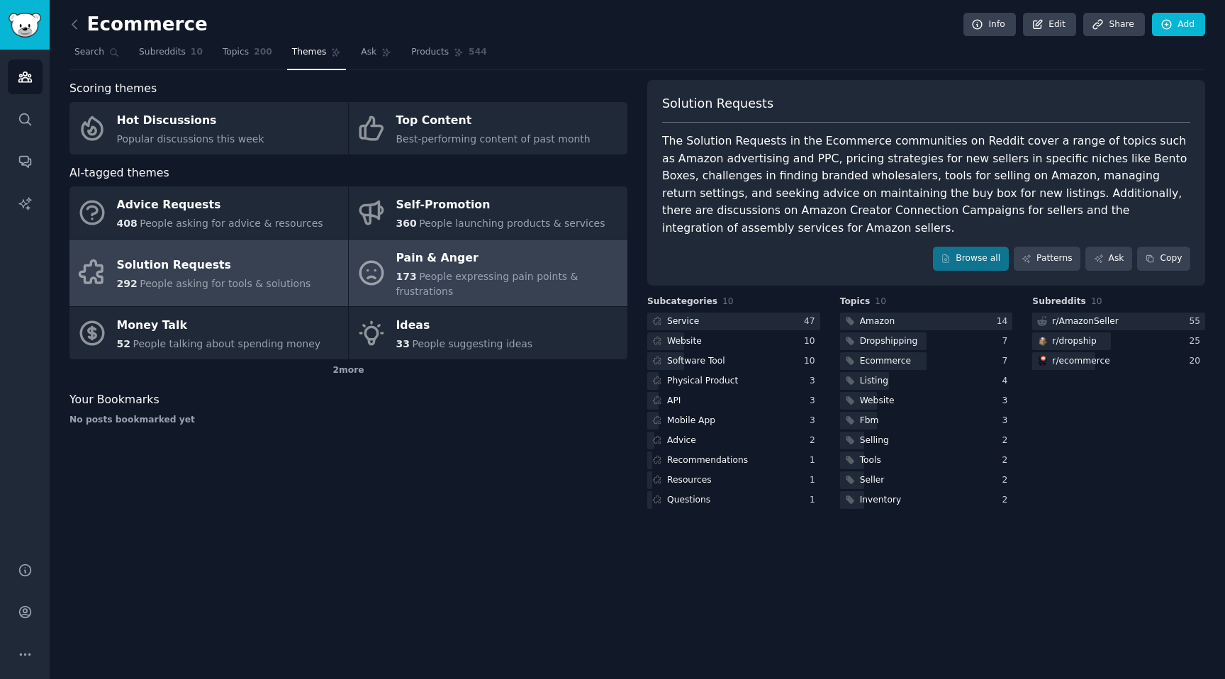
click at [456, 283] on div "173 People expressing pain points & frustrations" at bounding box center [508, 284] width 224 height 30
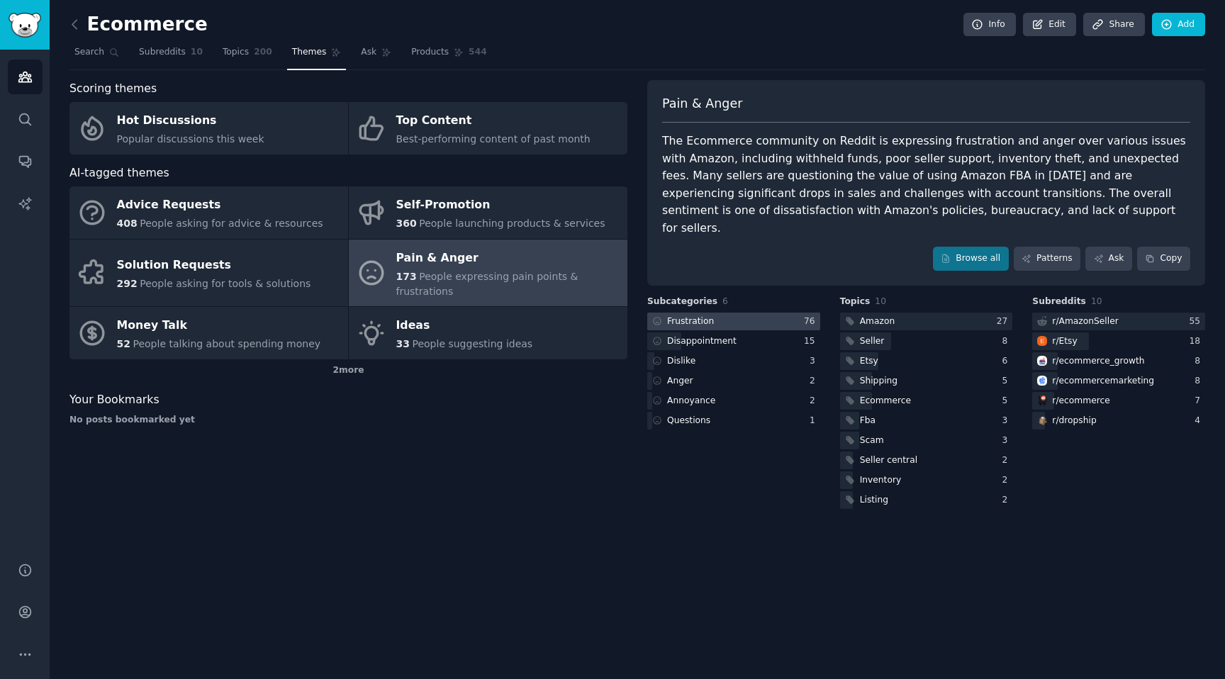
click at [698, 315] on div "Frustration" at bounding box center [690, 321] width 47 height 13
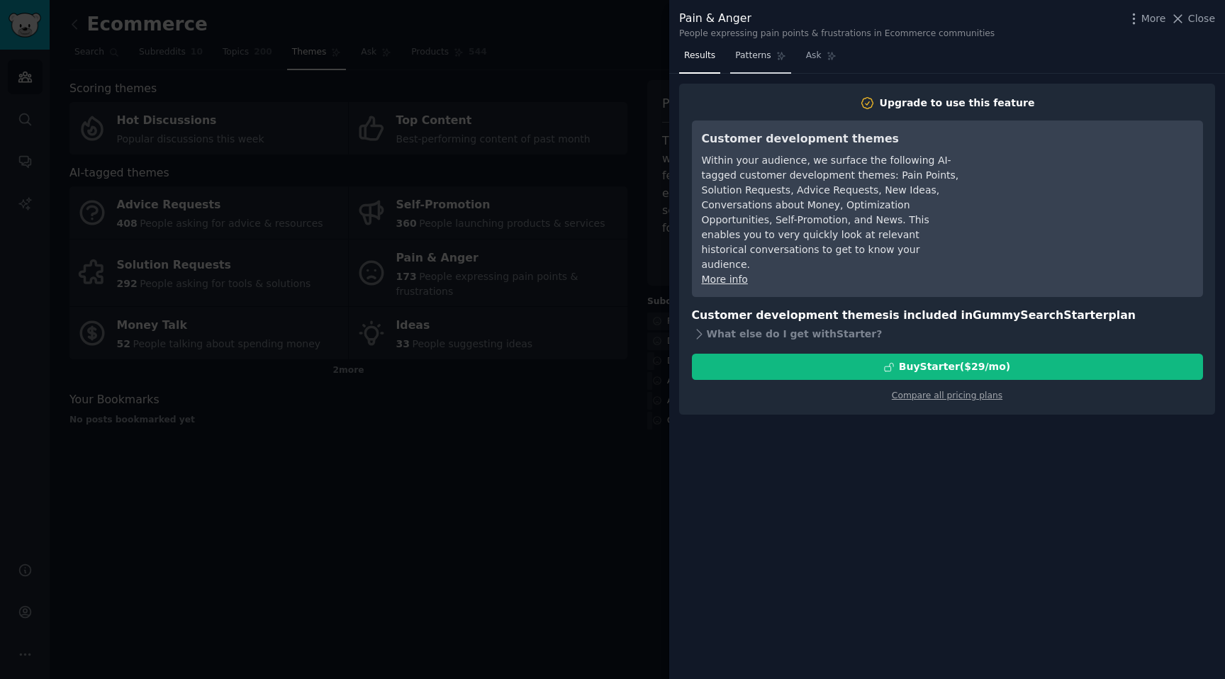
click at [747, 47] on link "Patterns" at bounding box center [760, 59] width 60 height 29
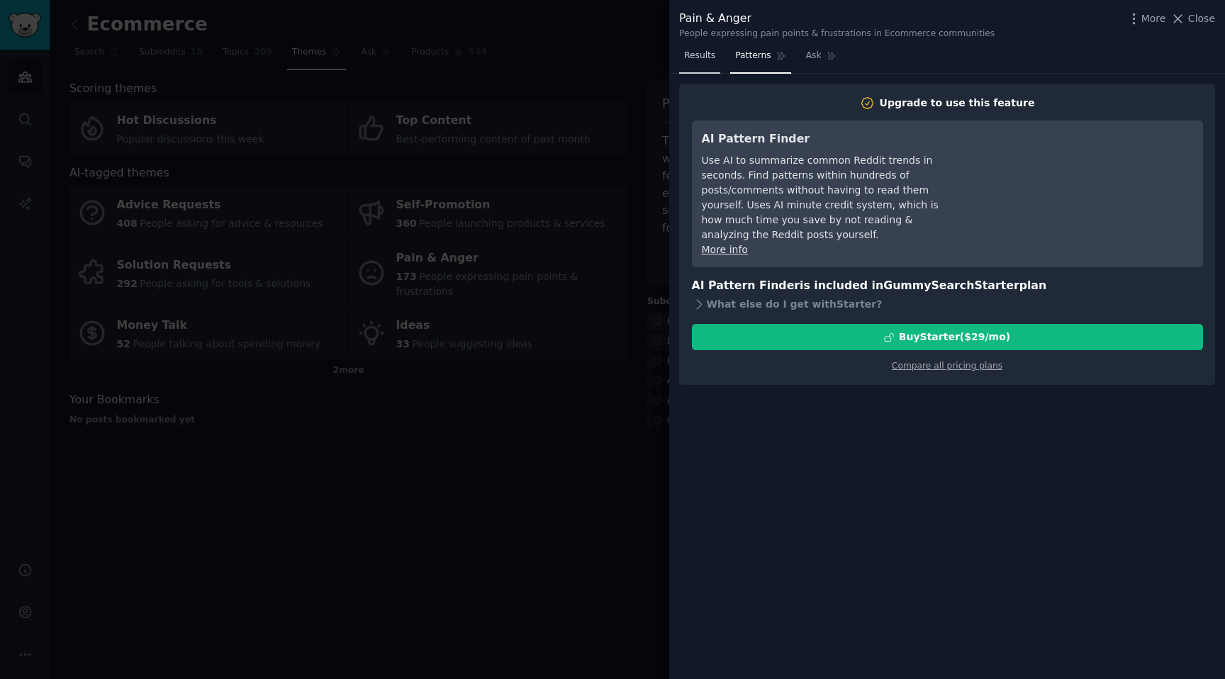
click at [712, 60] on span "Results" at bounding box center [699, 56] width 31 height 13
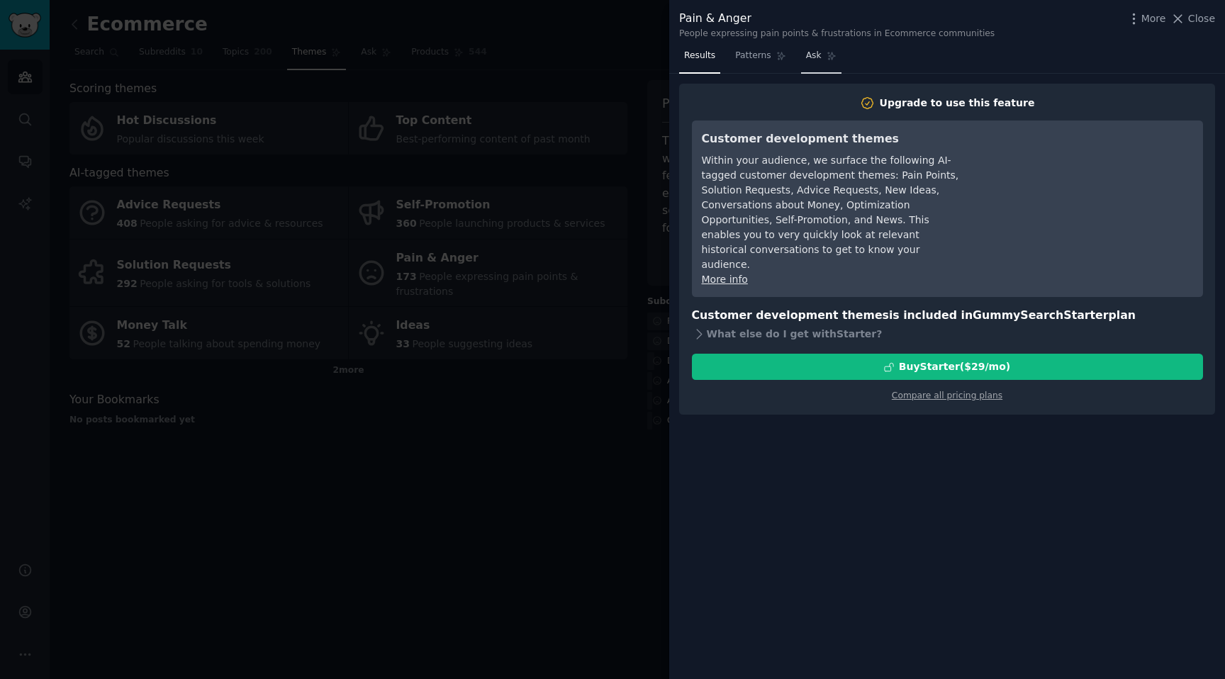
click at [820, 62] on link "Ask" at bounding box center [821, 59] width 40 height 29
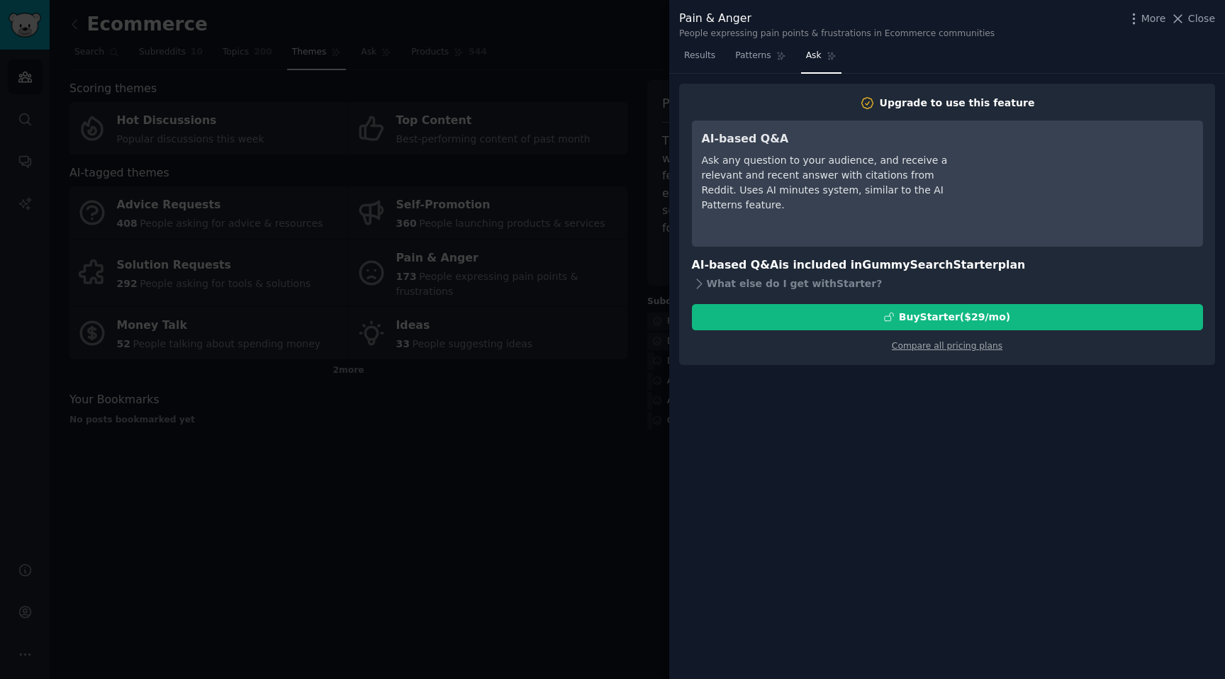
click at [598, 464] on div at bounding box center [612, 339] width 1225 height 679
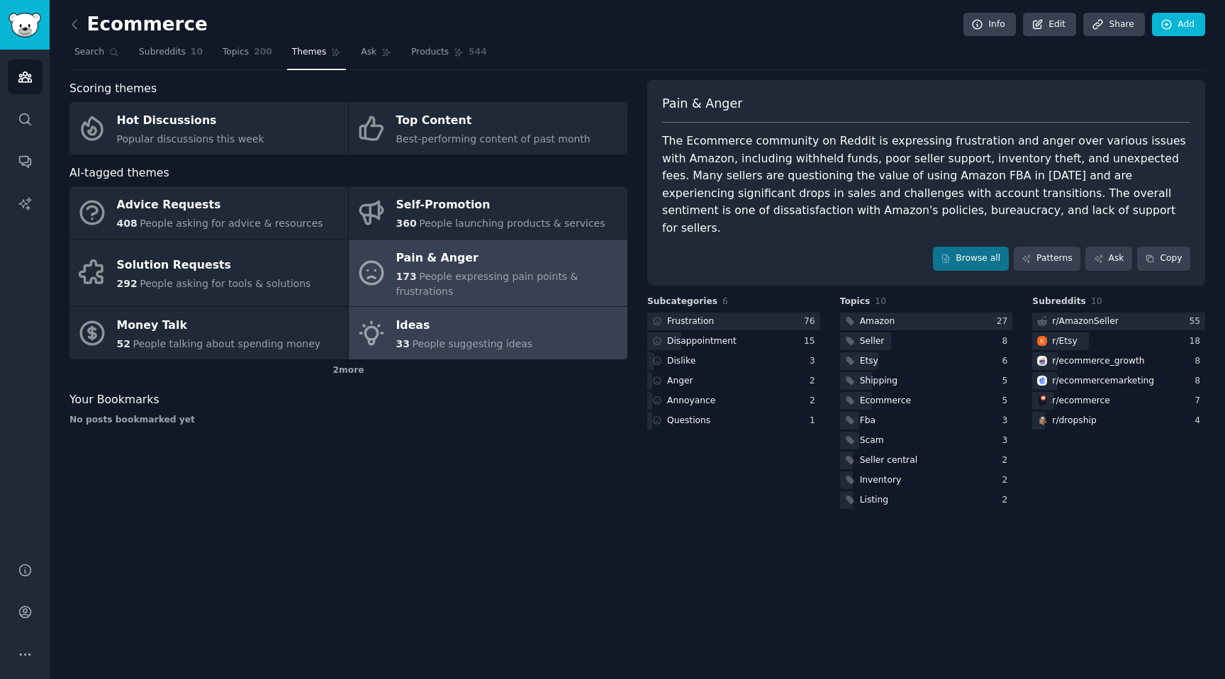
click at [473, 320] on div "Ideas" at bounding box center [464, 326] width 137 height 23
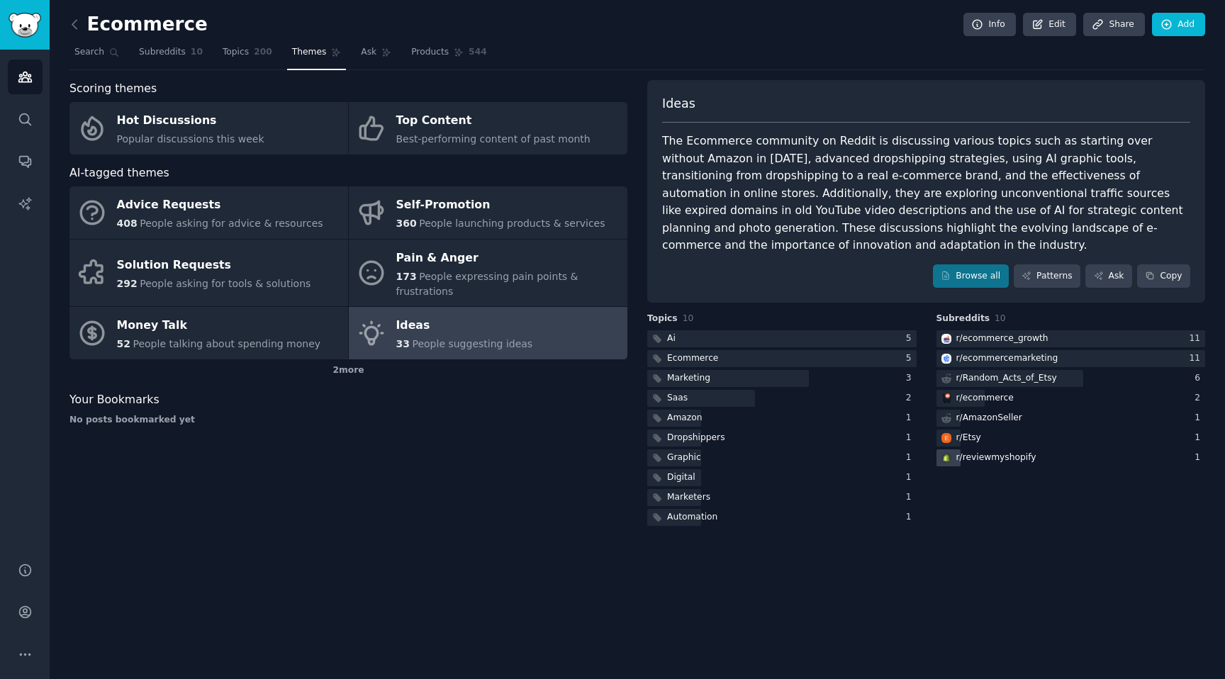
click at [994, 452] on div "r/ reviewmyshopify" at bounding box center [996, 458] width 80 height 13
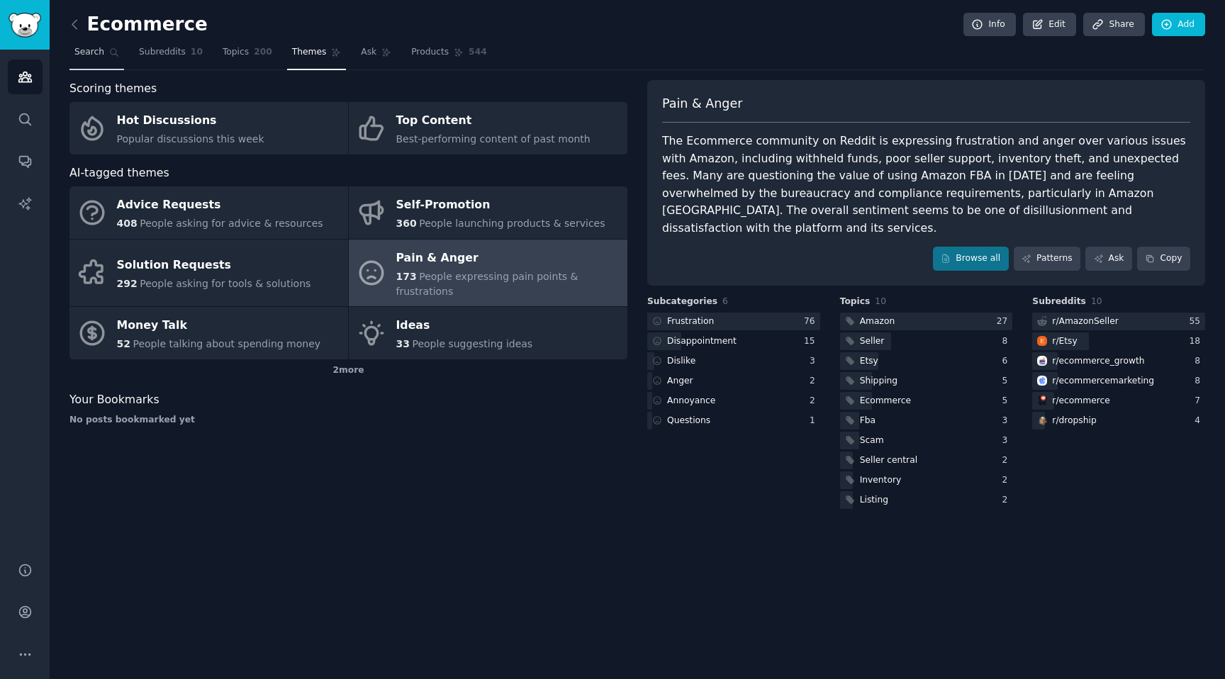
click at [79, 50] on span "Search" at bounding box center [89, 52] width 30 height 13
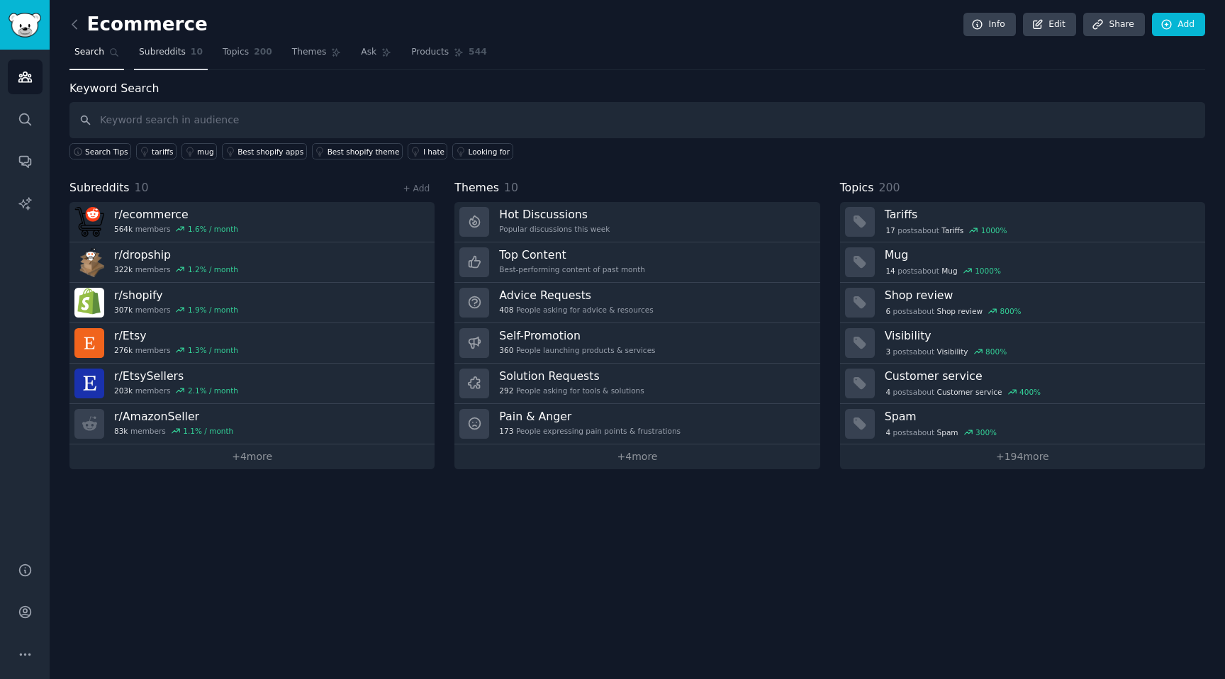
click at [181, 58] on span "Subreddits" at bounding box center [162, 52] width 47 height 13
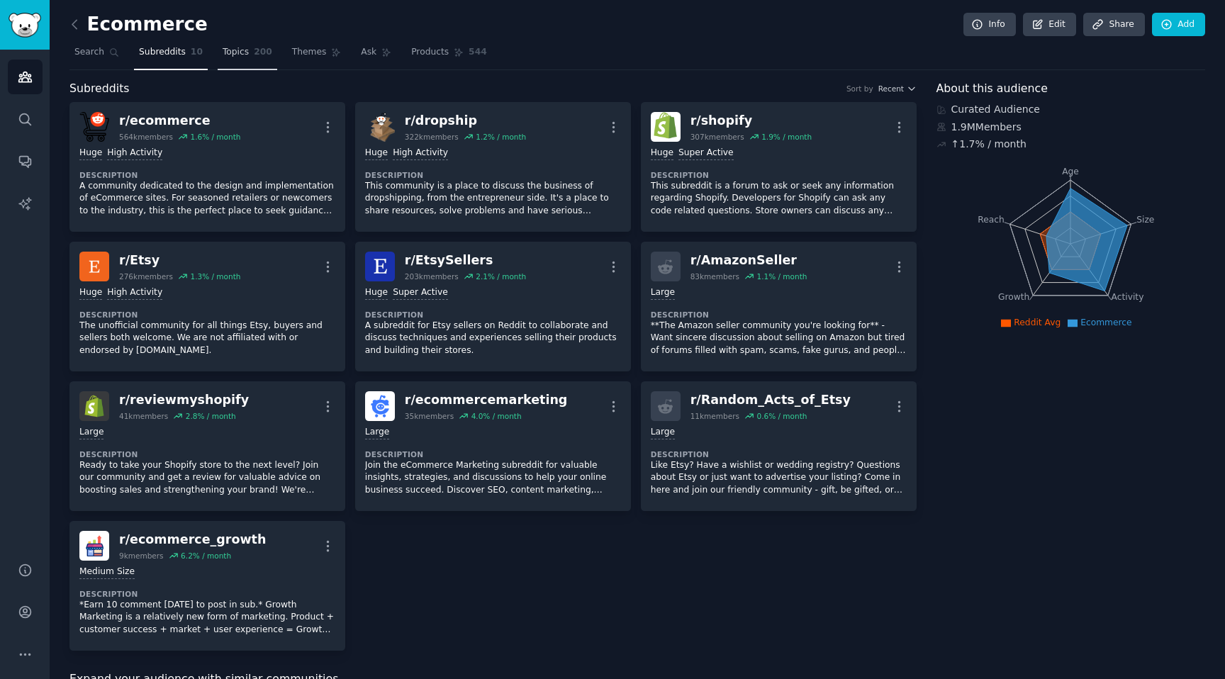
click at [239, 61] on link "Topics 200" at bounding box center [248, 55] width 60 height 29
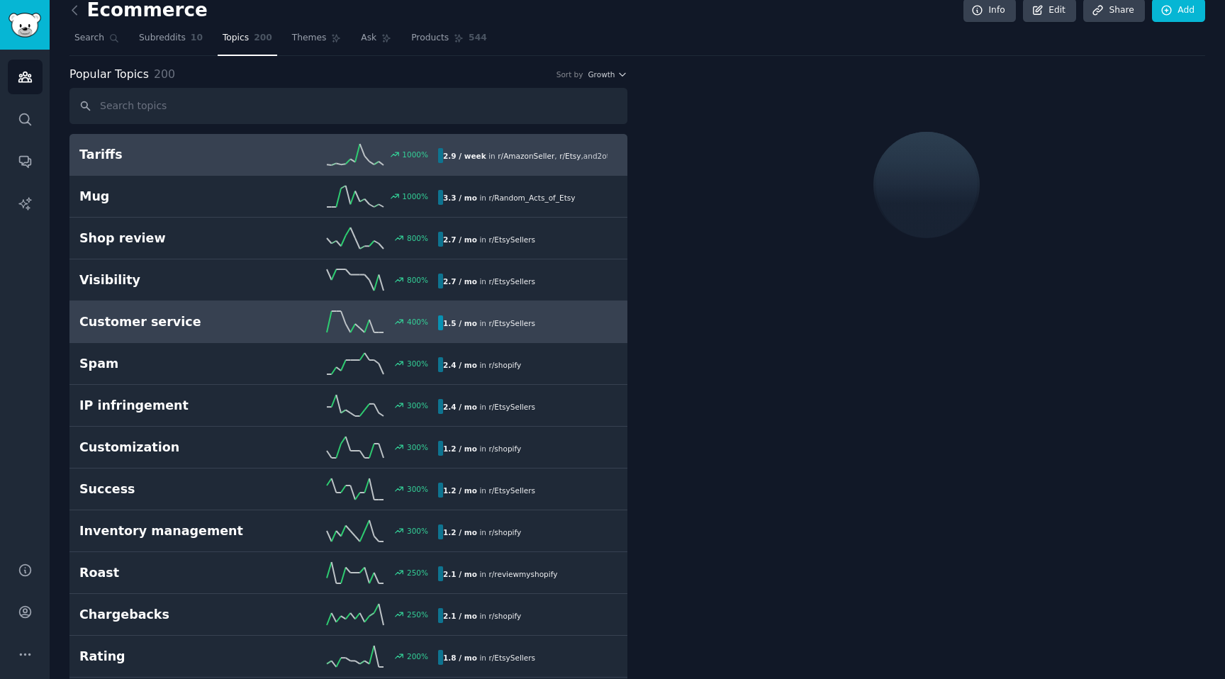
scroll to position [17, 0]
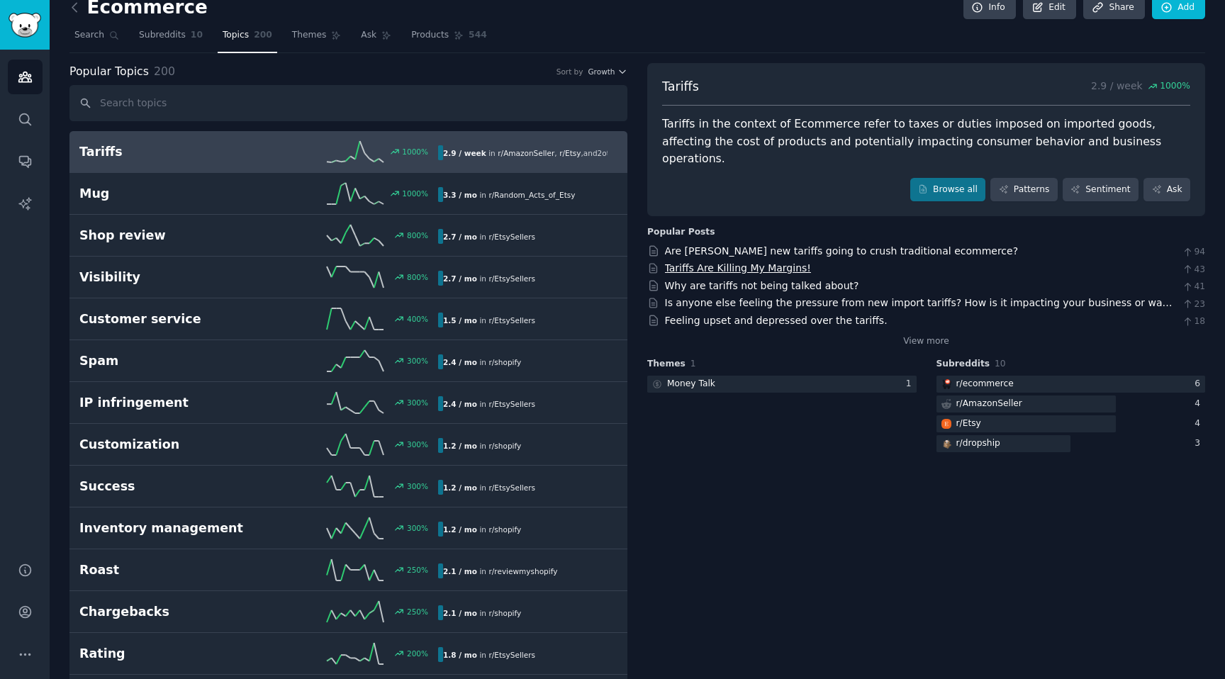
click at [712, 262] on link "Tariffs Are Killing My Margins!" at bounding box center [738, 267] width 146 height 11
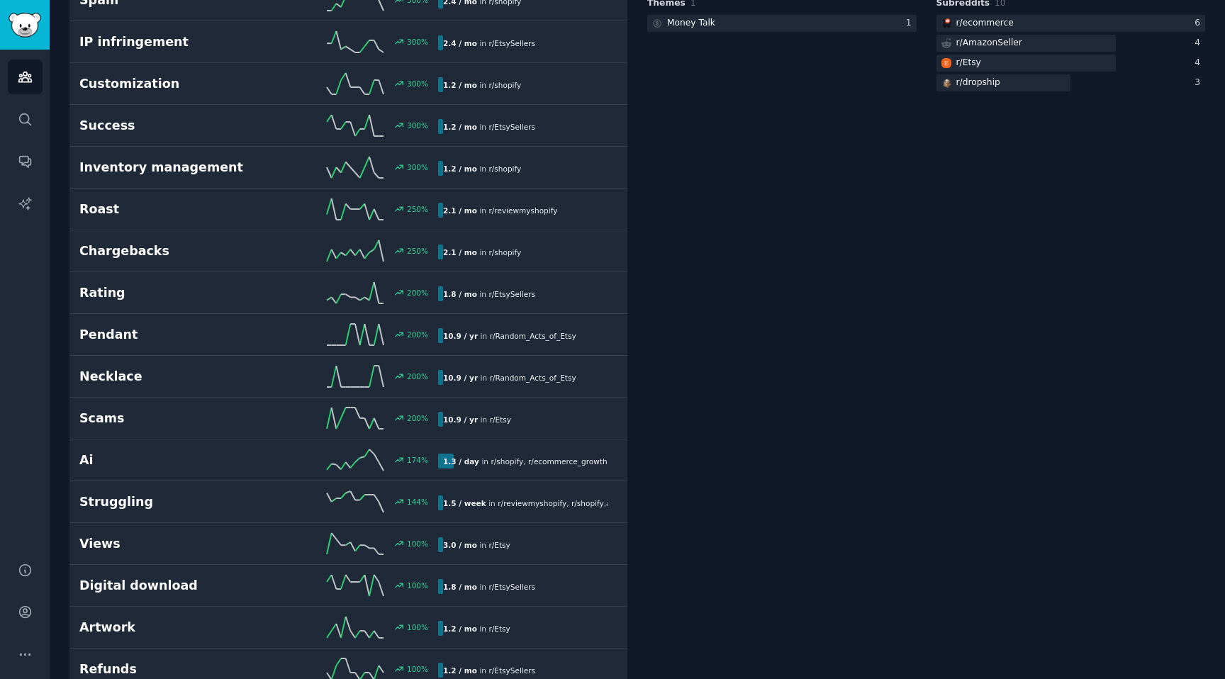
scroll to position [382, 0]
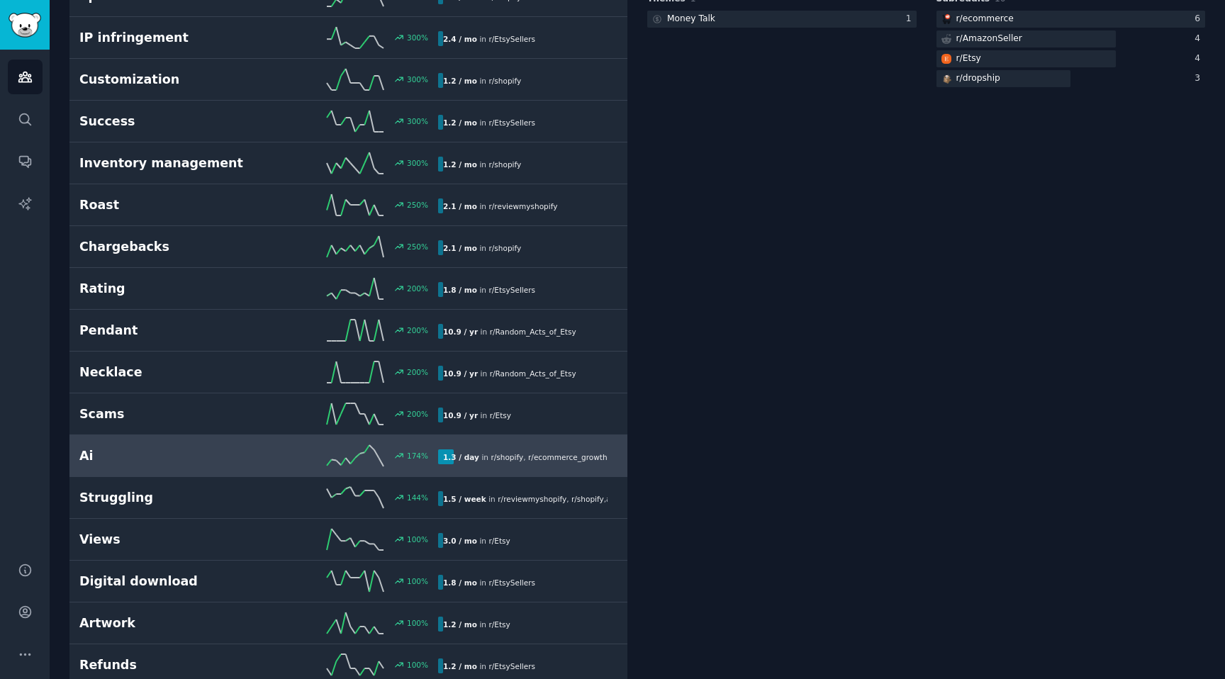
click at [213, 454] on h2 "Ai" at bounding box center [168, 456] width 179 height 18
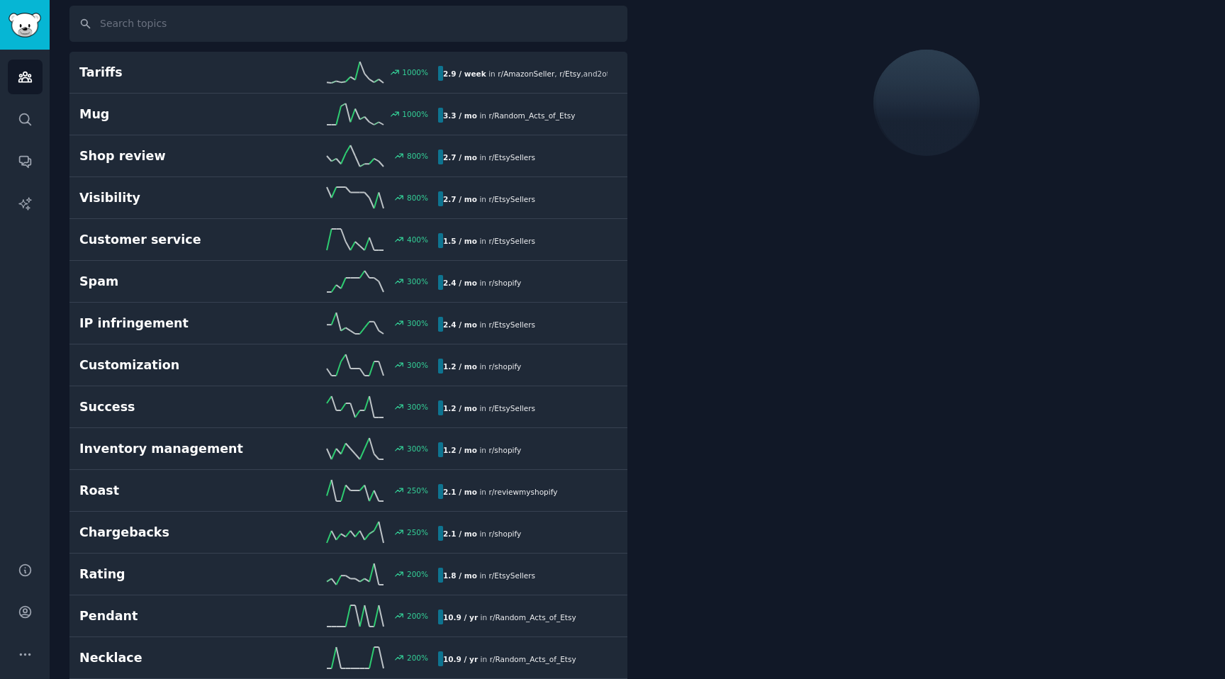
scroll to position [79, 0]
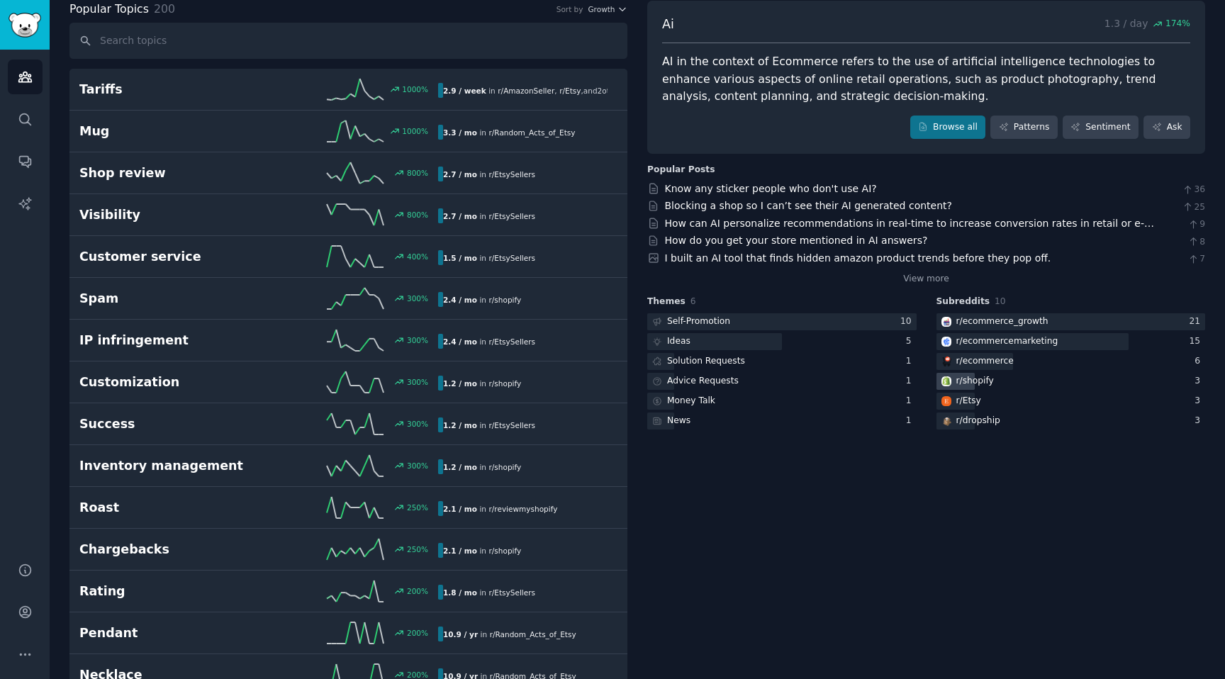
click at [971, 384] on div "r/ shopify" at bounding box center [975, 381] width 38 height 13
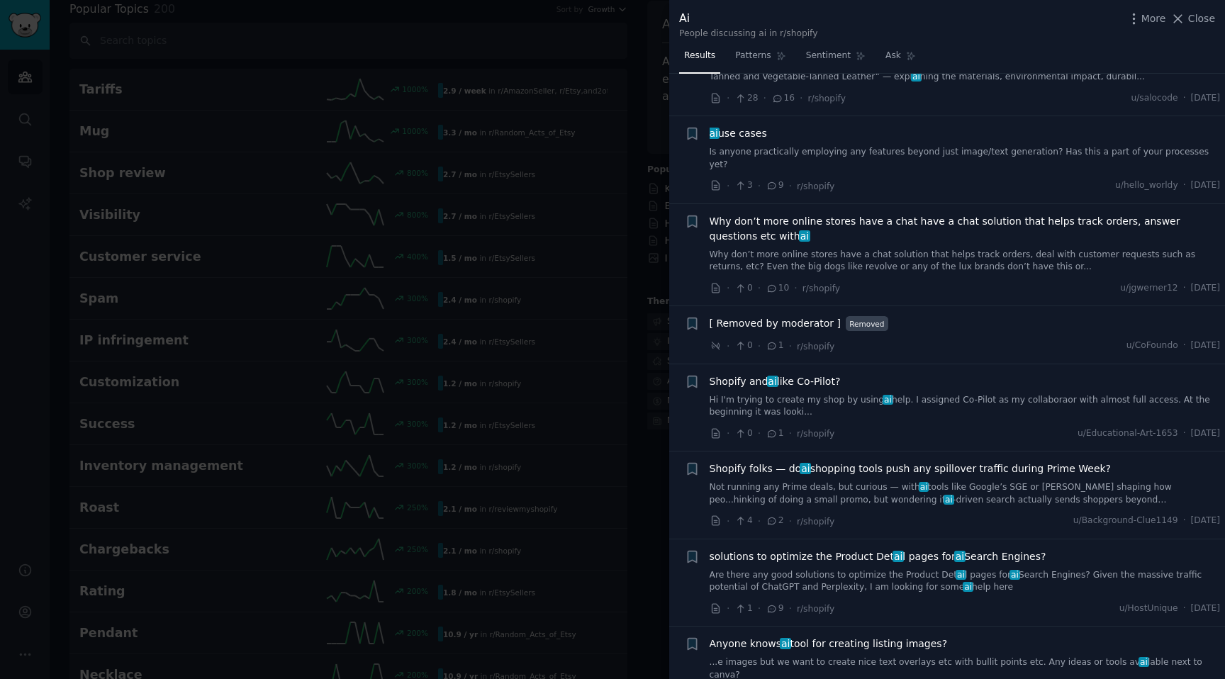
scroll to position [1407, 0]
